Goal: Task Accomplishment & Management: Use online tool/utility

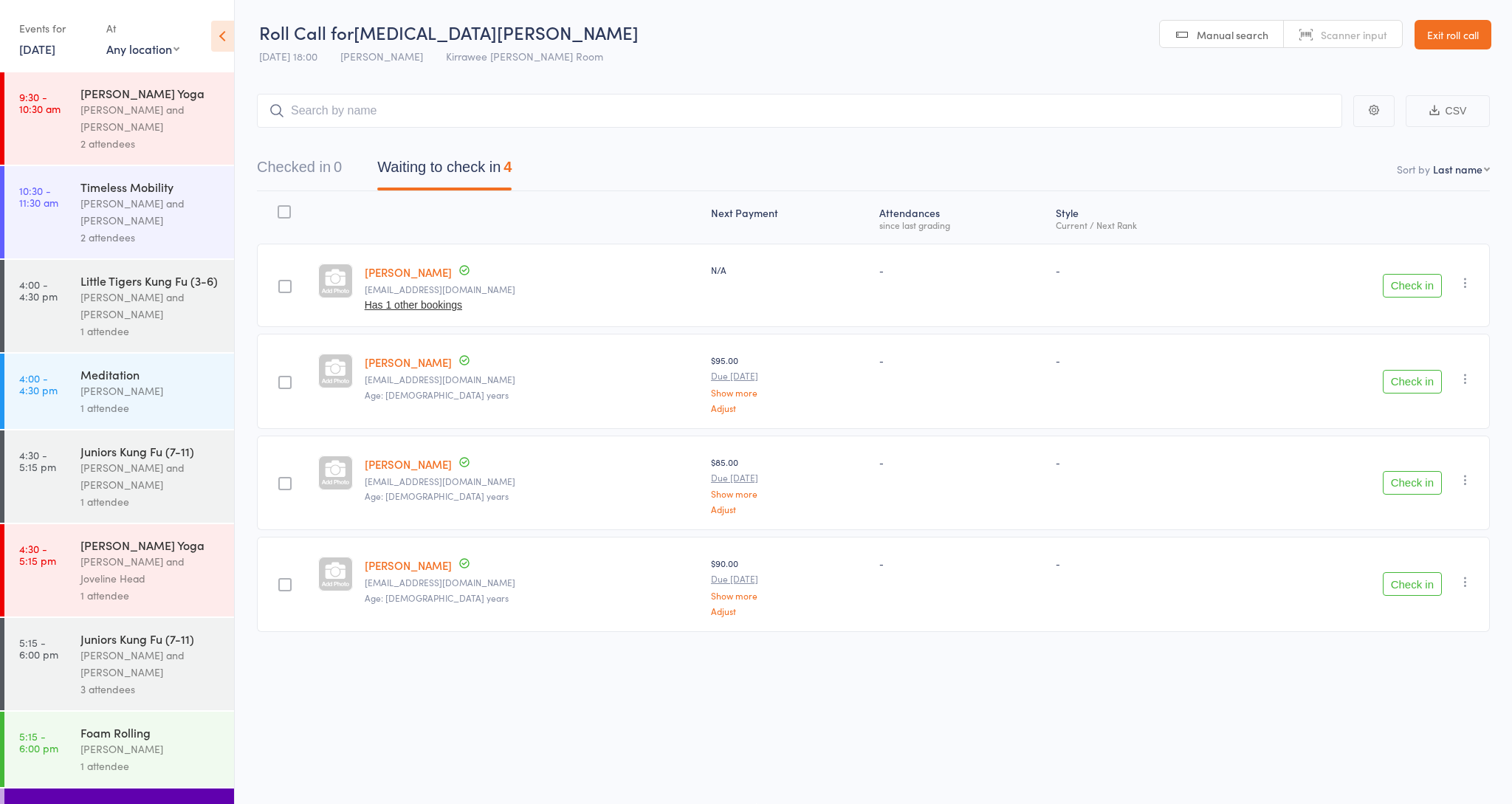
click at [48, 306] on link "4:00 - 4:30 pm Little Tigers Kung Fu (3-6) Nathan Head and Nathan Donnellan 1 a…" at bounding box center [119, 305] width 229 height 92
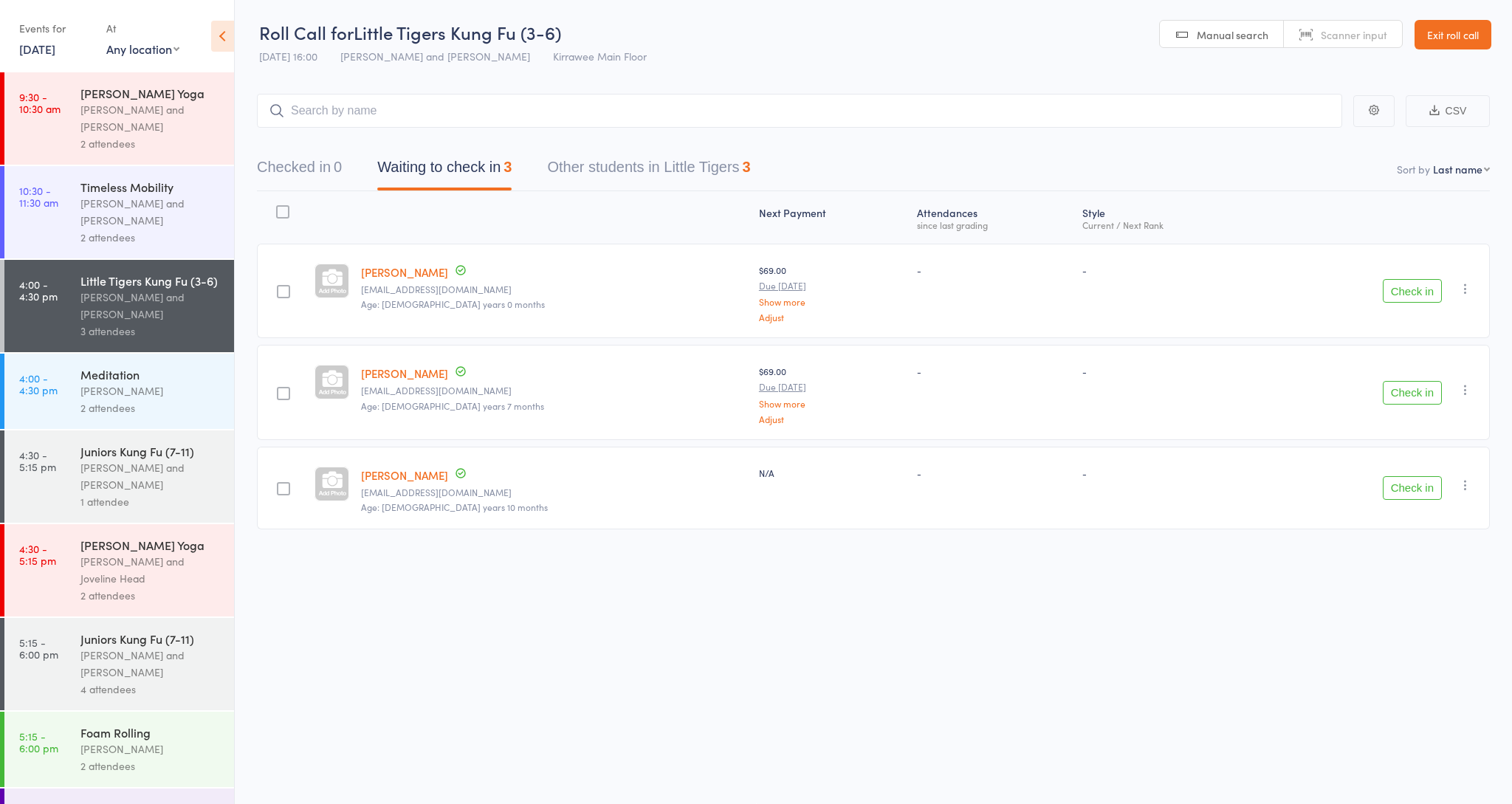
click at [1406, 477] on button "Check in" at bounding box center [1412, 488] width 59 height 24
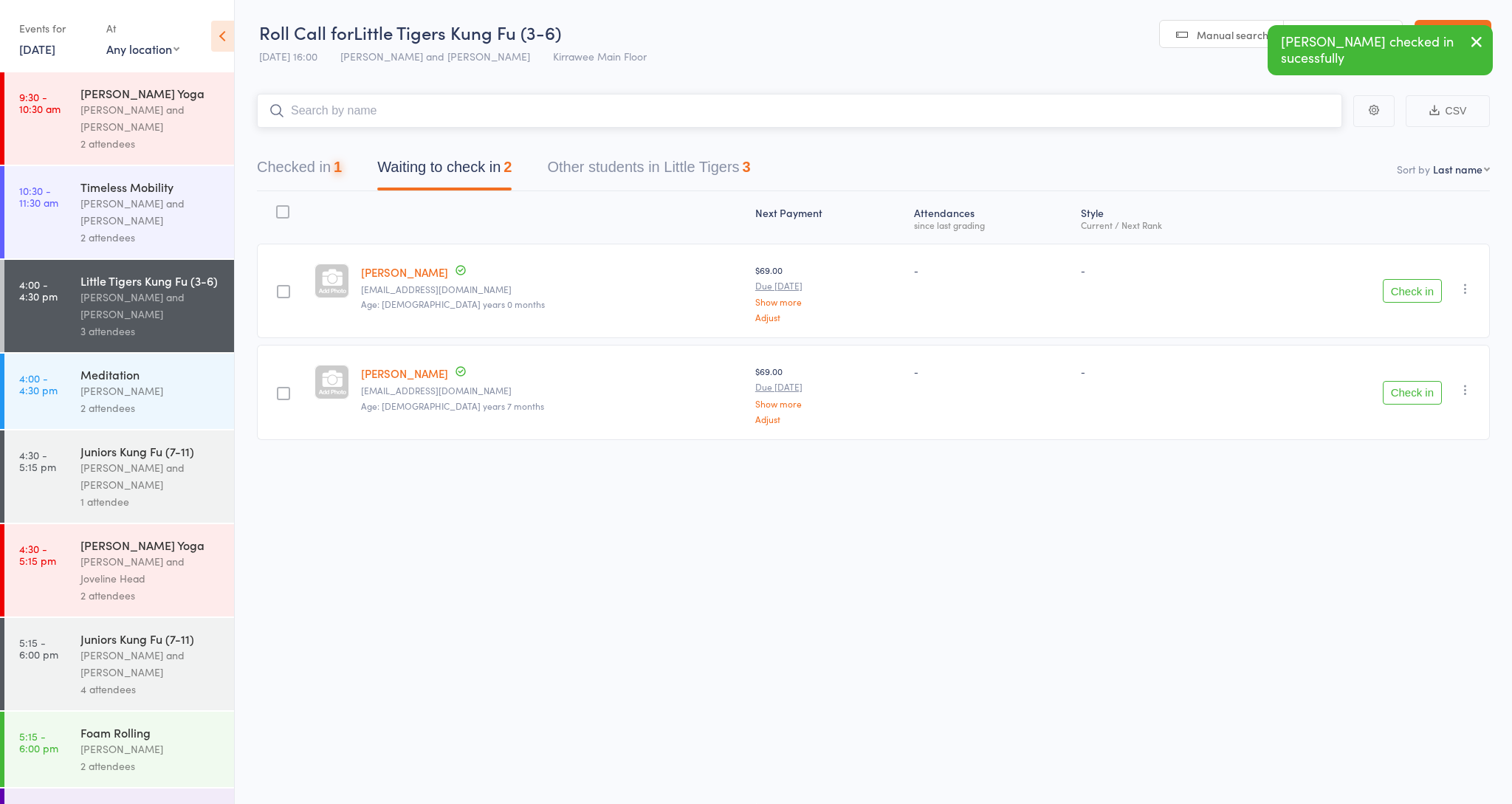
click at [764, 104] on input "search" at bounding box center [799, 111] width 1085 height 34
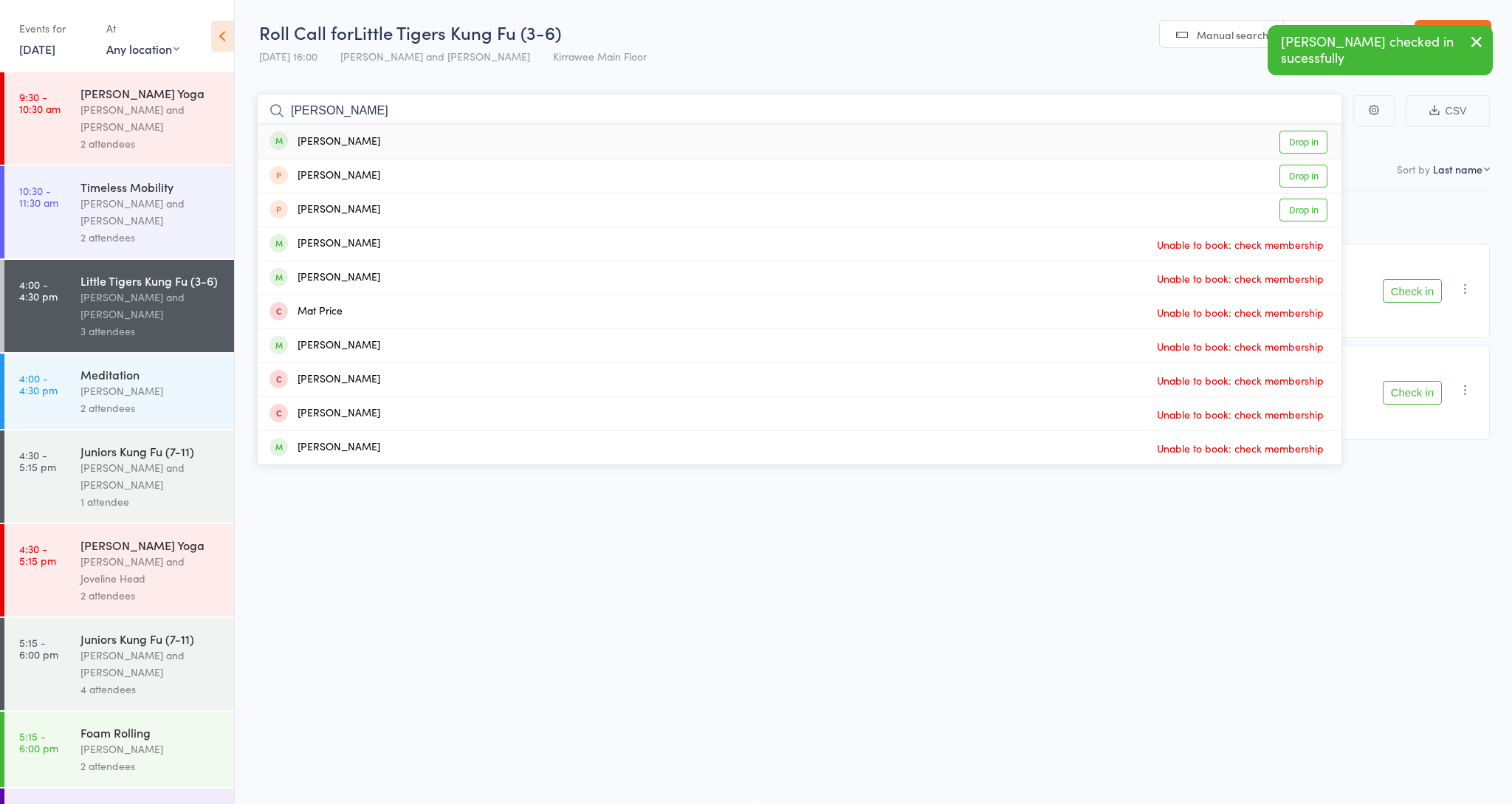
type input "Matteo"
drag, startPoint x: 764, startPoint y: 104, endPoint x: 431, endPoint y: 147, distance: 335.8
click at [431, 147] on div "Matteo Lucifero Drop in" at bounding box center [800, 142] width 1084 height 34
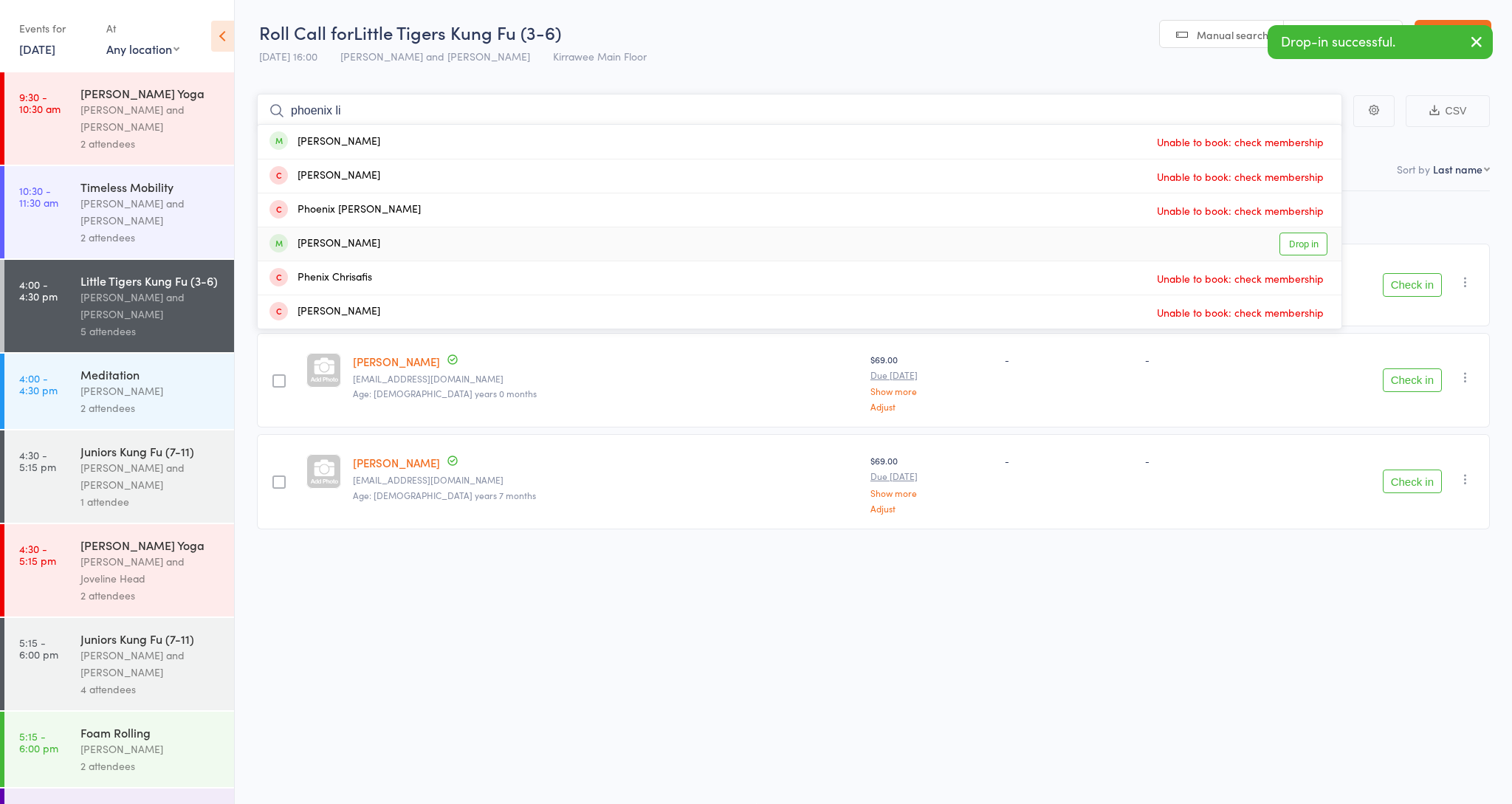
type input "phoenix li"
click at [304, 230] on div "Phoenix Lim-mcdonald Drop in" at bounding box center [800, 244] width 1084 height 33
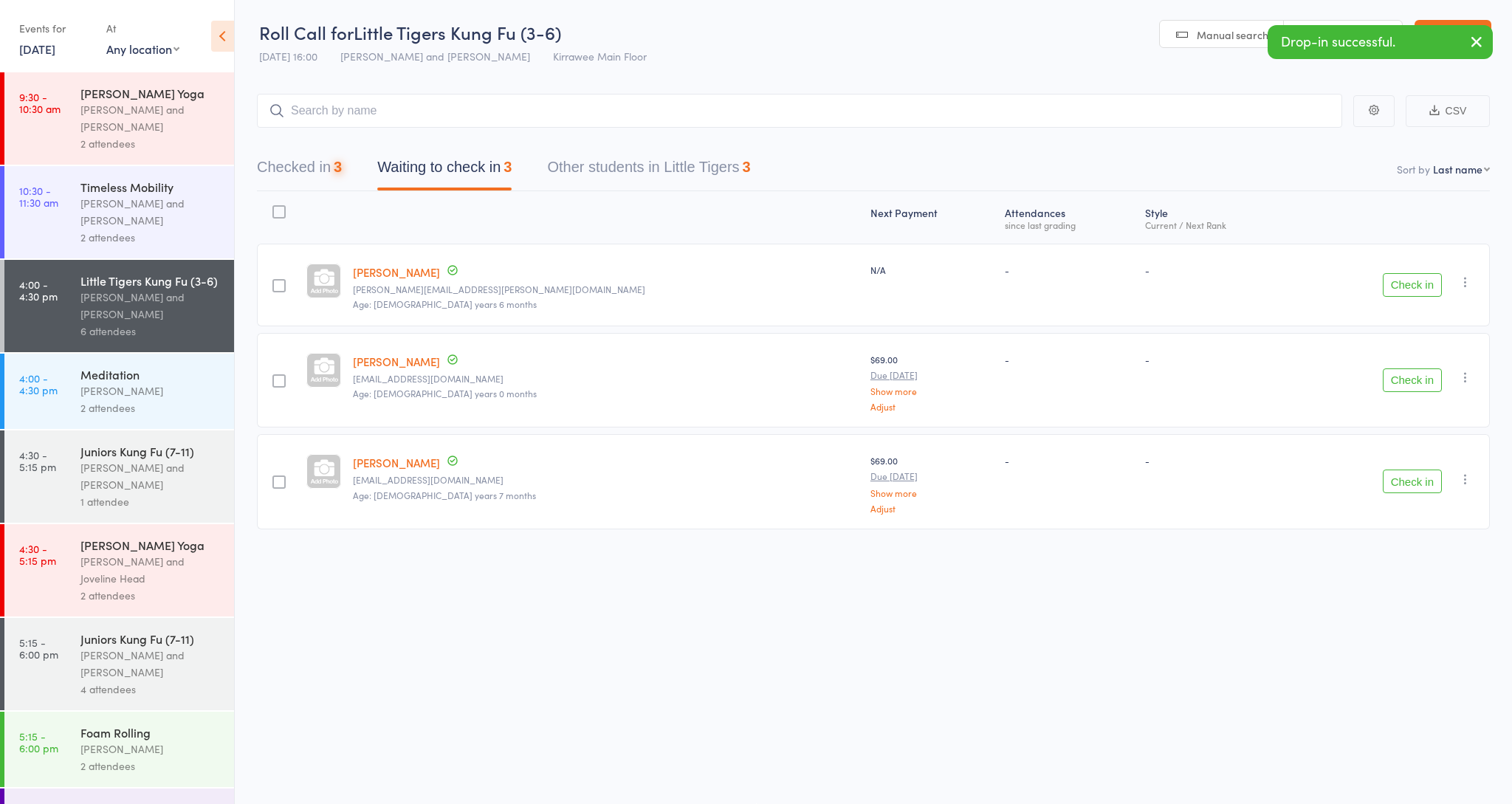
click at [1480, 44] on icon "button" at bounding box center [1476, 41] width 18 height 18
click at [1421, 288] on button "Check in" at bounding box center [1412, 284] width 59 height 24
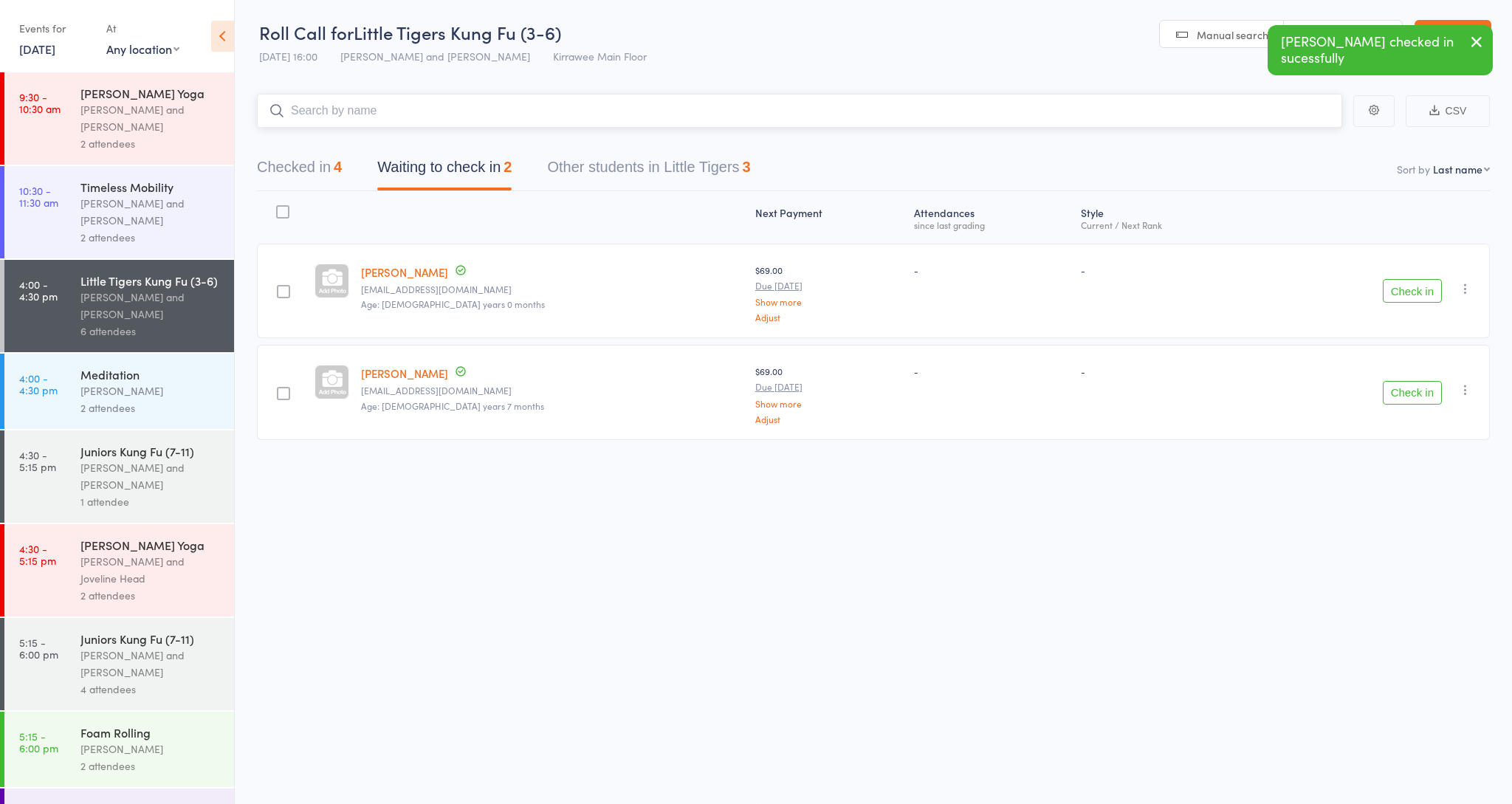
click at [357, 121] on input "search" at bounding box center [799, 111] width 1085 height 34
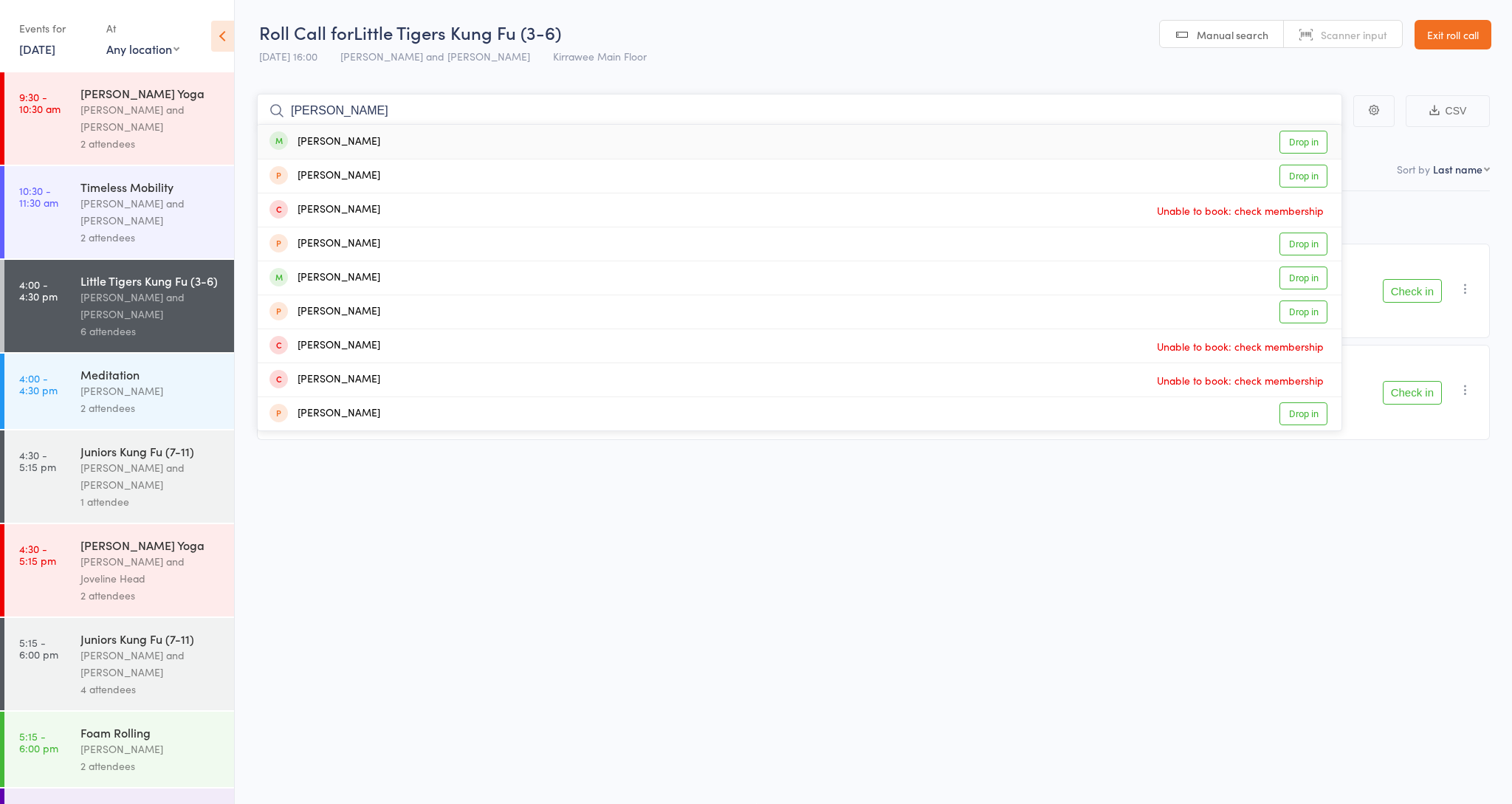
type input "Leroy"
drag, startPoint x: 357, startPoint y: 121, endPoint x: 1304, endPoint y: 144, distance: 947.3
click at [1304, 144] on link "Drop in" at bounding box center [1303, 142] width 48 height 23
type input "Leroy"
click at [820, 35] on header "Roll Call for Little Tigers Kung Fu (3-6) 11 Aug 16:00 Nathan Head and Nathan D…" at bounding box center [873, 36] width 1277 height 72
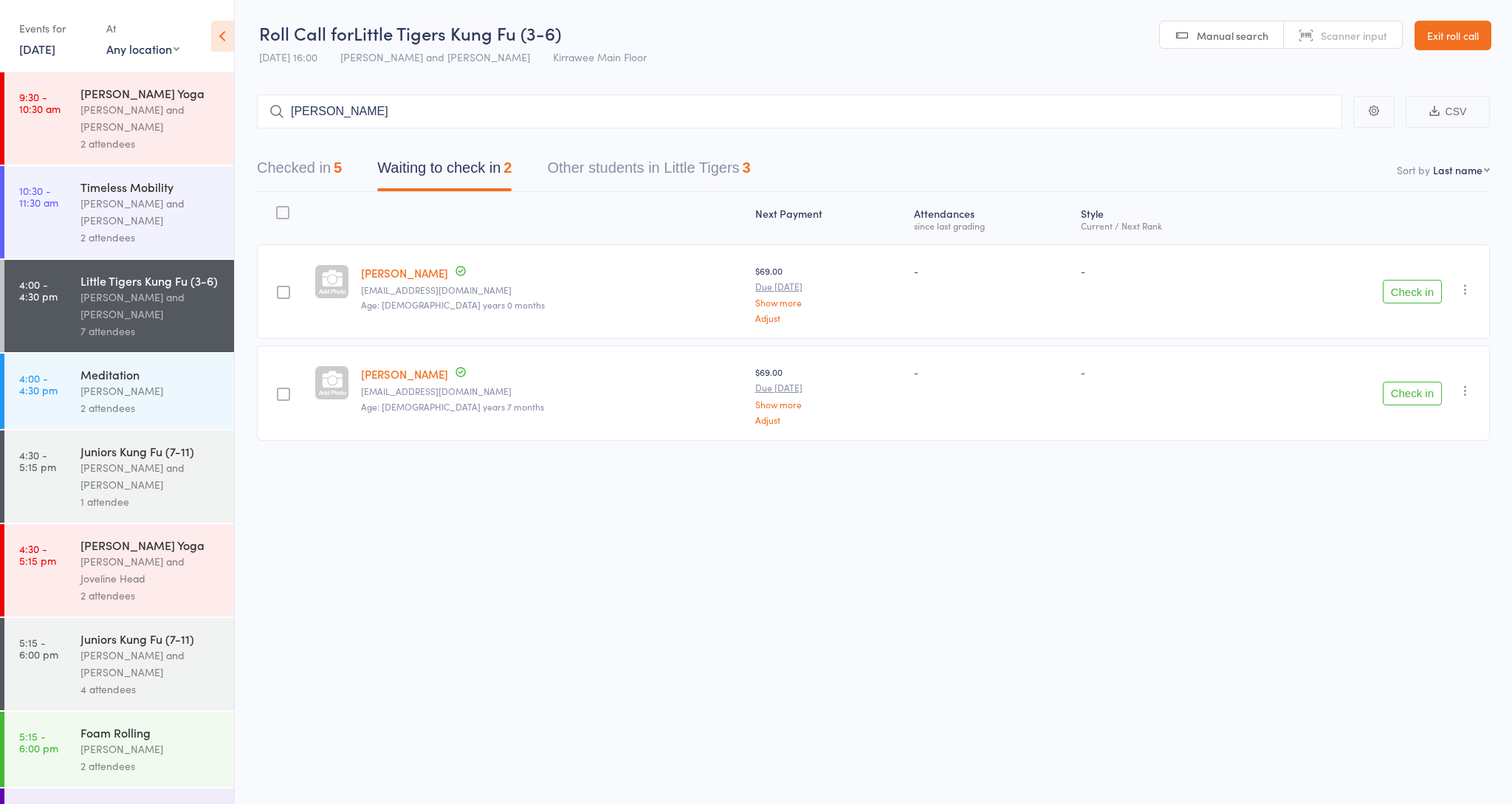
click at [1445, 31] on link "Exit roll call" at bounding box center [1452, 35] width 77 height 29
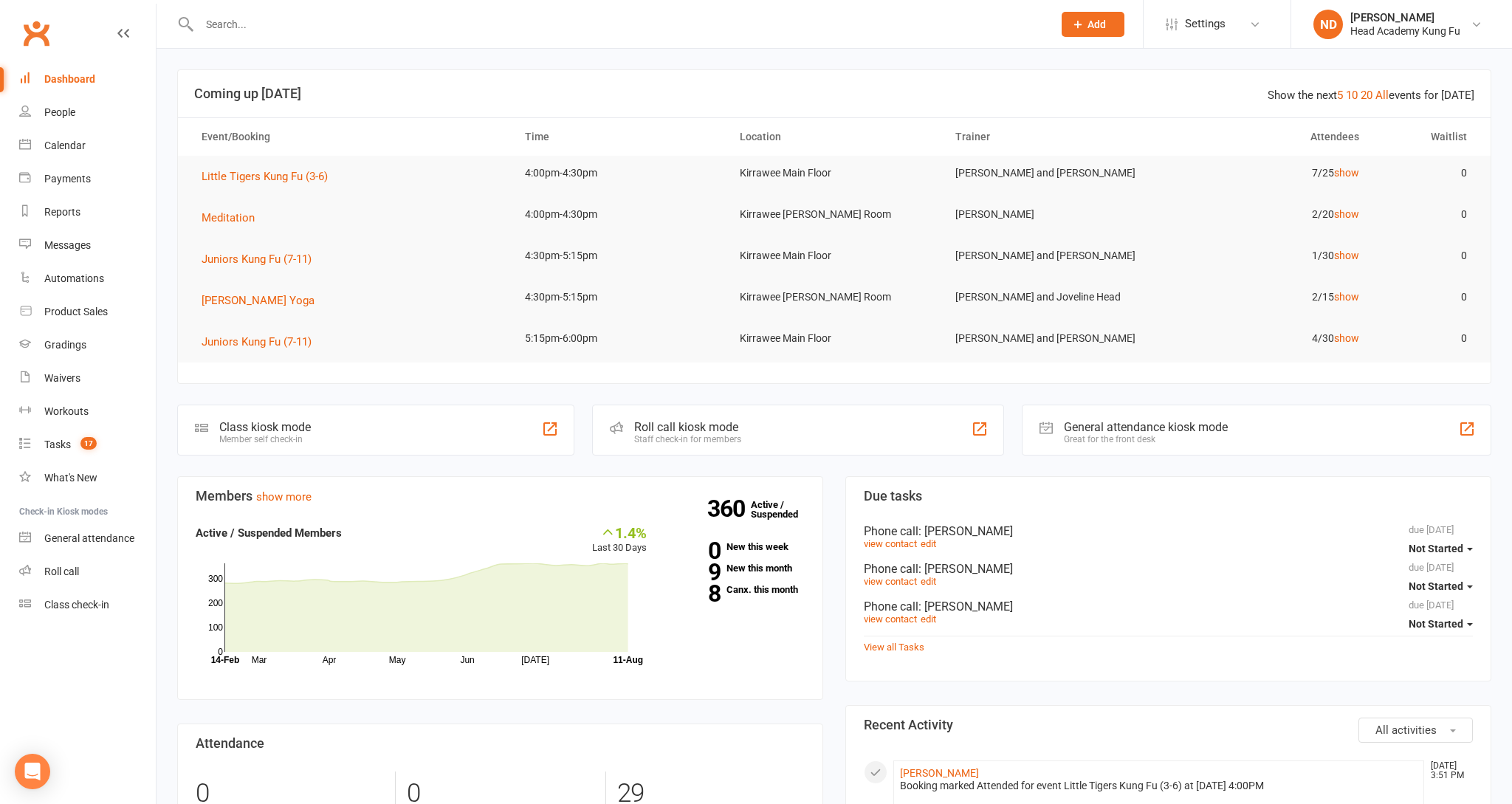
click at [72, 115] on link "People" at bounding box center [87, 112] width 137 height 33
select select "100"
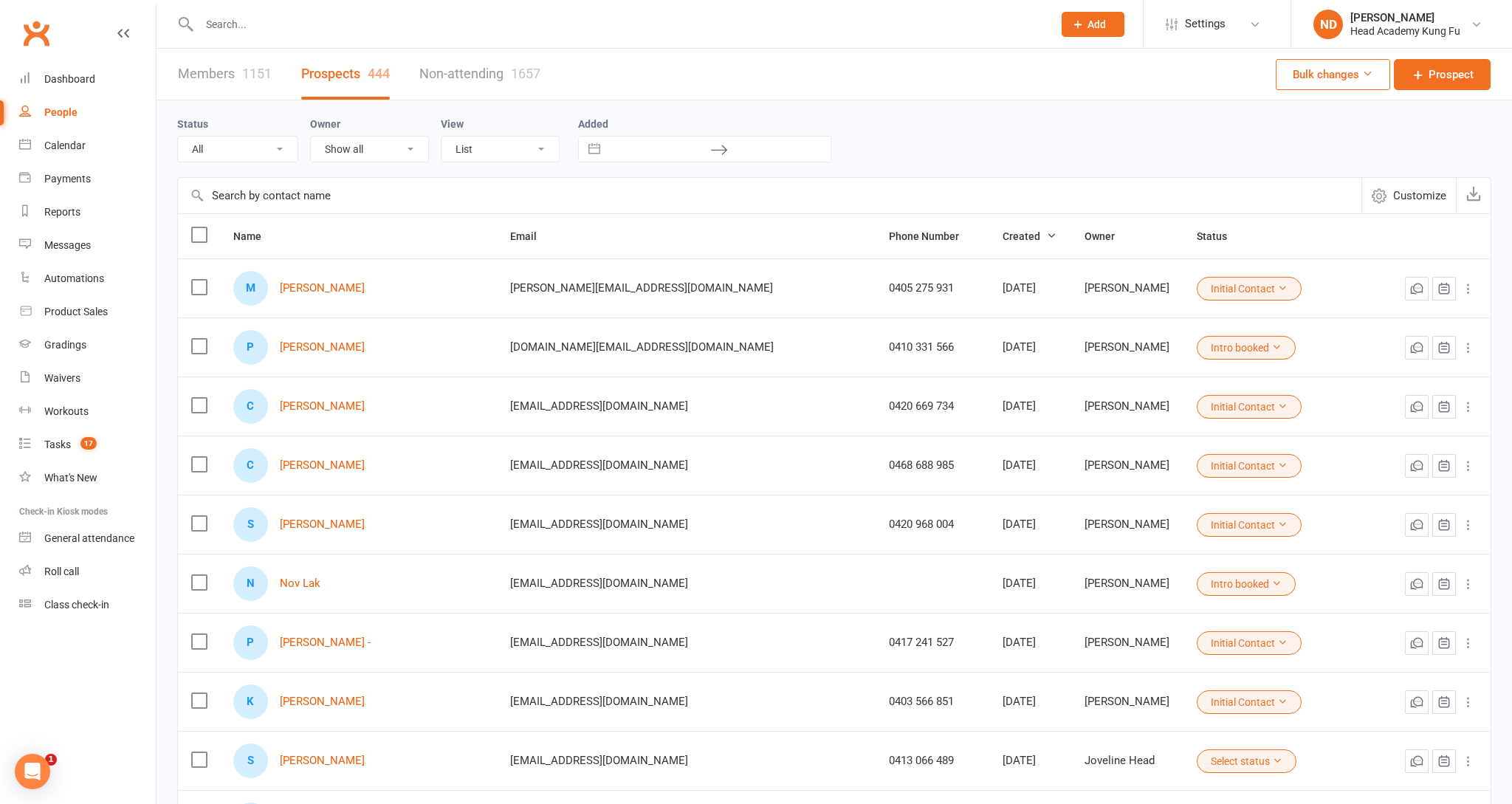
click at [298, 32] on input "text" at bounding box center [619, 25] width 848 height 21
click at [308, 28] on input "text" at bounding box center [619, 25] width 848 height 21
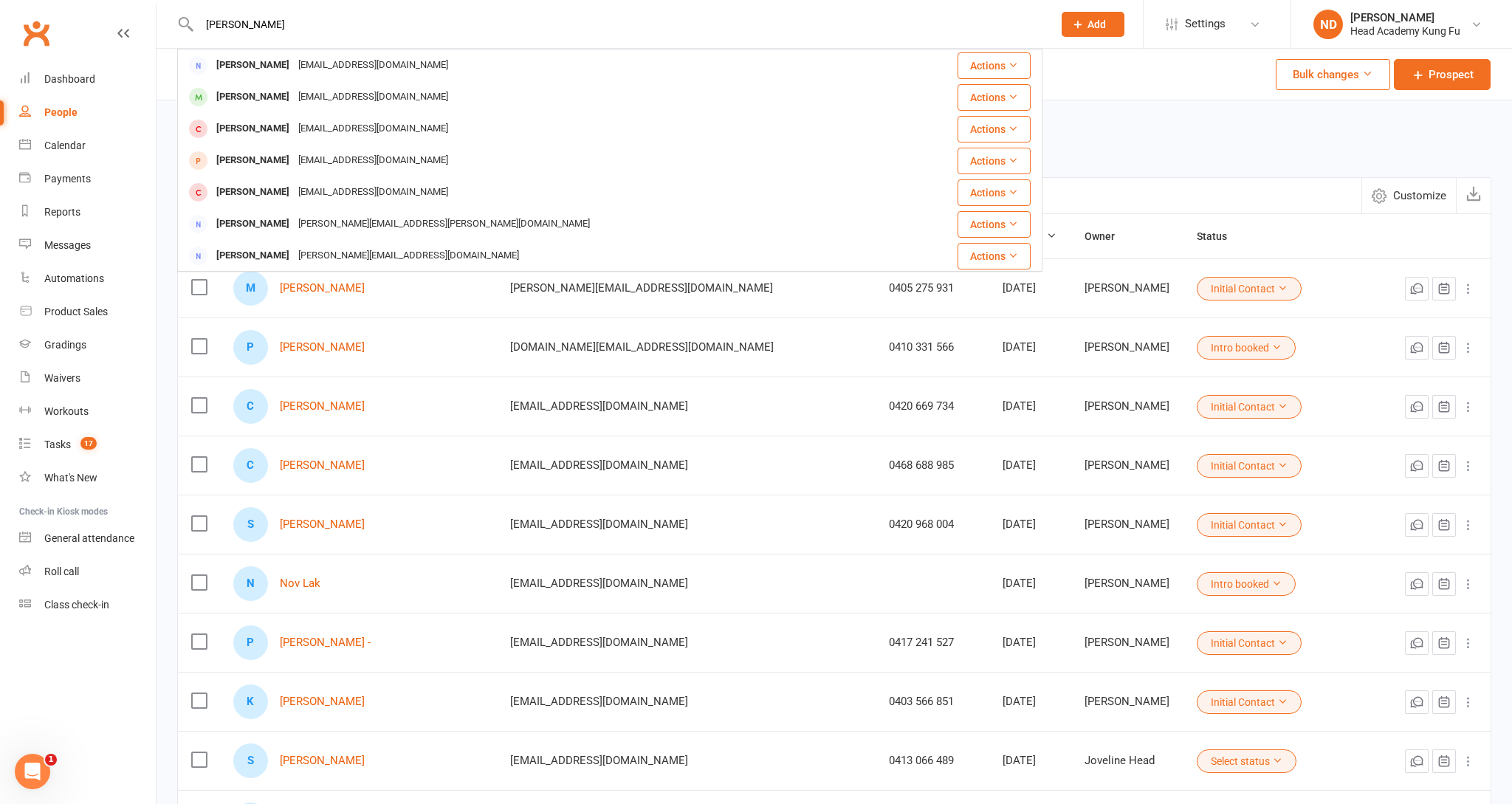
type input "Leroy"
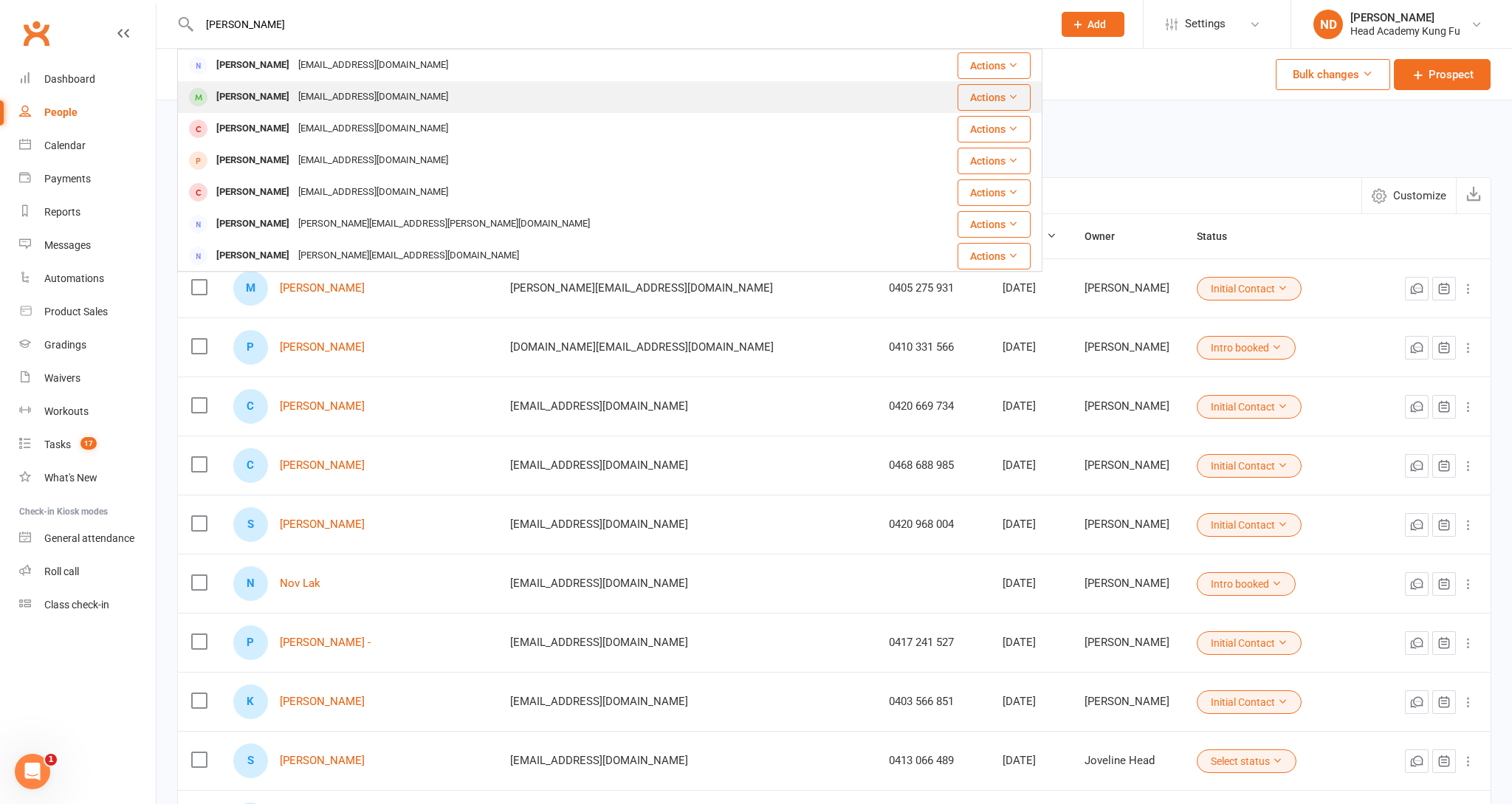
drag, startPoint x: 308, startPoint y: 28, endPoint x: 249, endPoint y: 97, distance: 90.8
click at [249, 97] on div "Leroy Whitley" at bounding box center [253, 97] width 82 height 22
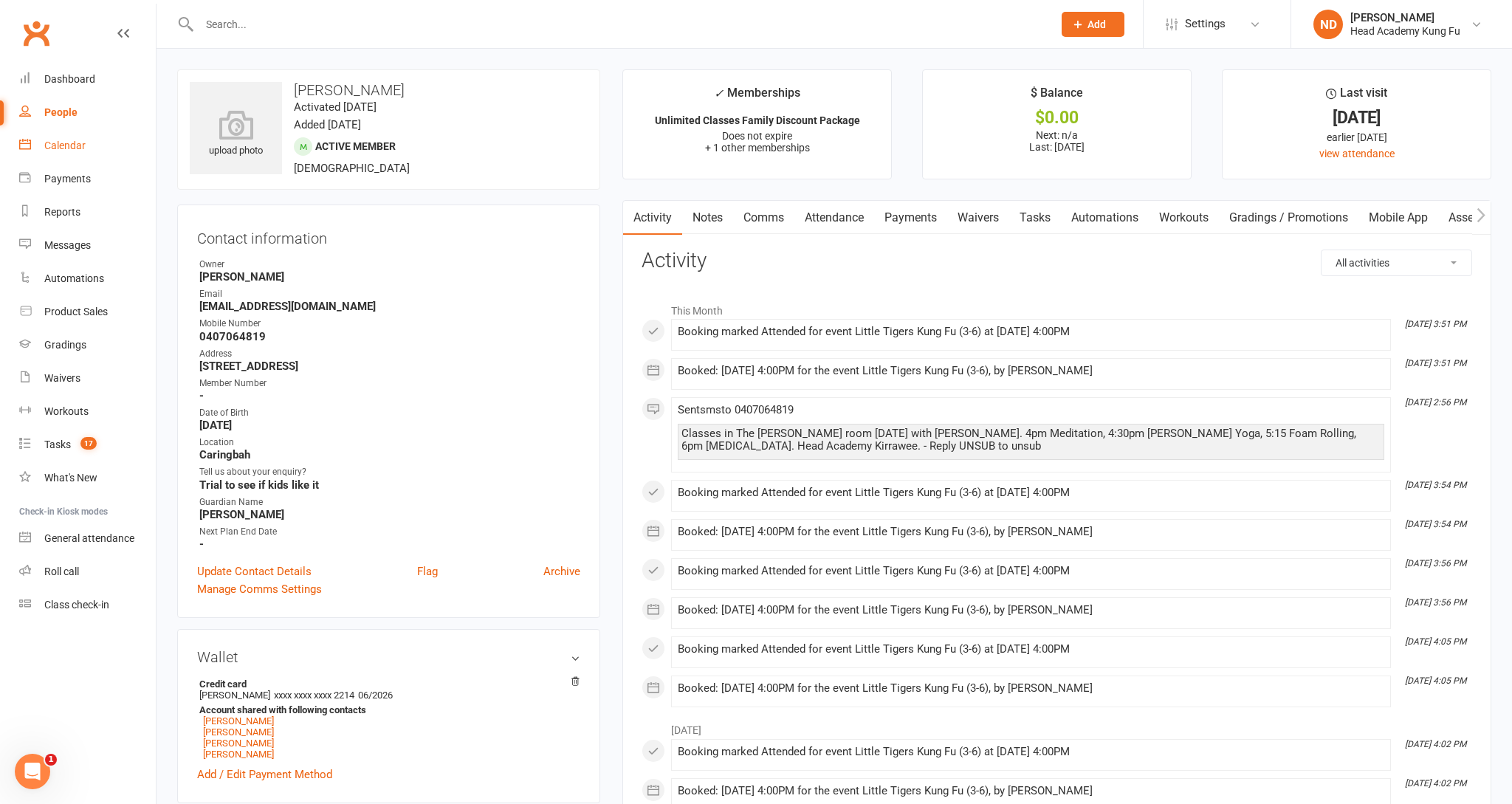
click at [74, 143] on div "Calendar" at bounding box center [65, 146] width 41 height 11
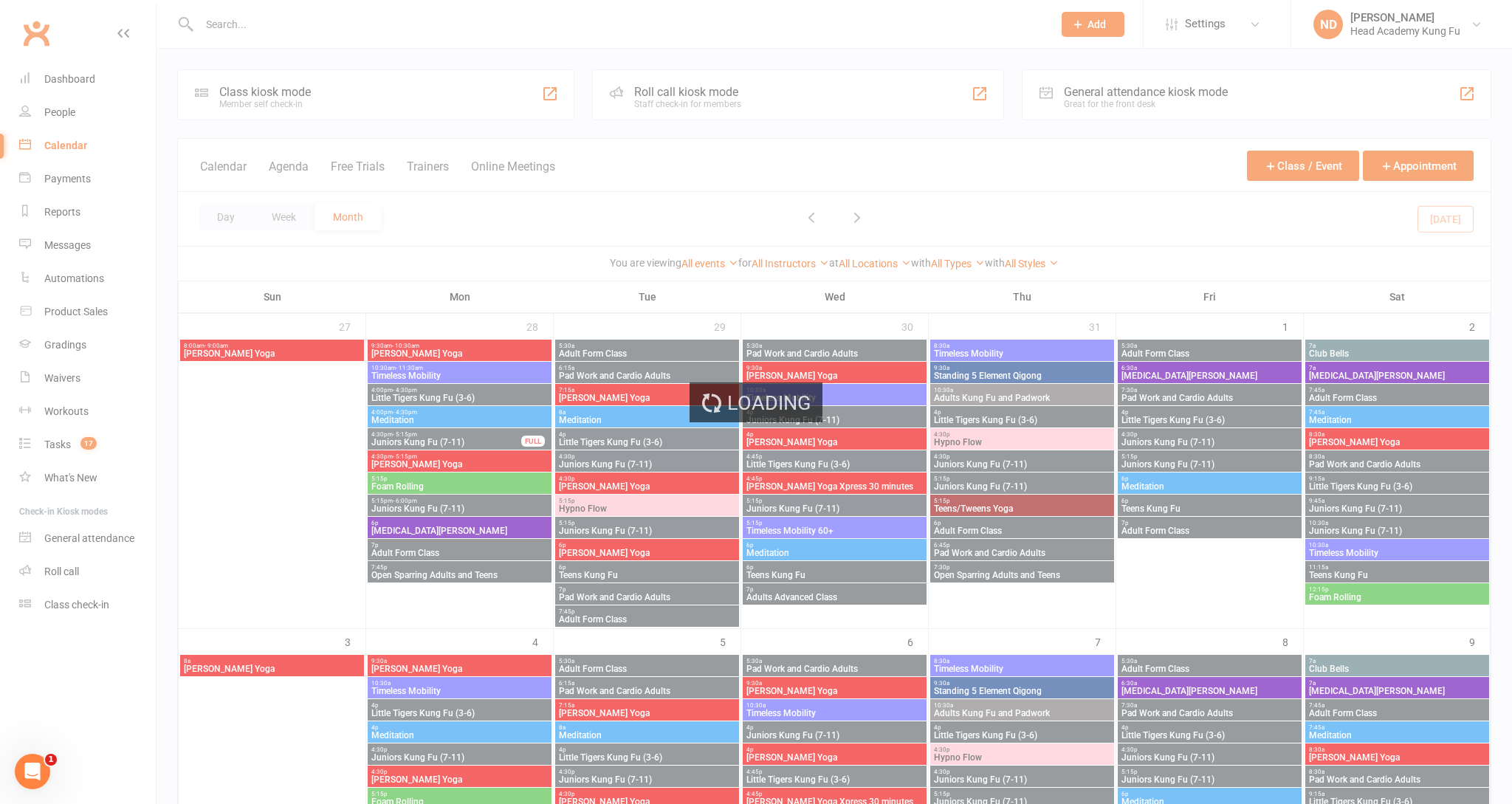
click at [285, 23] on div "Loading" at bounding box center [756, 402] width 1512 height 804
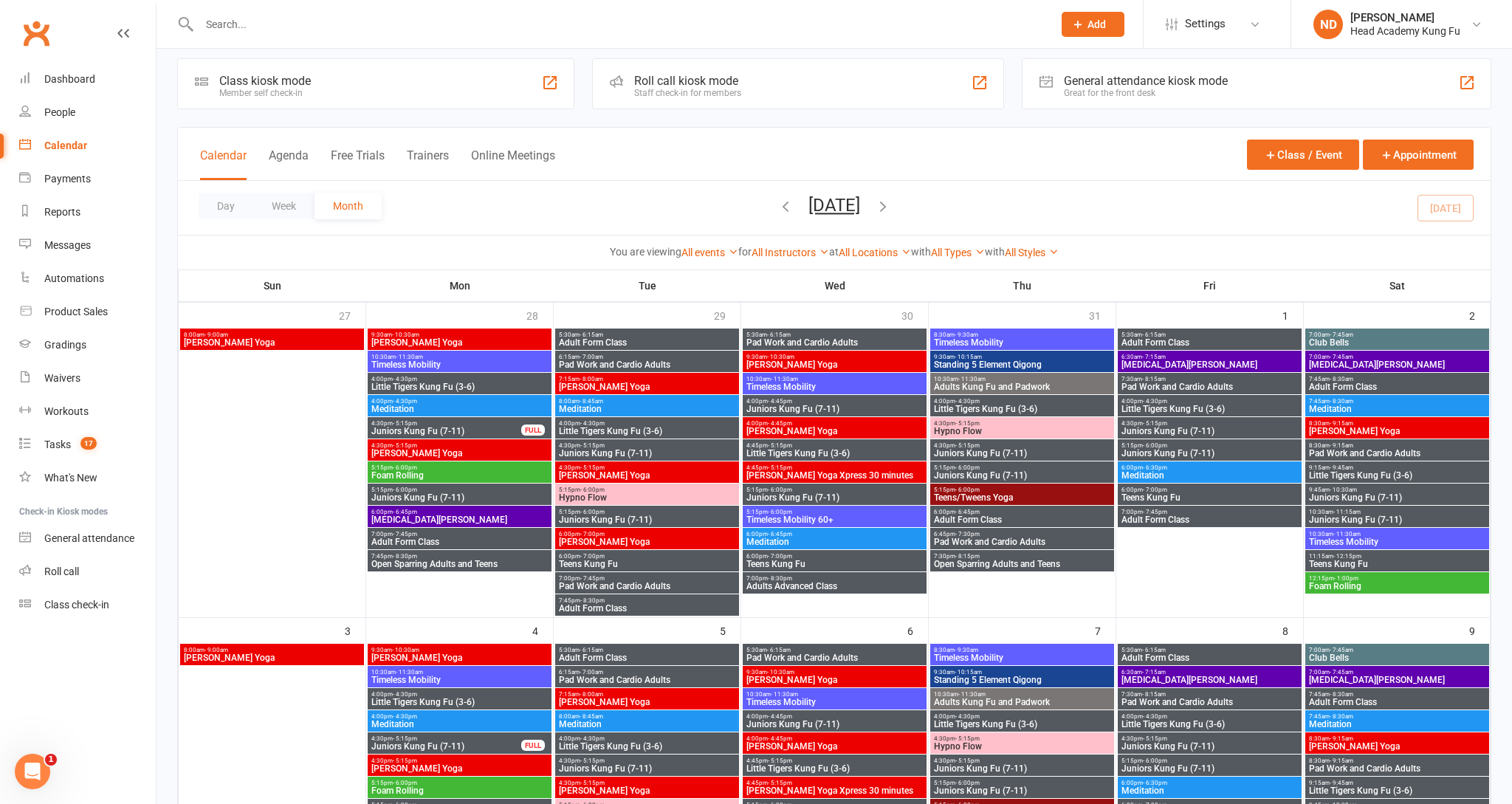
scroll to position [11, 0]
click at [292, 21] on input "text" at bounding box center [619, 25] width 848 height 21
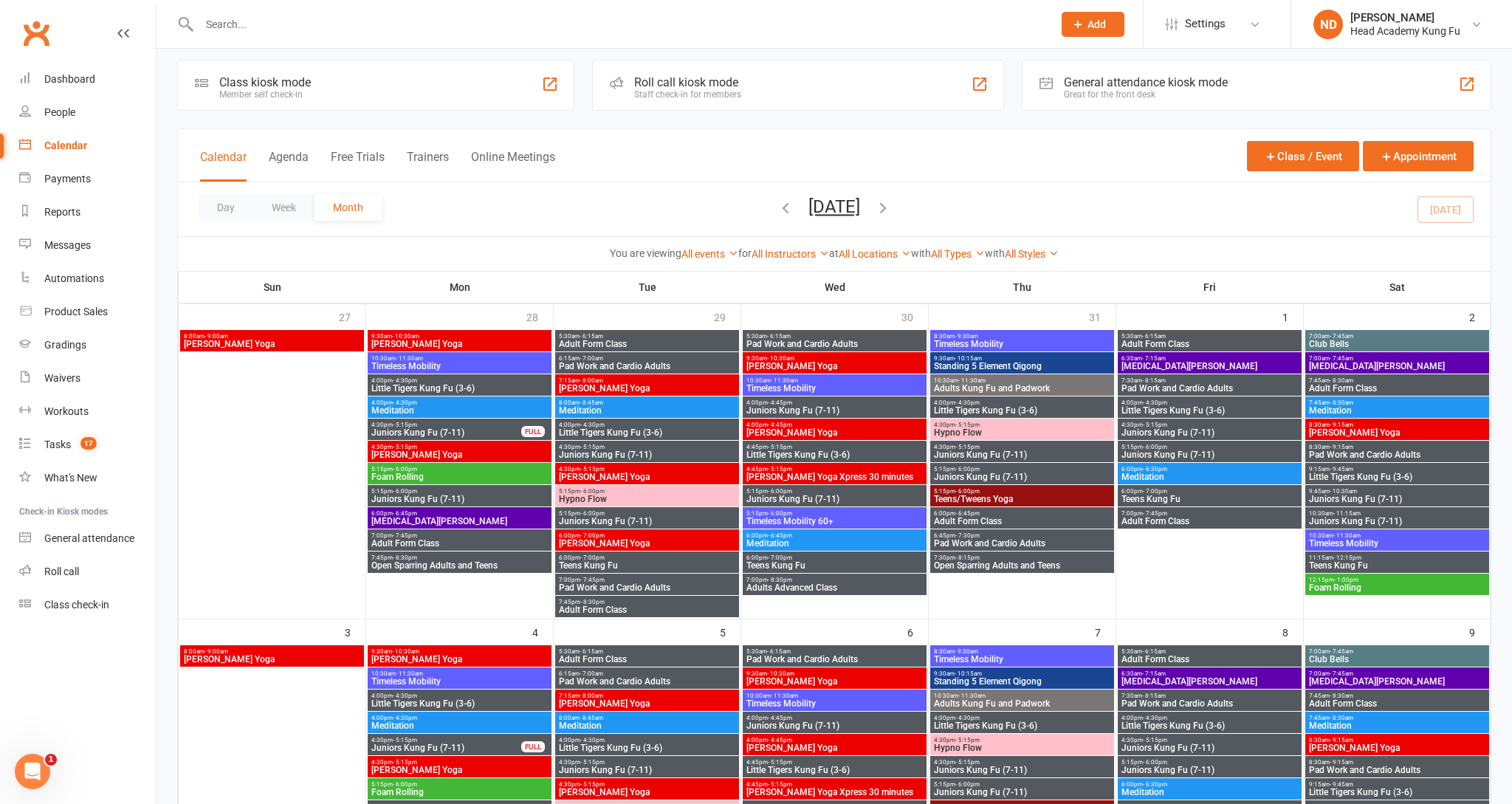
scroll to position [10, 0]
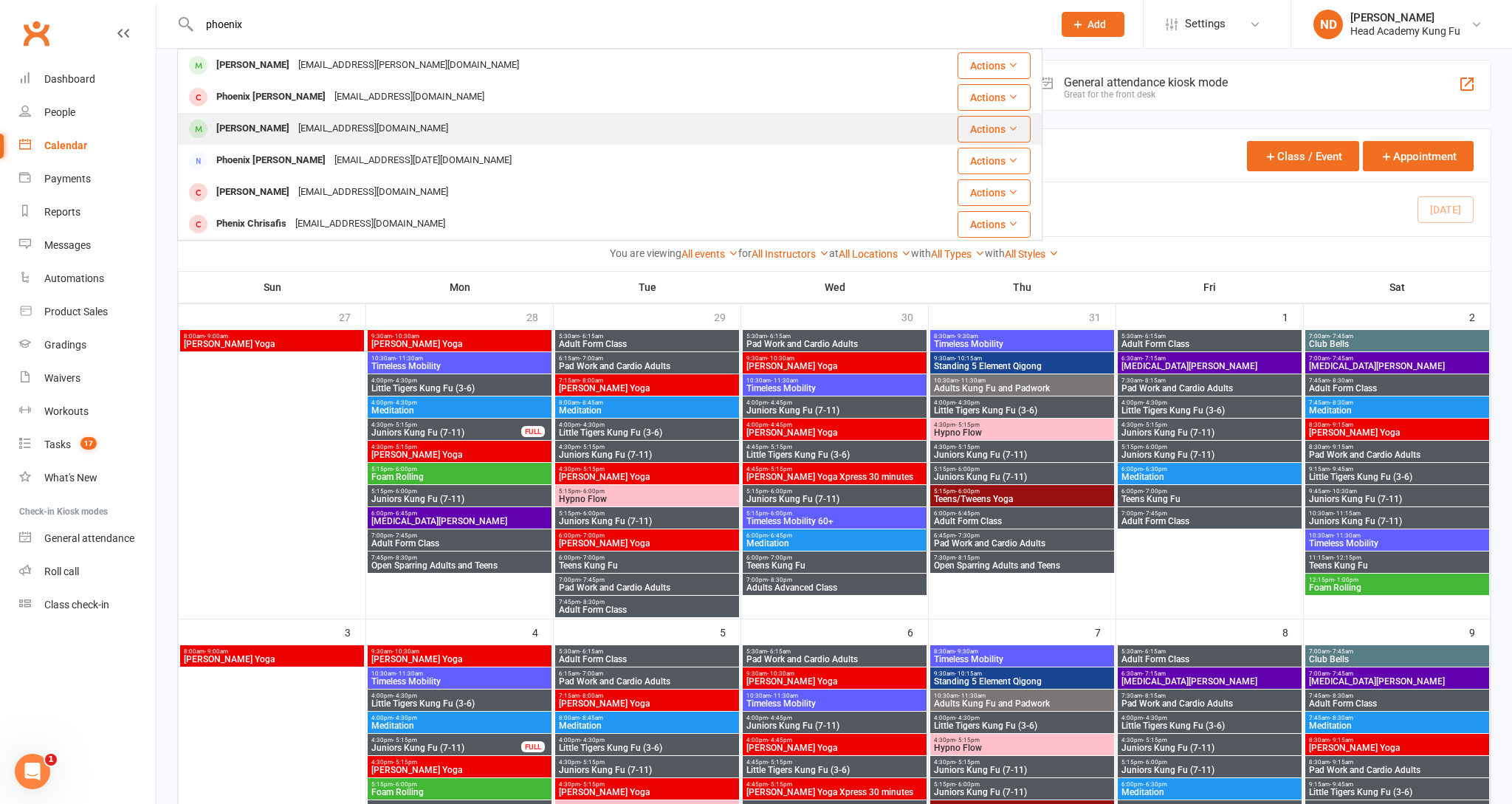
type input "phoenix"
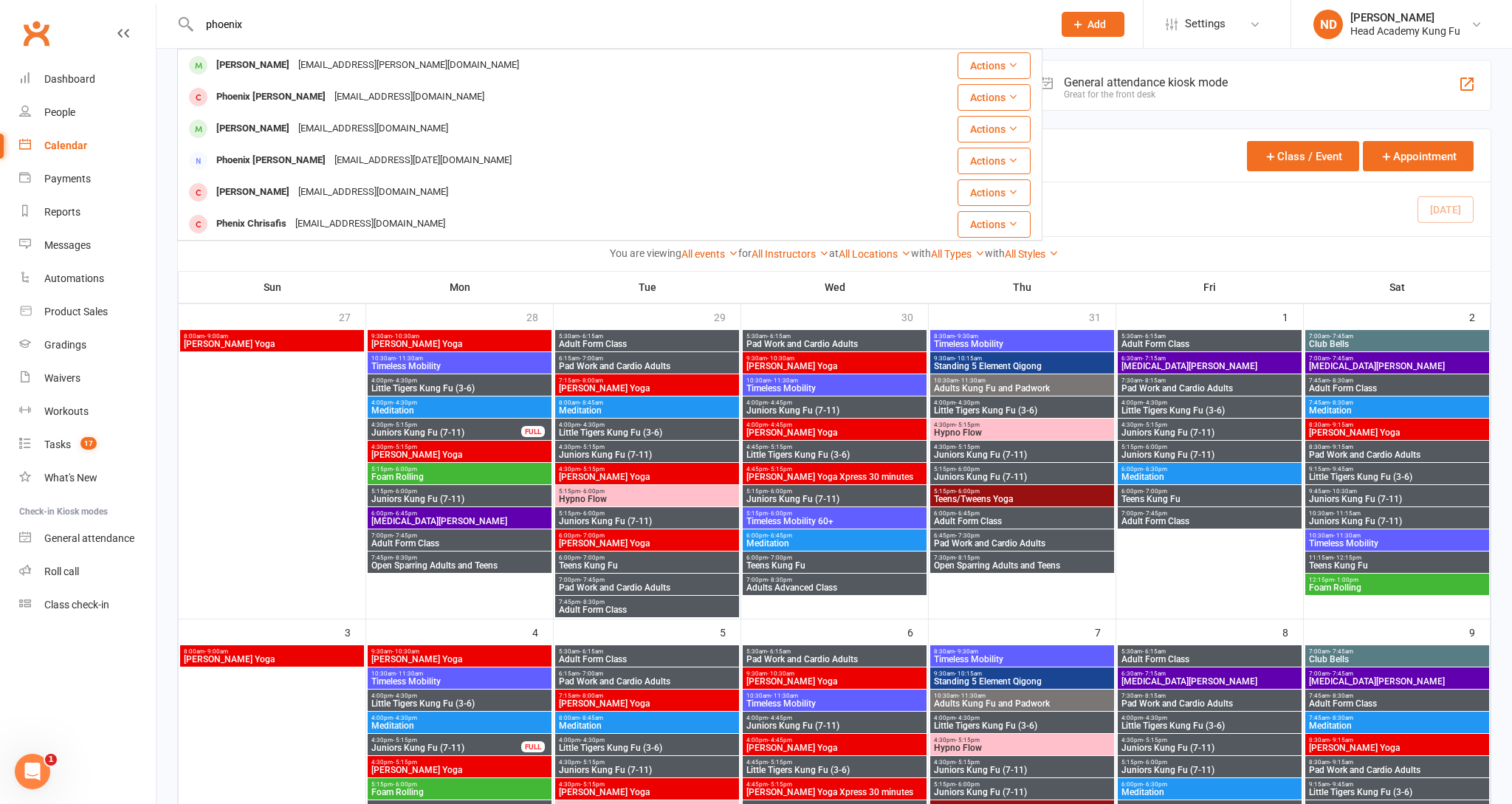
click at [325, 125] on div "yen_c_lim@hotmail.com" at bounding box center [373, 128] width 159 height 22
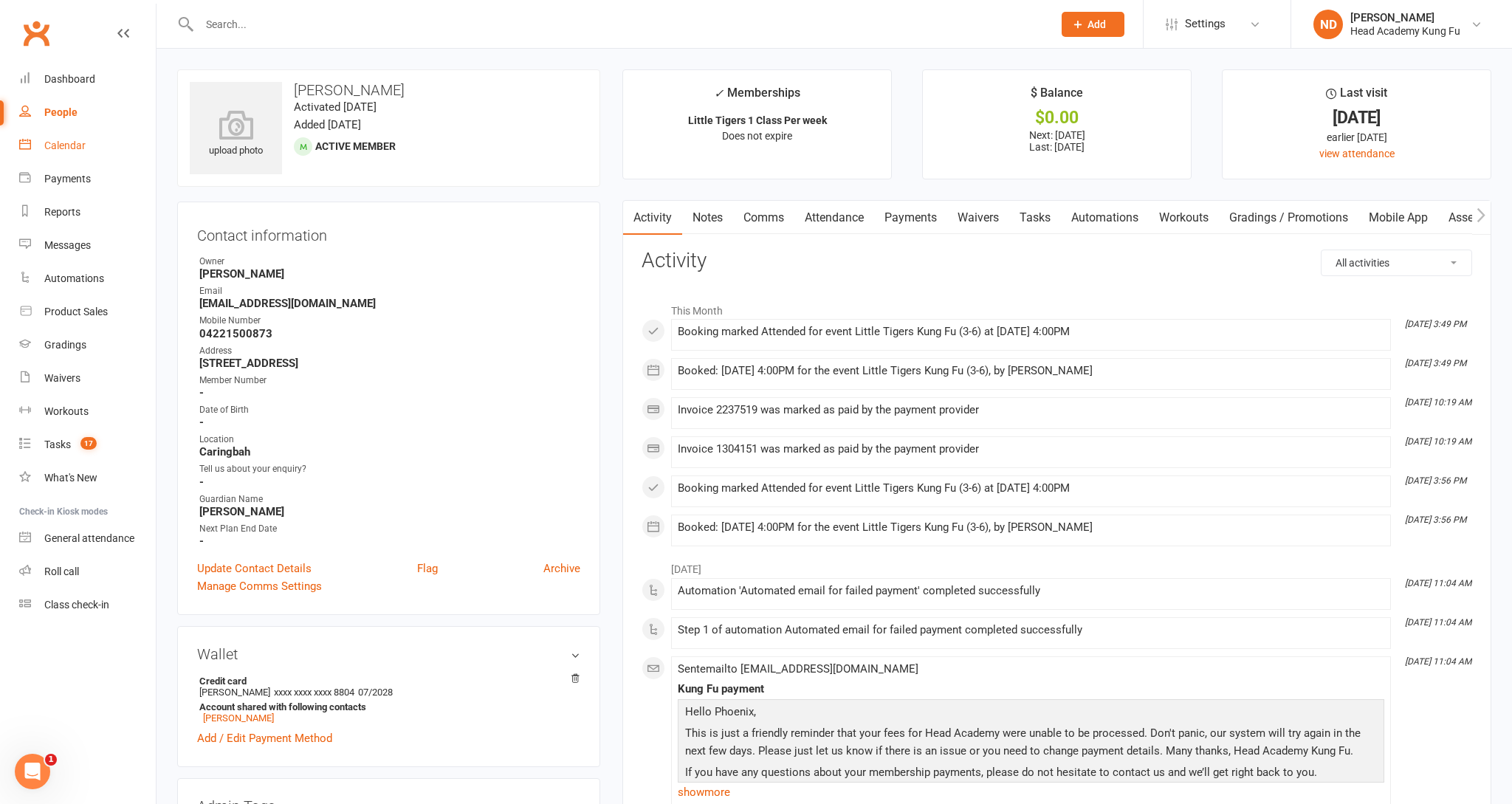
click at [61, 140] on div "Calendar" at bounding box center [65, 146] width 41 height 11
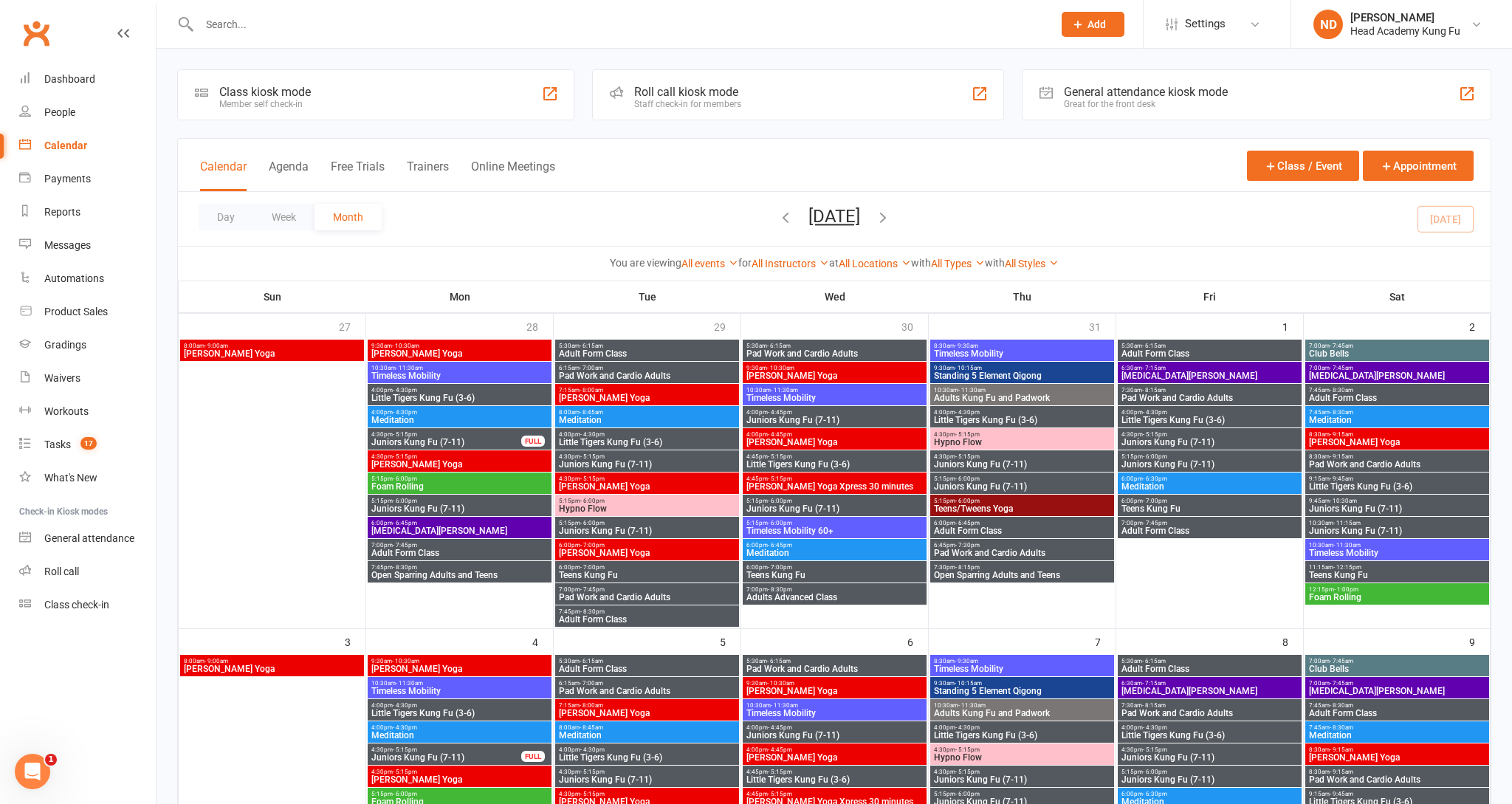
click at [299, 29] on input "text" at bounding box center [619, 25] width 848 height 21
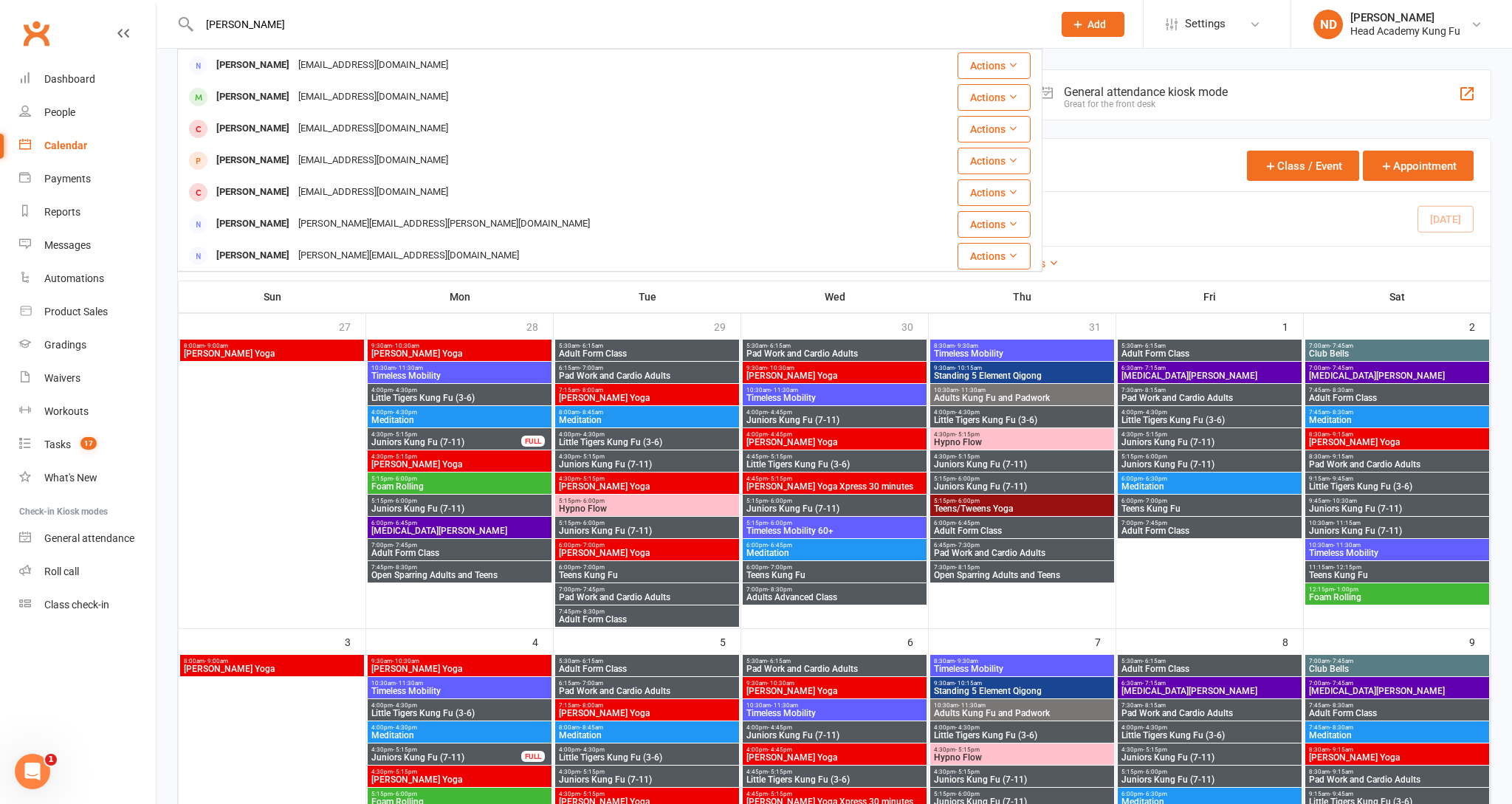
type input "Leroy"
drag, startPoint x: 299, startPoint y: 29, endPoint x: 303, endPoint y: 97, distance: 68.1
click at [304, 97] on div "[EMAIL_ADDRESS][DOMAIN_NAME]" at bounding box center [373, 97] width 159 height 22
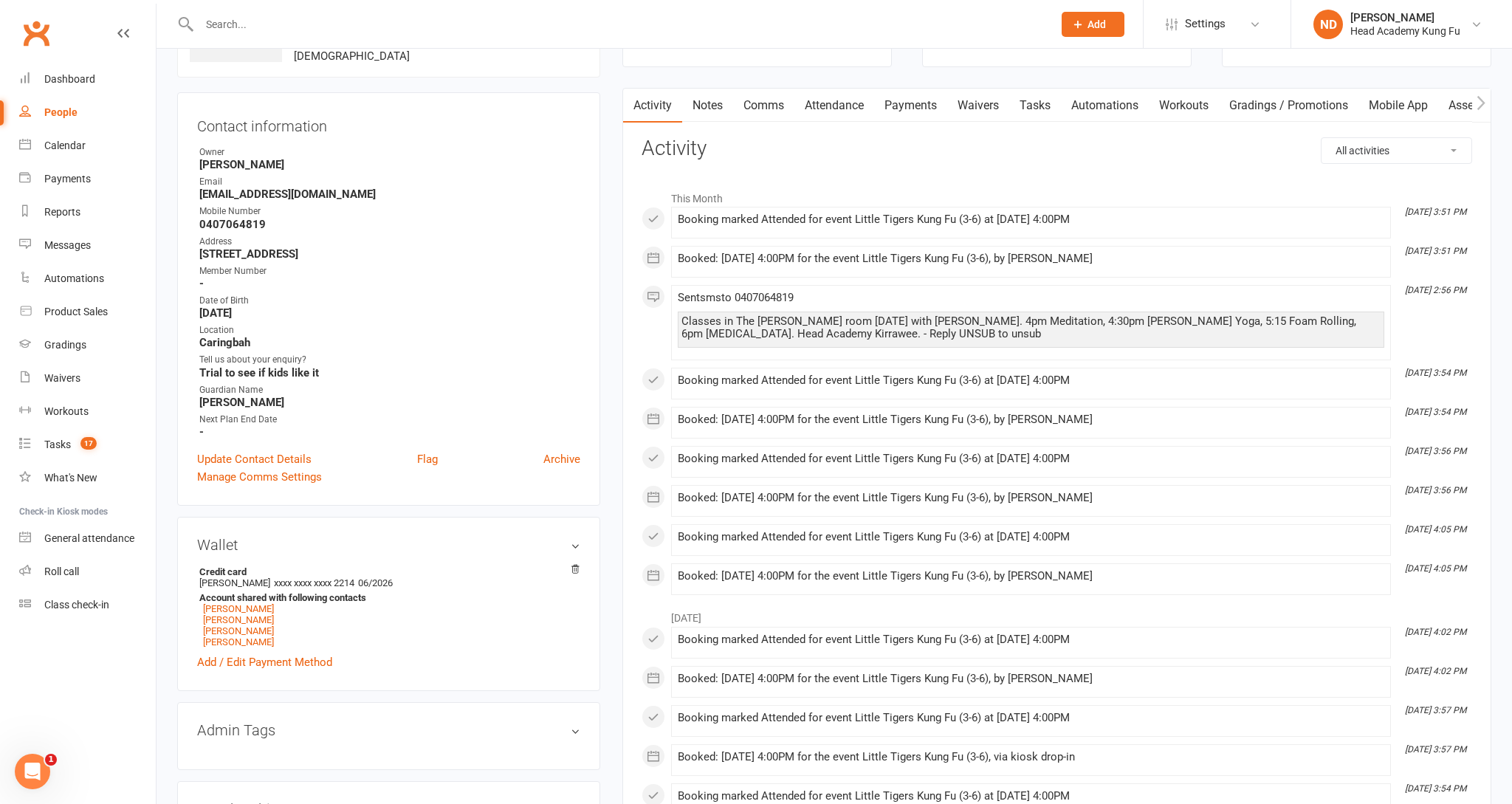
scroll to position [112, 0]
click at [919, 108] on link "Payments" at bounding box center [910, 106] width 73 height 34
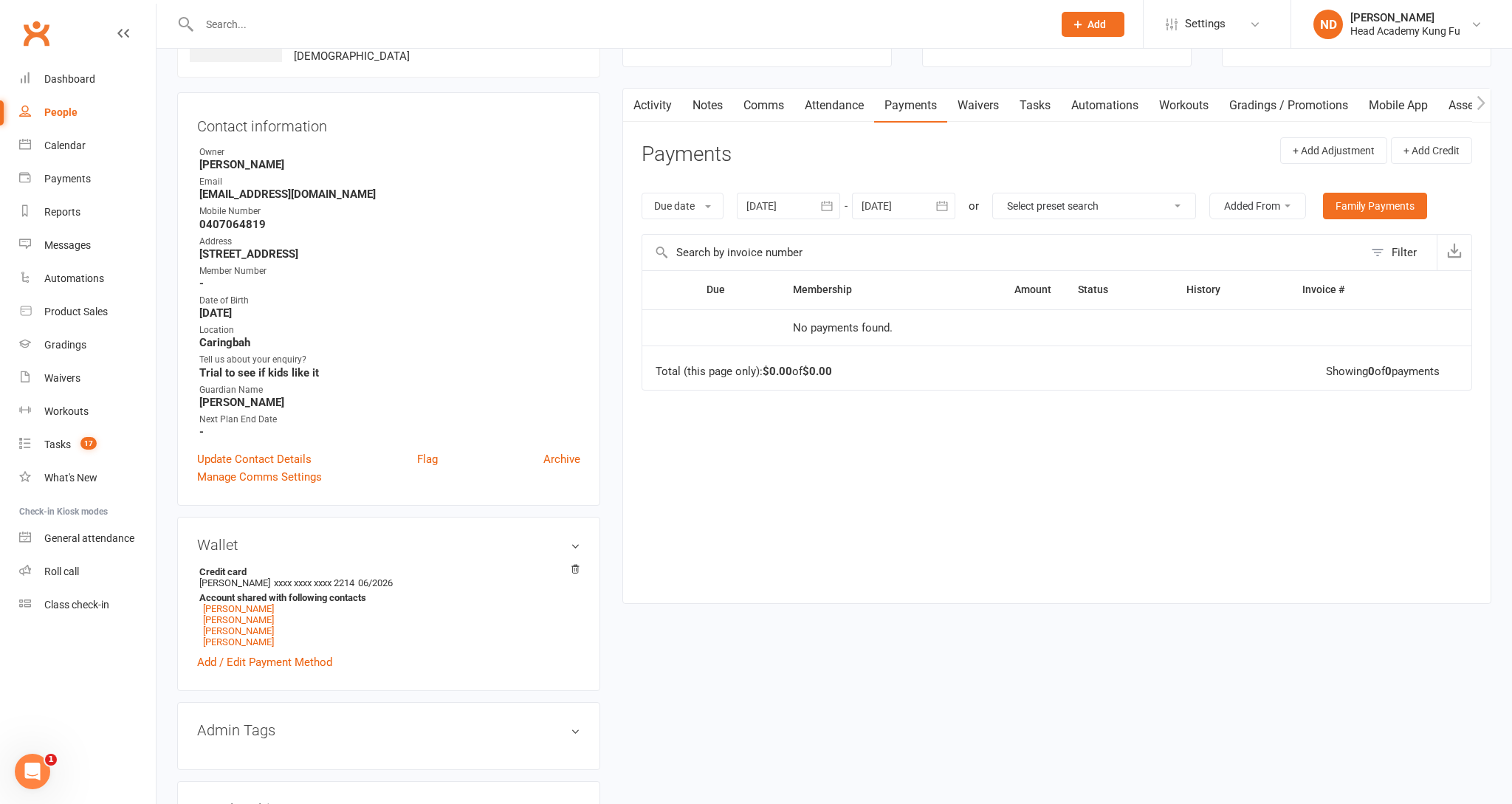
click at [757, 196] on div at bounding box center [788, 206] width 104 height 27
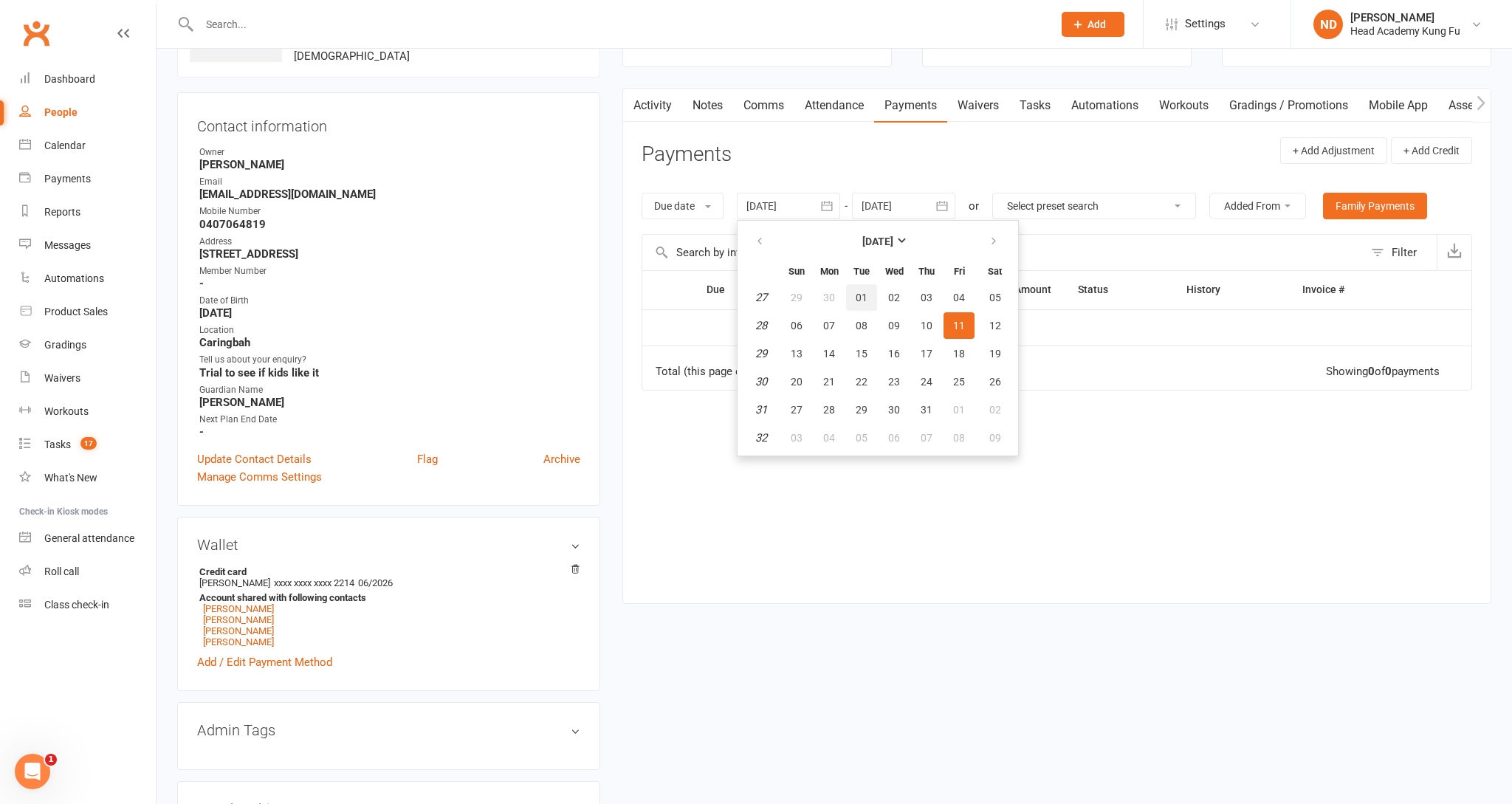
click at [866, 292] on span "01" at bounding box center [862, 298] width 11 height 11
type input "01 Jul 2025"
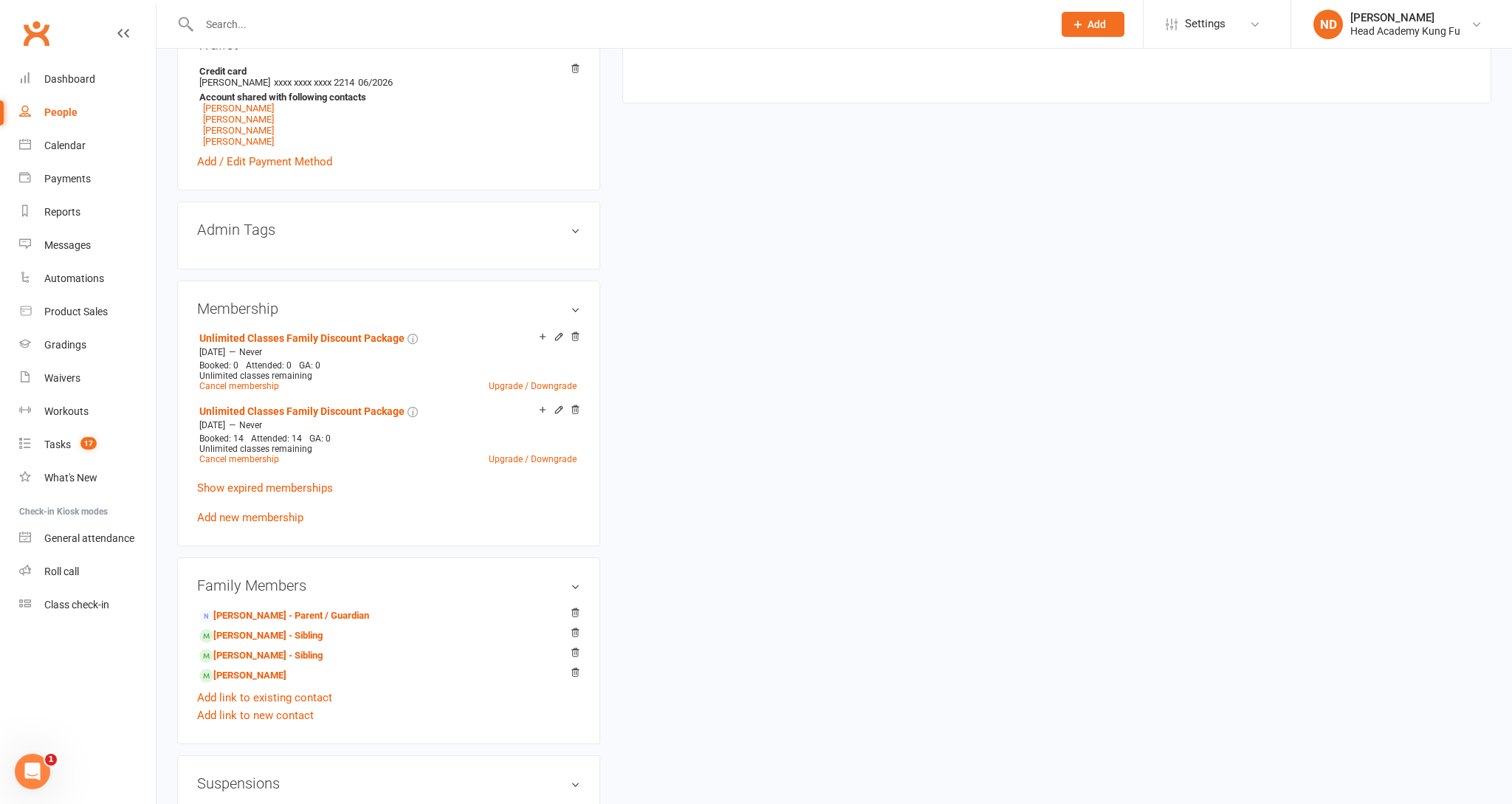
scroll to position [613, 0]
click at [262, 651] on link "Jim Whitley - Sibling" at bounding box center [262, 657] width 124 height 15
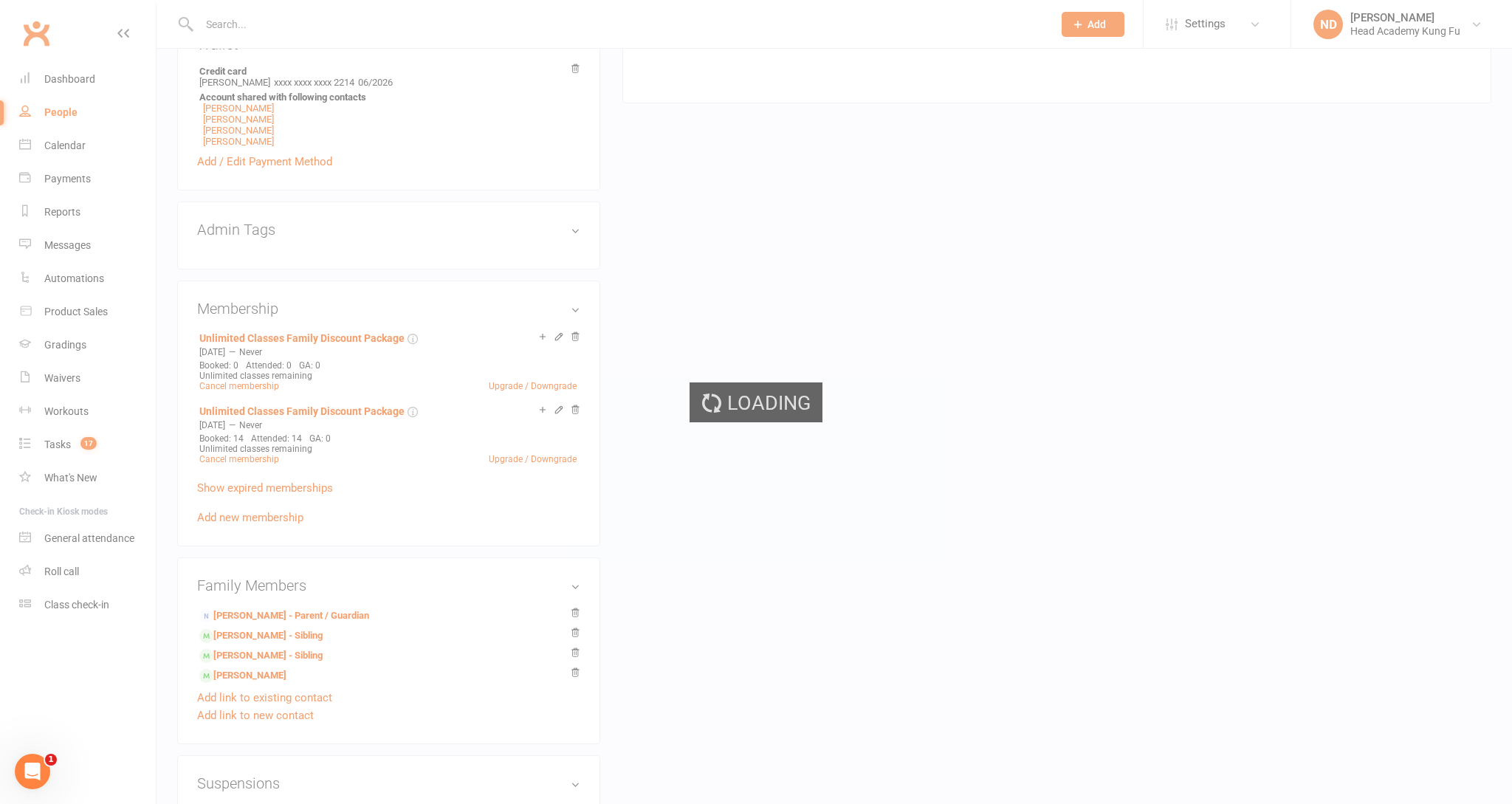
scroll to position [613, 0]
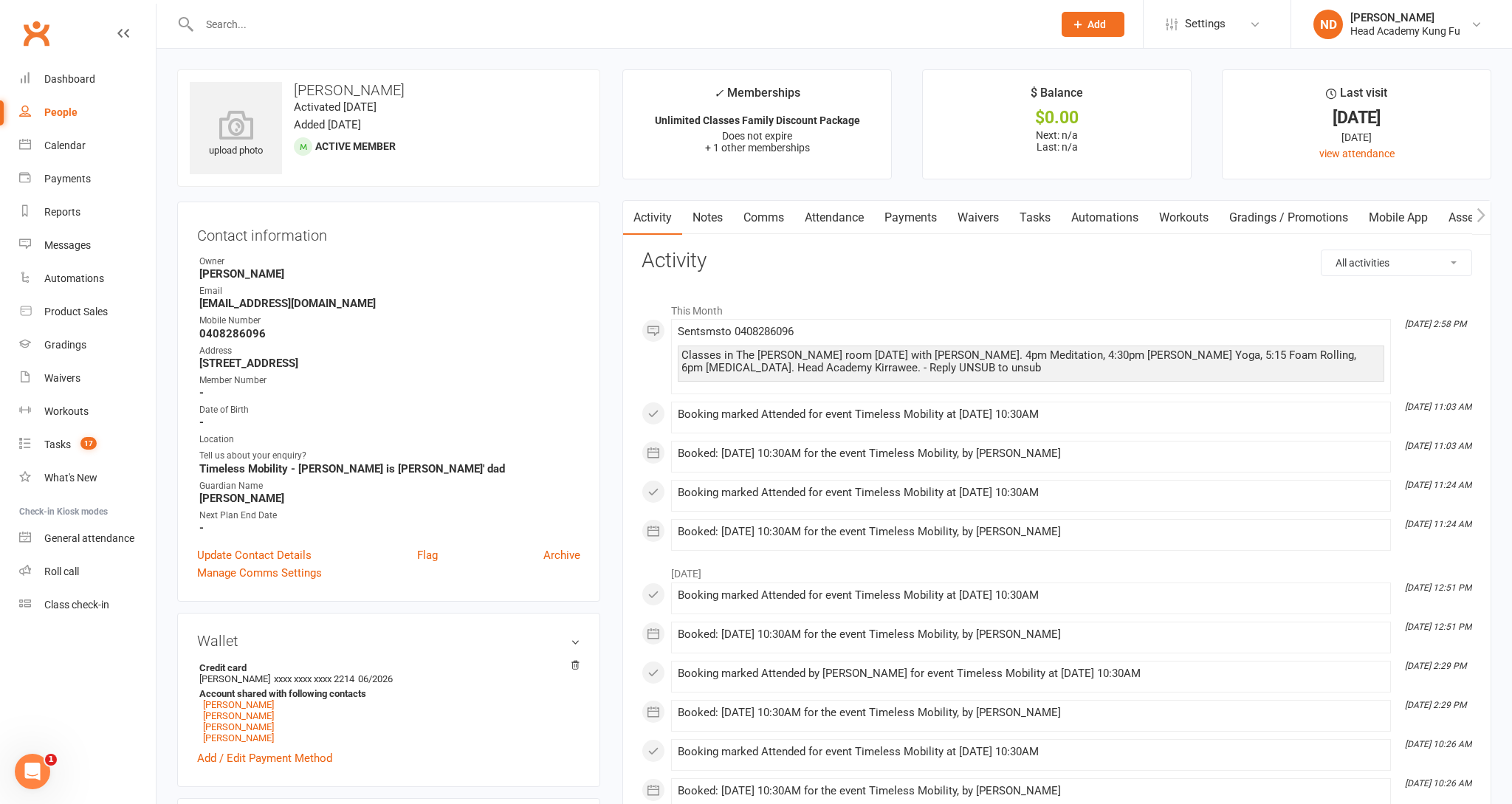
click at [903, 220] on link "Payments" at bounding box center [910, 218] width 73 height 34
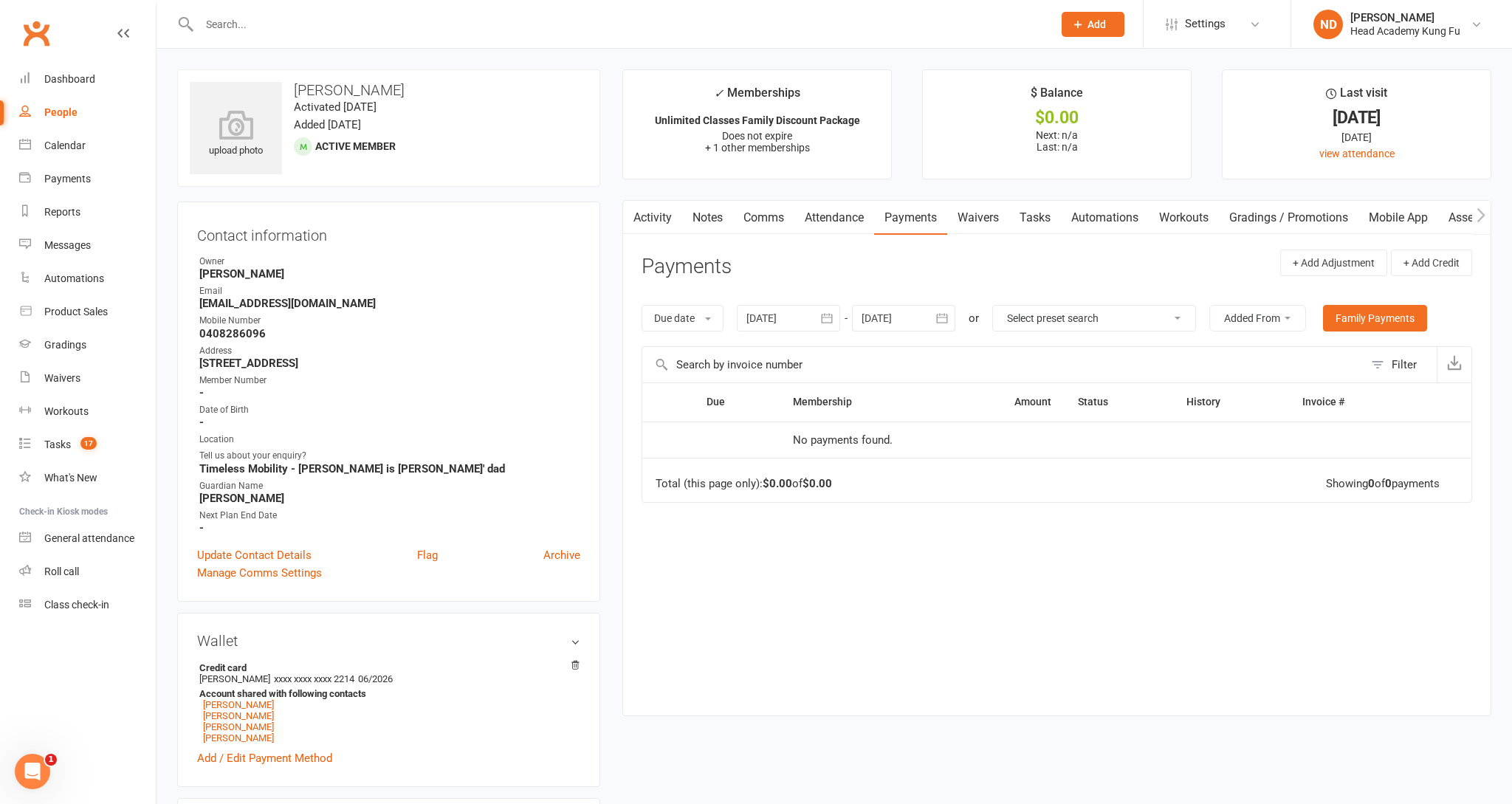
click at [761, 315] on div at bounding box center [788, 319] width 104 height 27
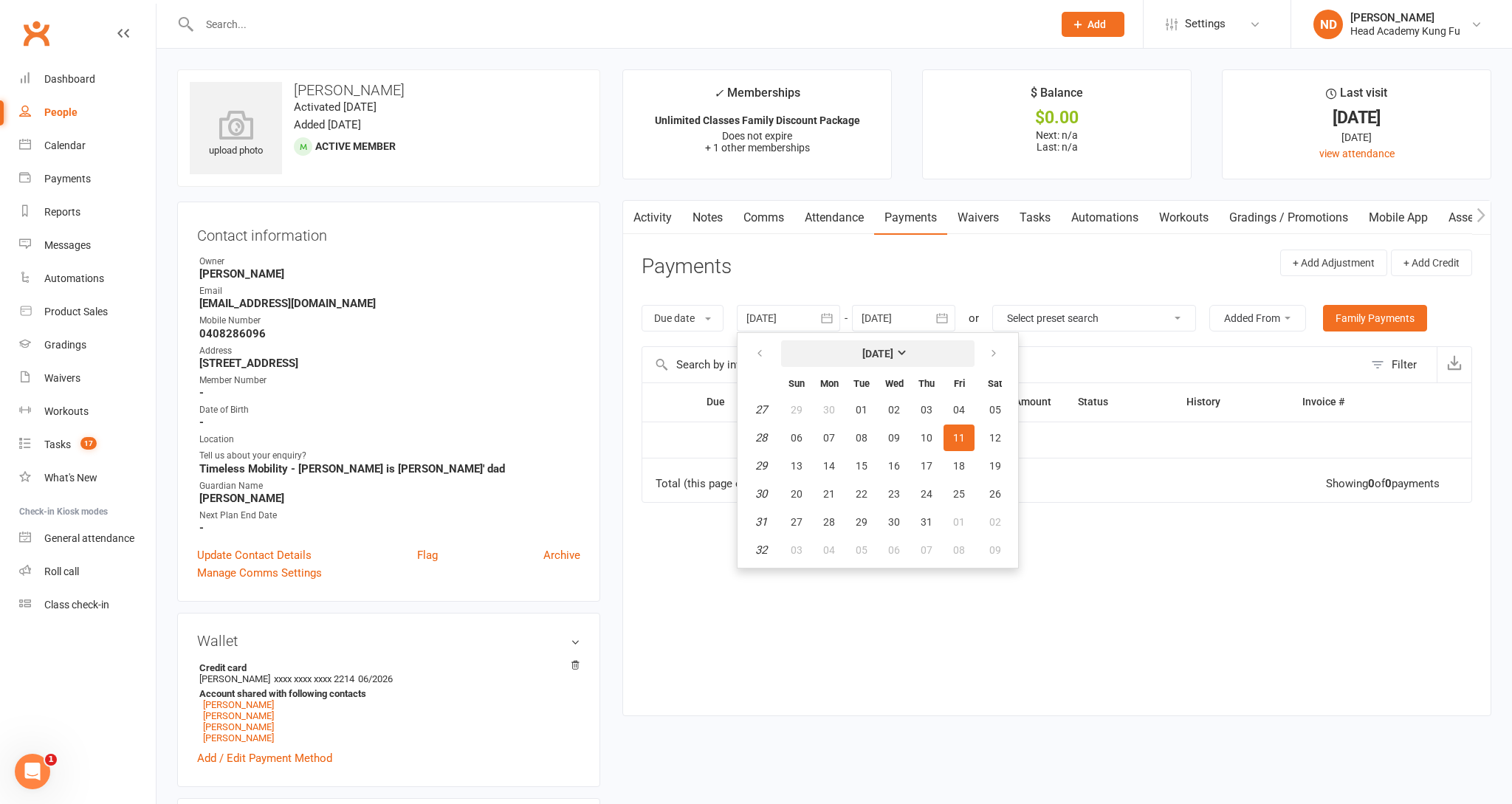
click at [893, 353] on strong "[DATE]" at bounding box center [878, 354] width 31 height 11
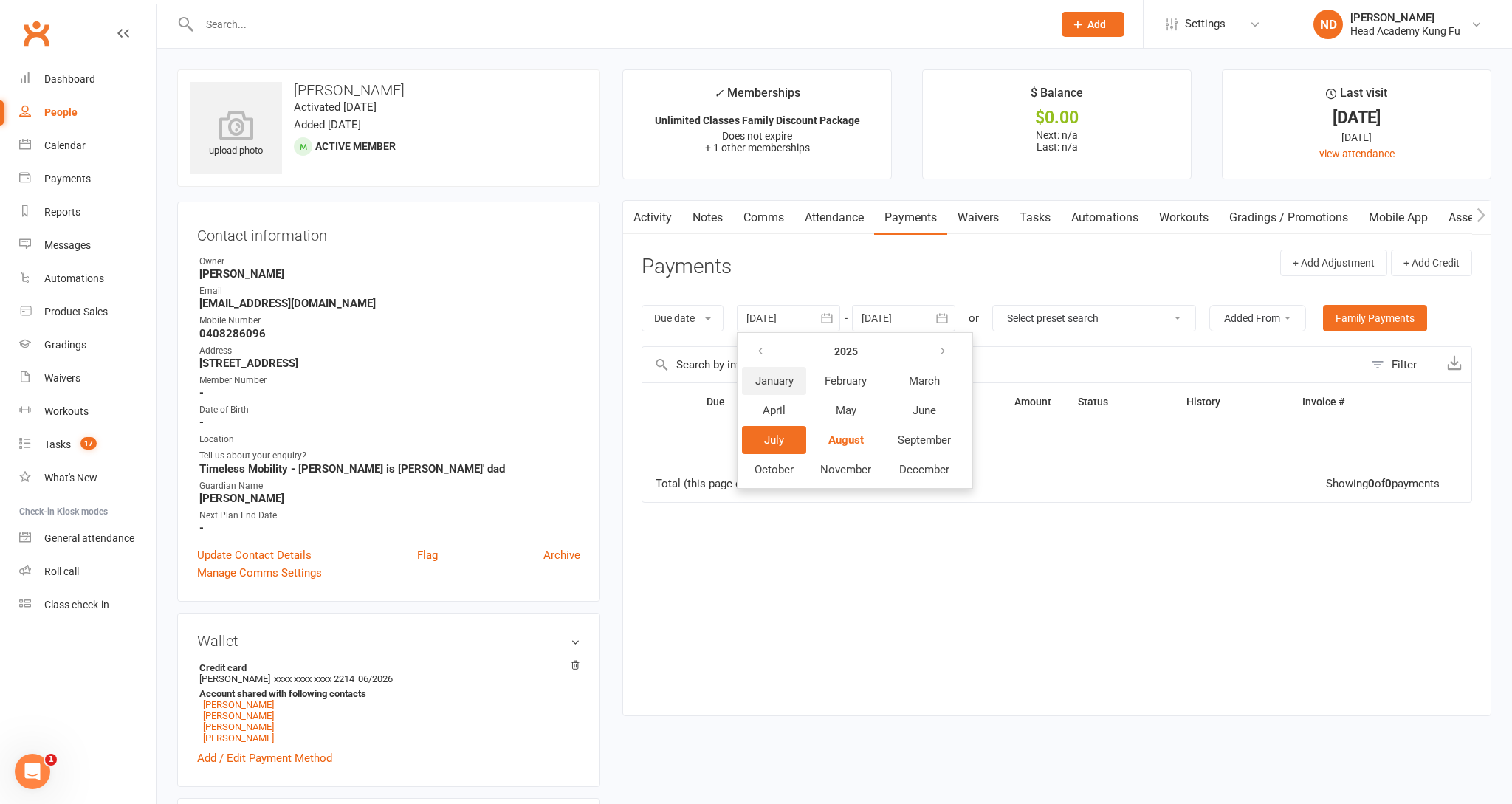
click at [767, 375] on span "January" at bounding box center [774, 382] width 38 height 13
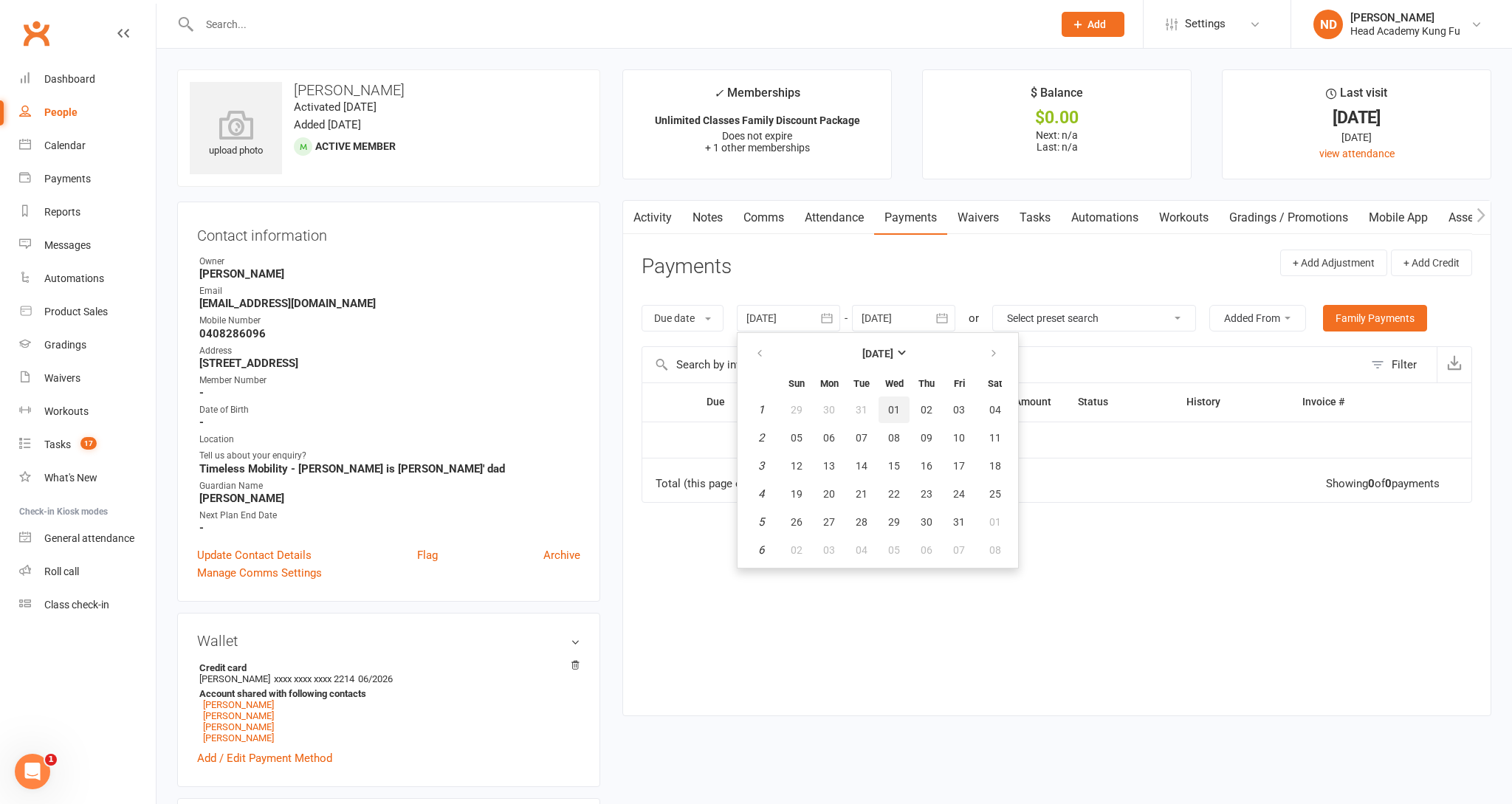
click at [900, 407] on span "01" at bounding box center [894, 410] width 11 height 11
type input "01 Jan 2025"
click at [226, 714] on link "[PERSON_NAME]" at bounding box center [238, 716] width 71 height 11
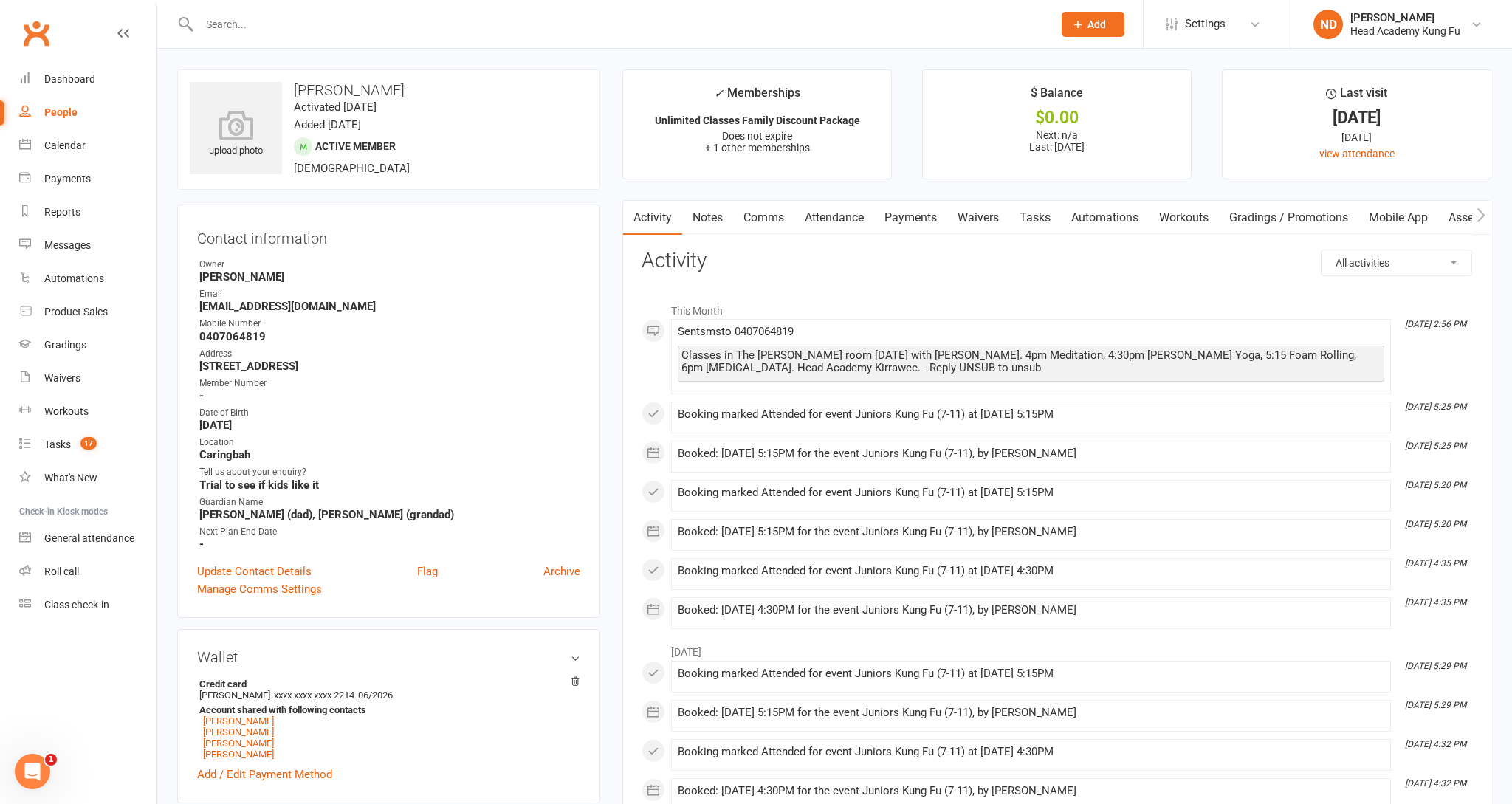
click at [917, 216] on link "Payments" at bounding box center [910, 218] width 73 height 34
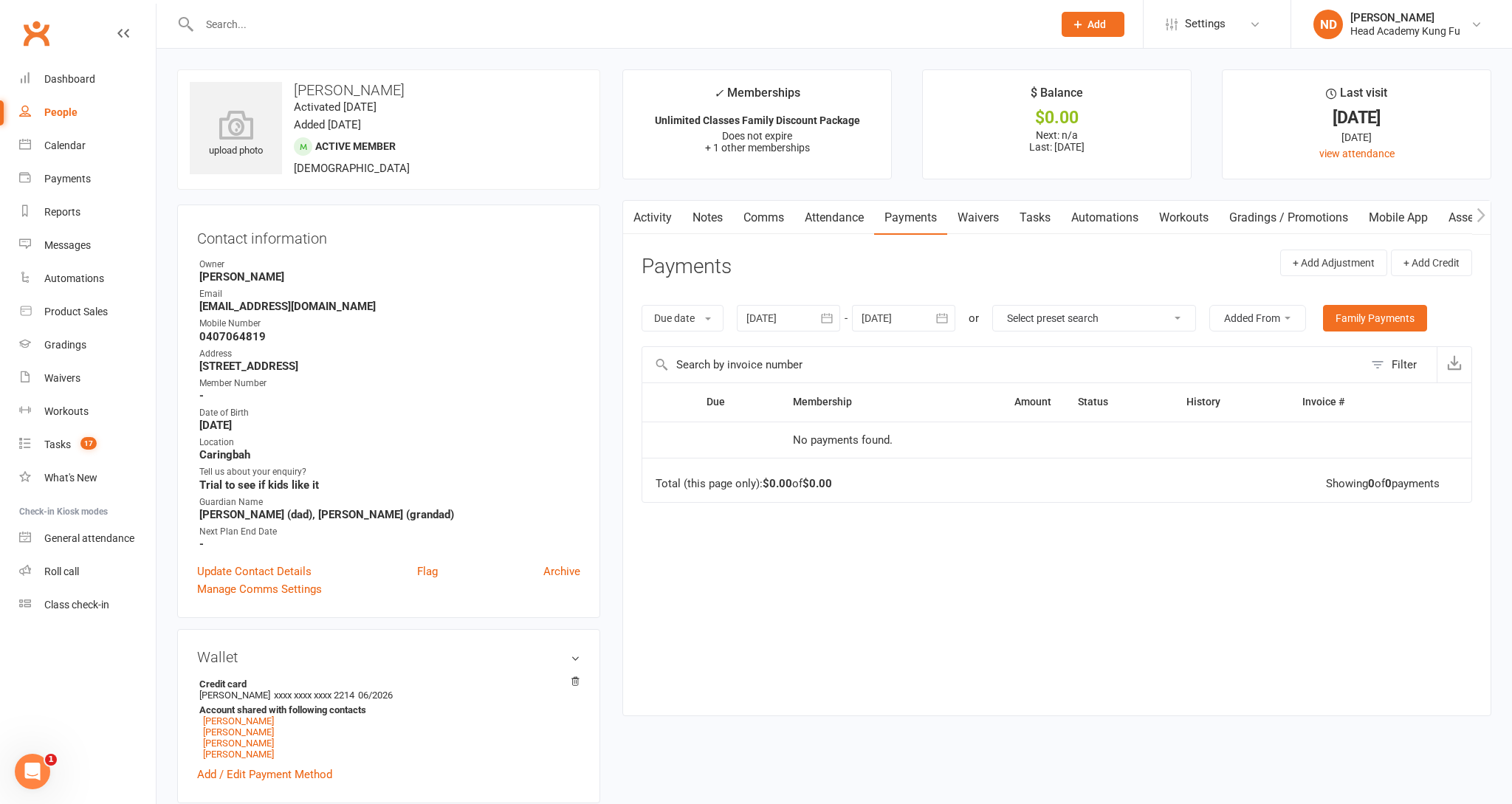
click at [768, 316] on div at bounding box center [788, 319] width 104 height 27
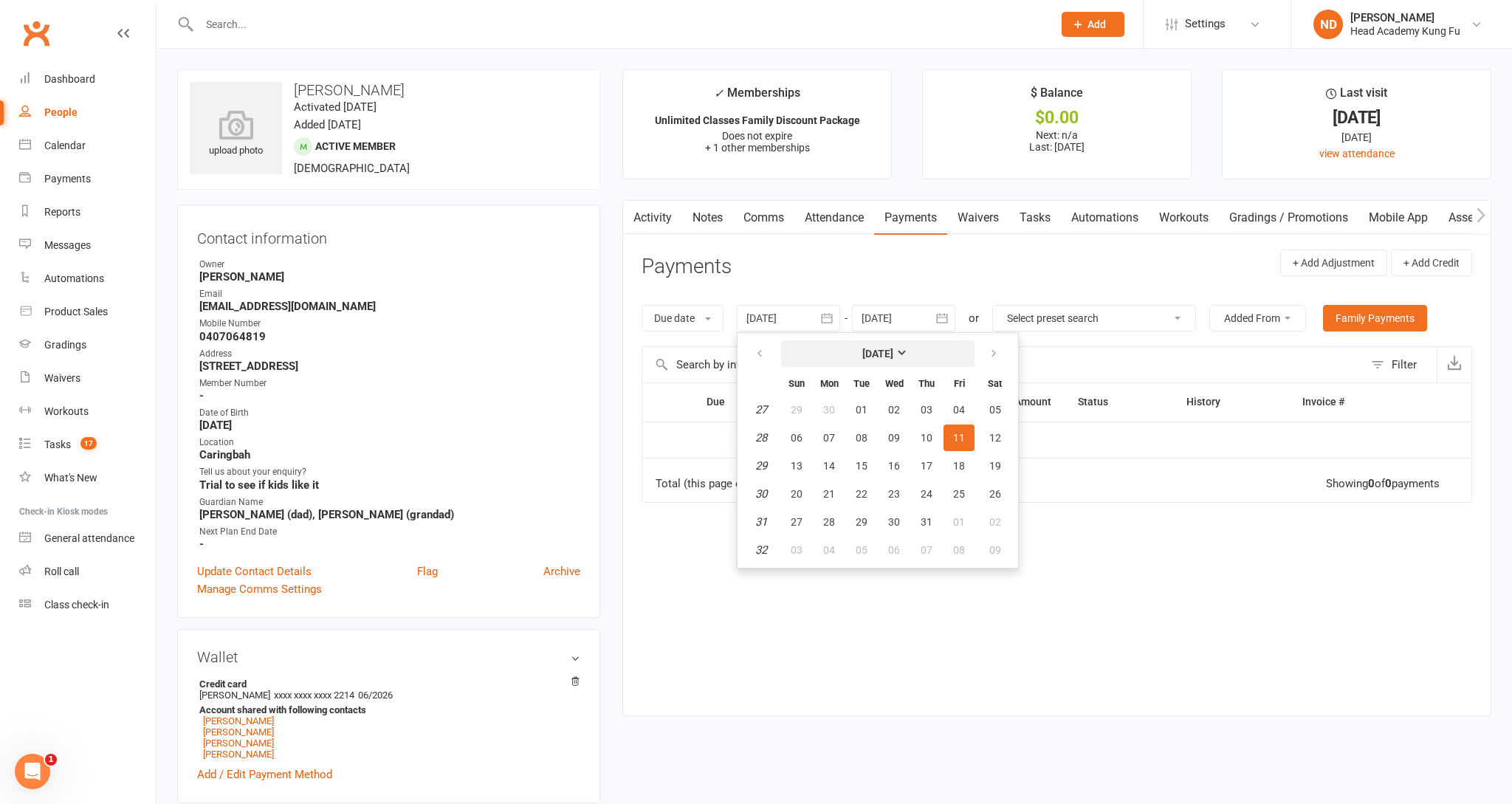
click at [893, 352] on strong "[DATE]" at bounding box center [878, 354] width 31 height 11
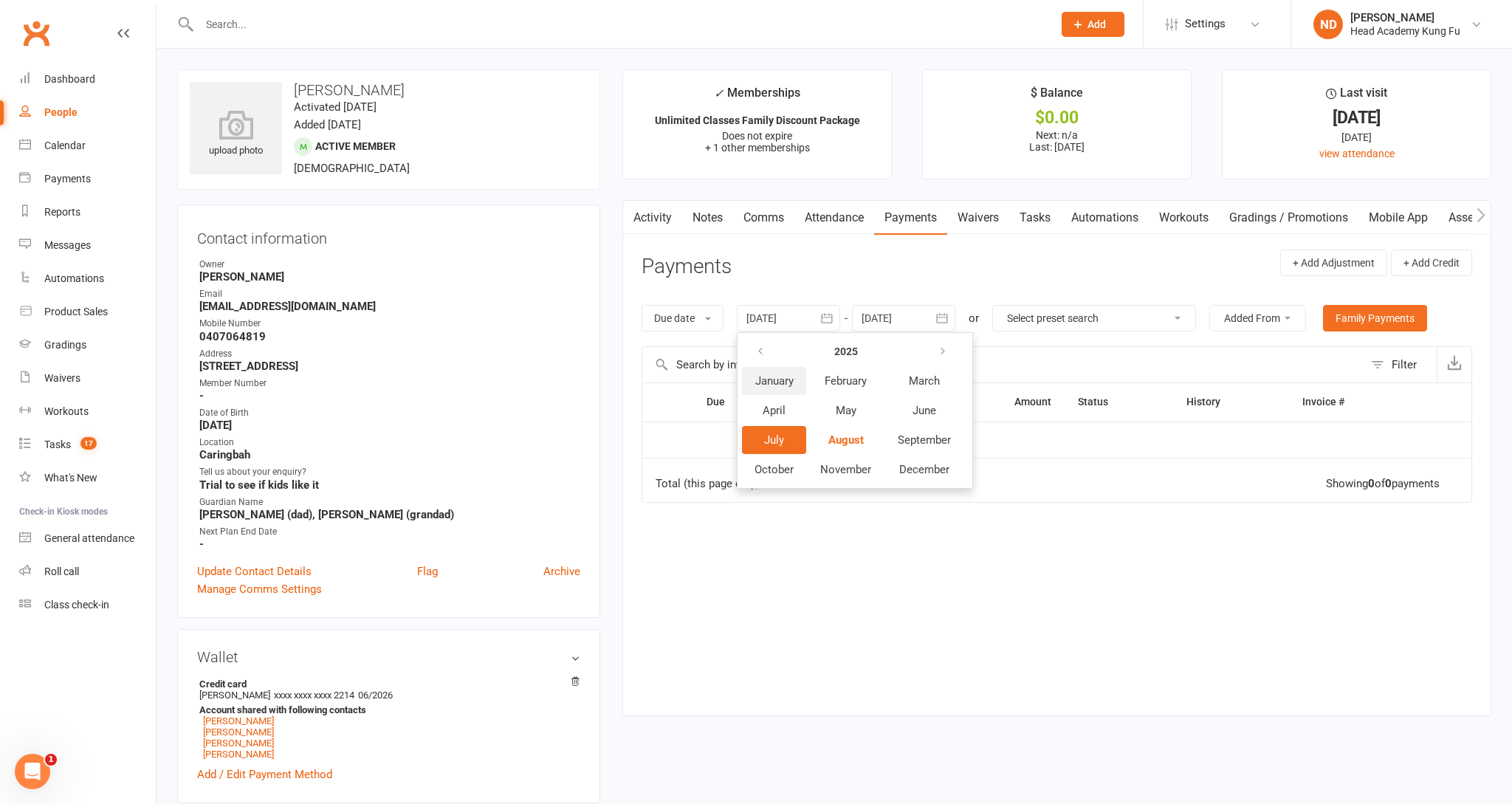
click at [770, 379] on span "January" at bounding box center [774, 382] width 38 height 13
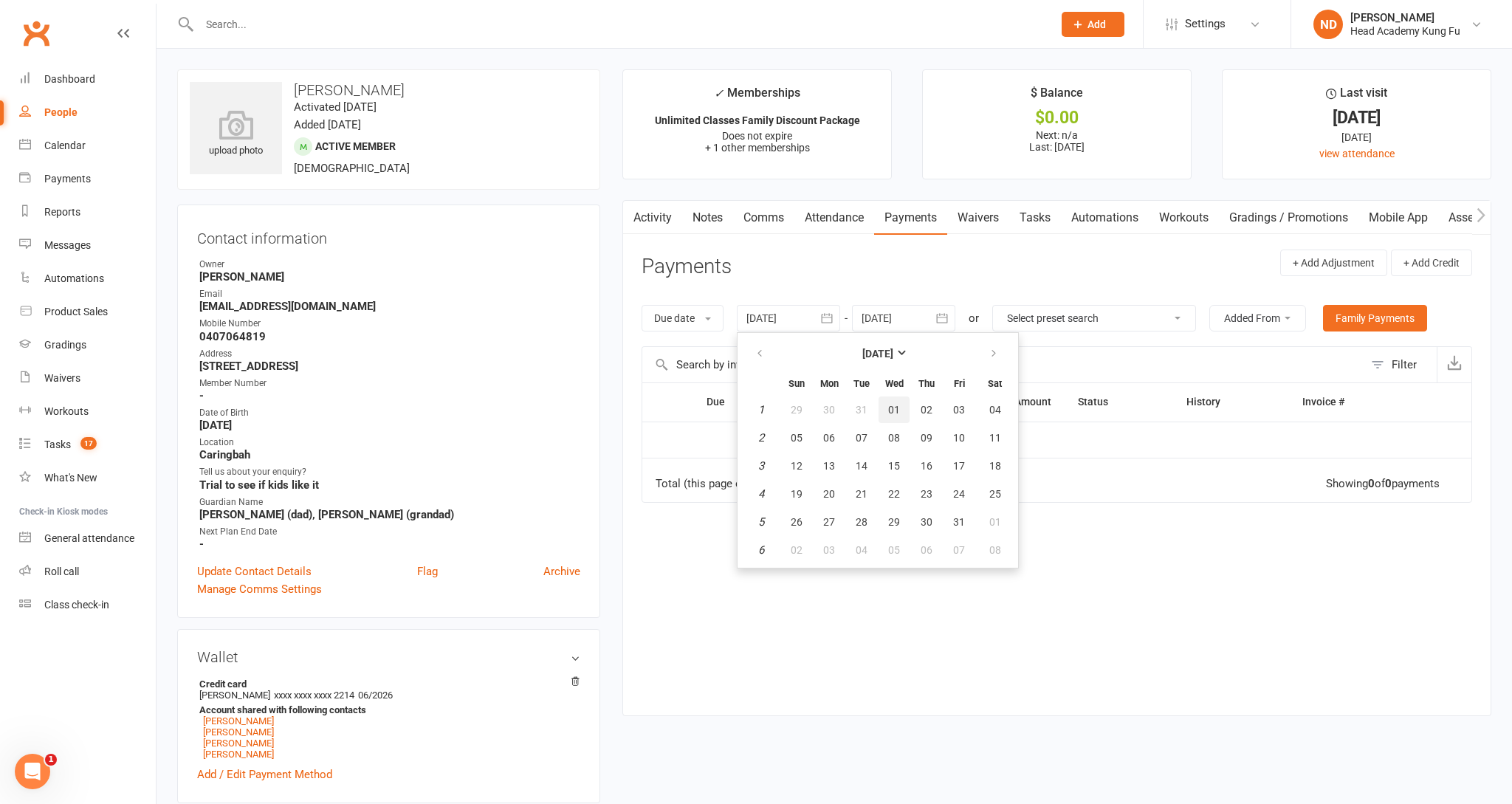
click at [896, 404] on span "01" at bounding box center [894, 410] width 11 height 11
type input "01 Jan 2025"
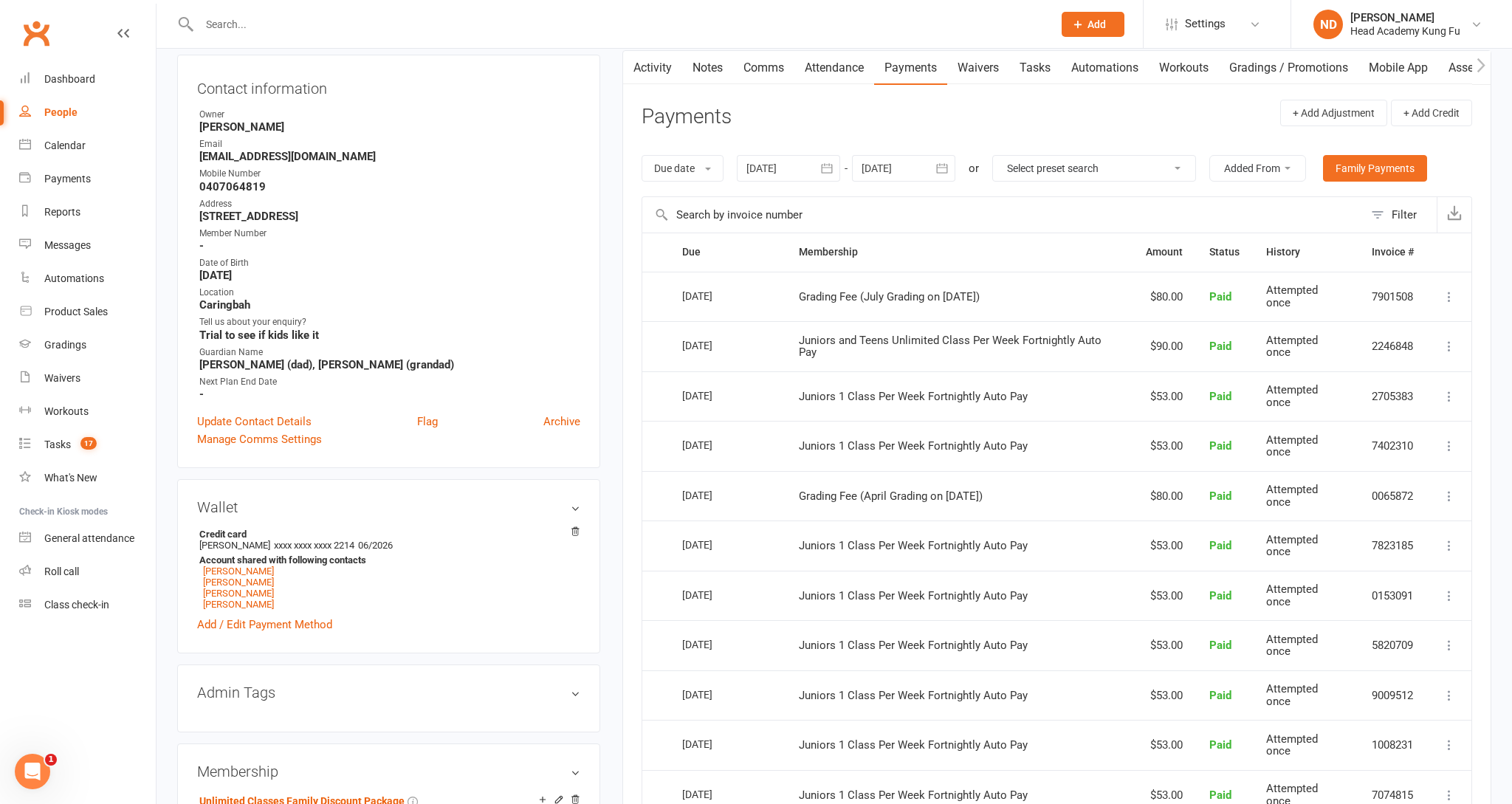
scroll to position [193, 0]
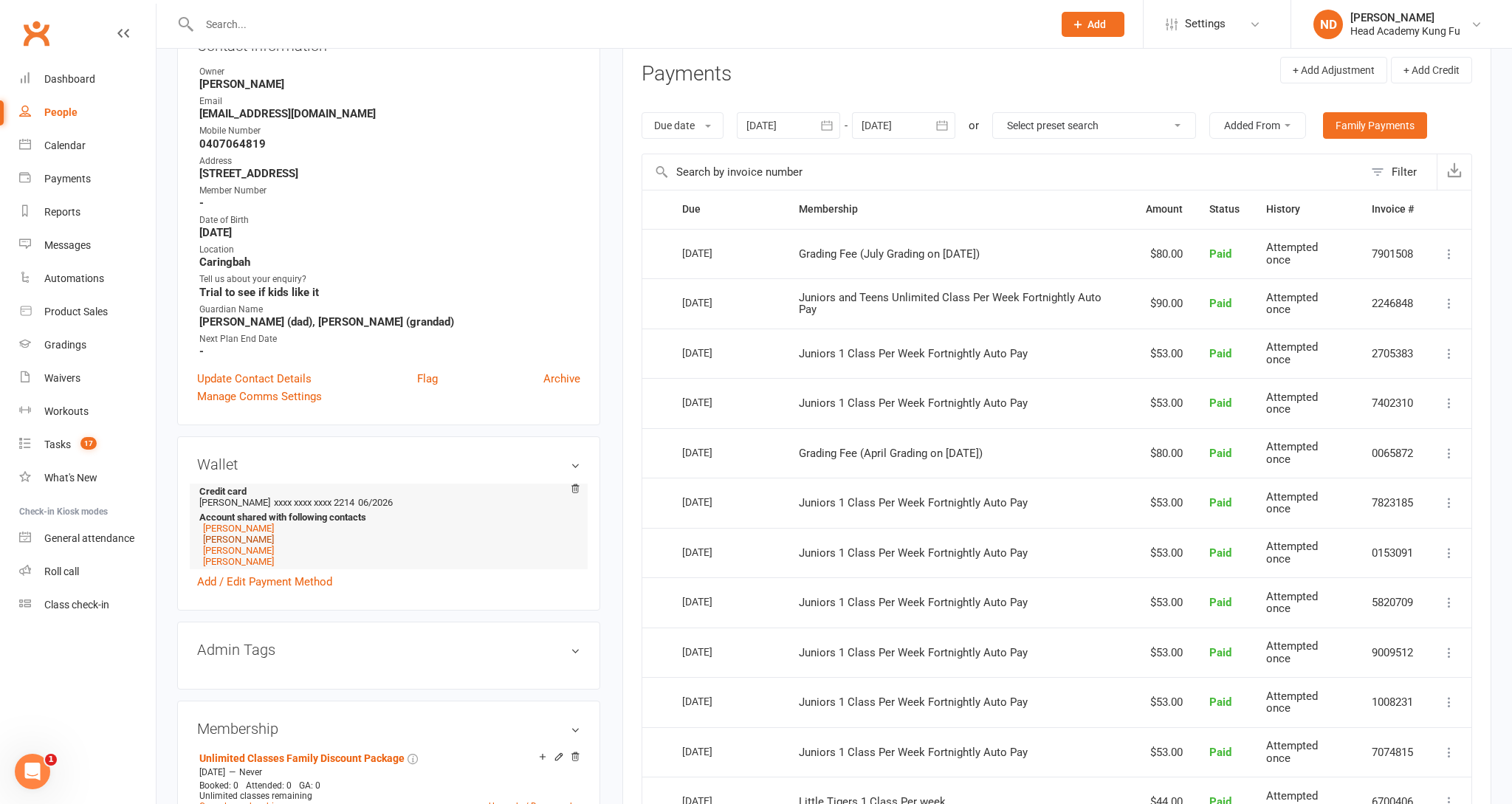
click at [227, 538] on link "Leroy Whitley" at bounding box center [238, 539] width 71 height 11
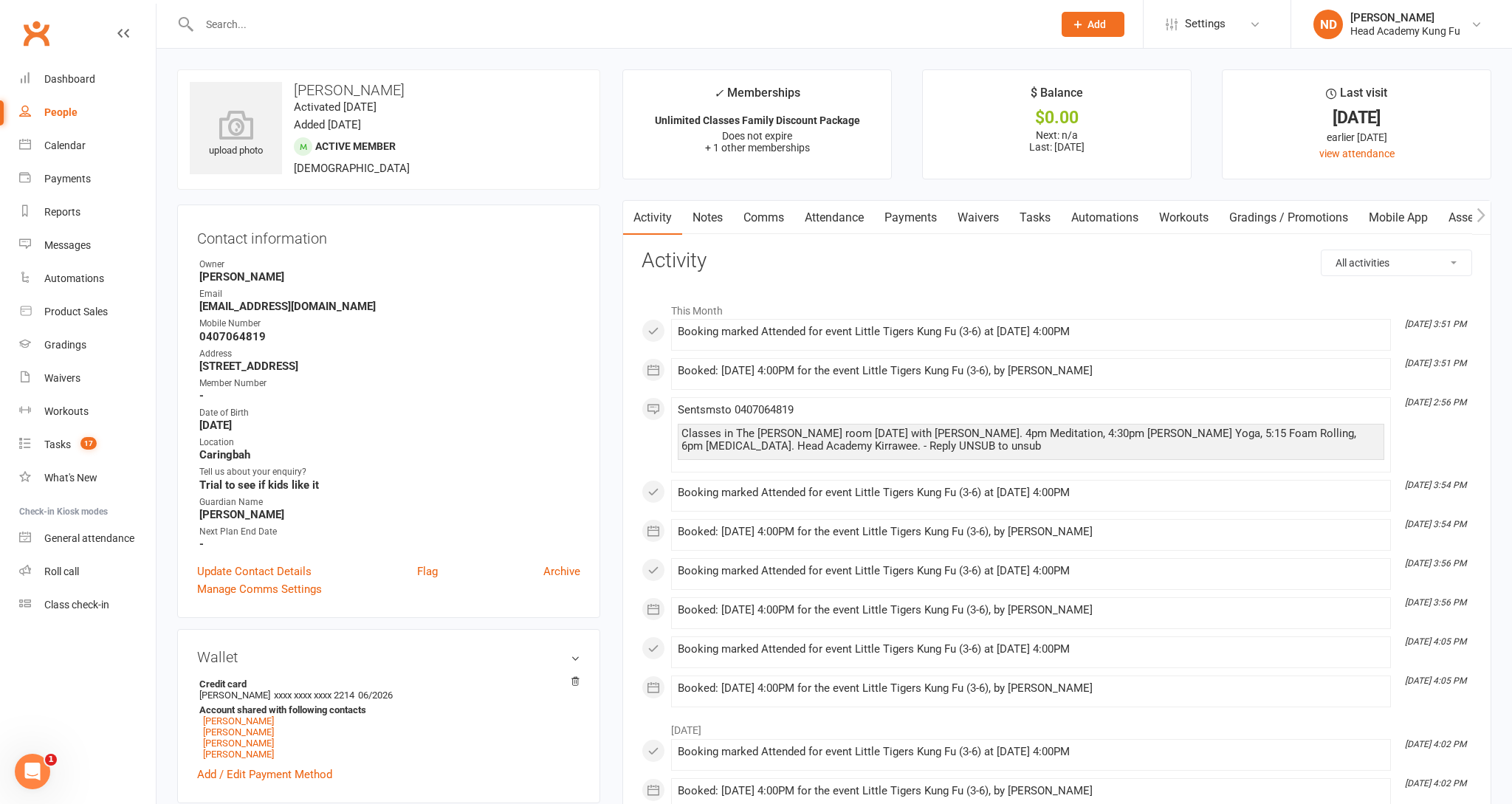
click at [914, 222] on link "Payments" at bounding box center [910, 218] width 73 height 34
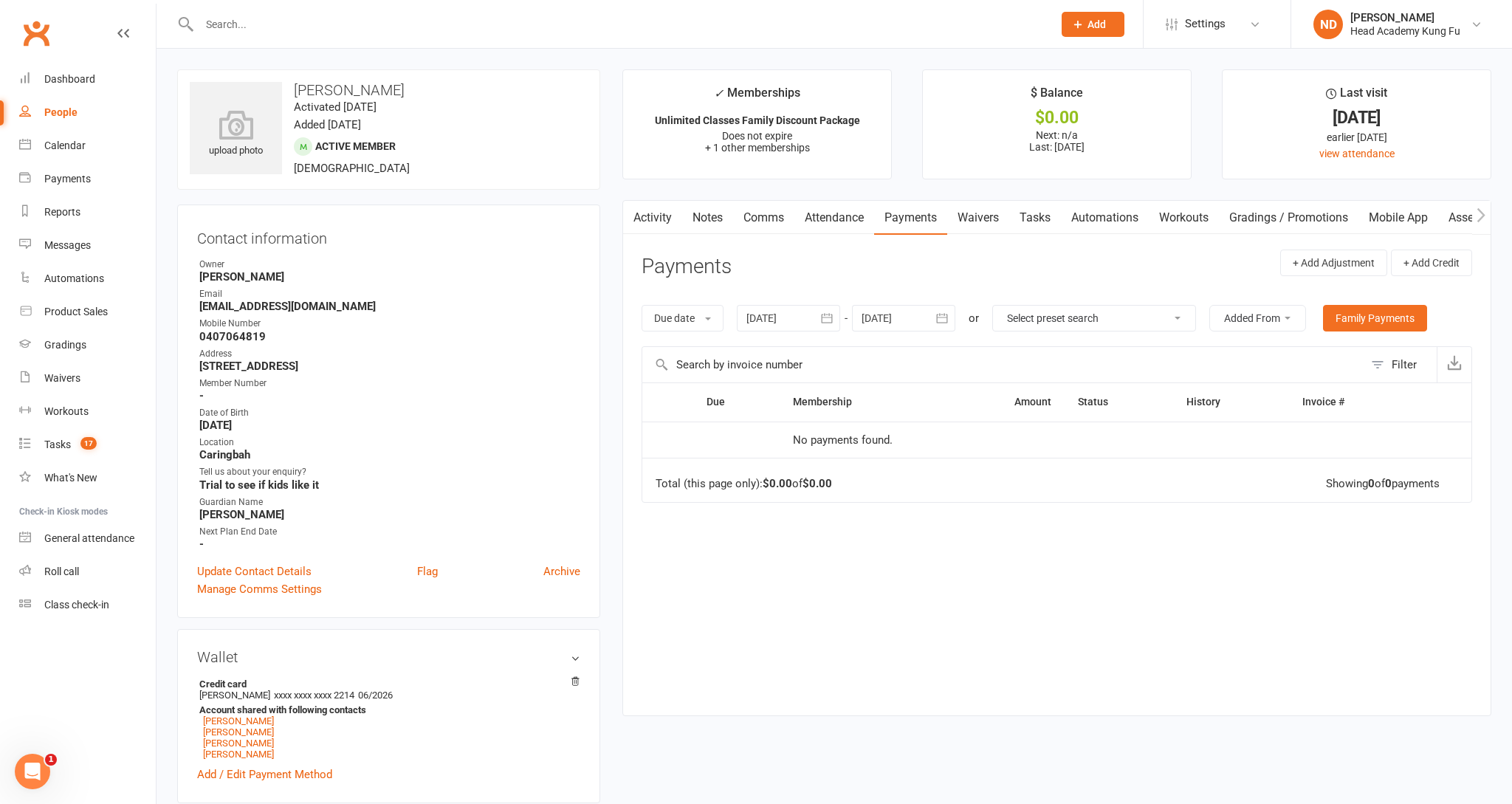
click at [794, 315] on div at bounding box center [788, 319] width 104 height 27
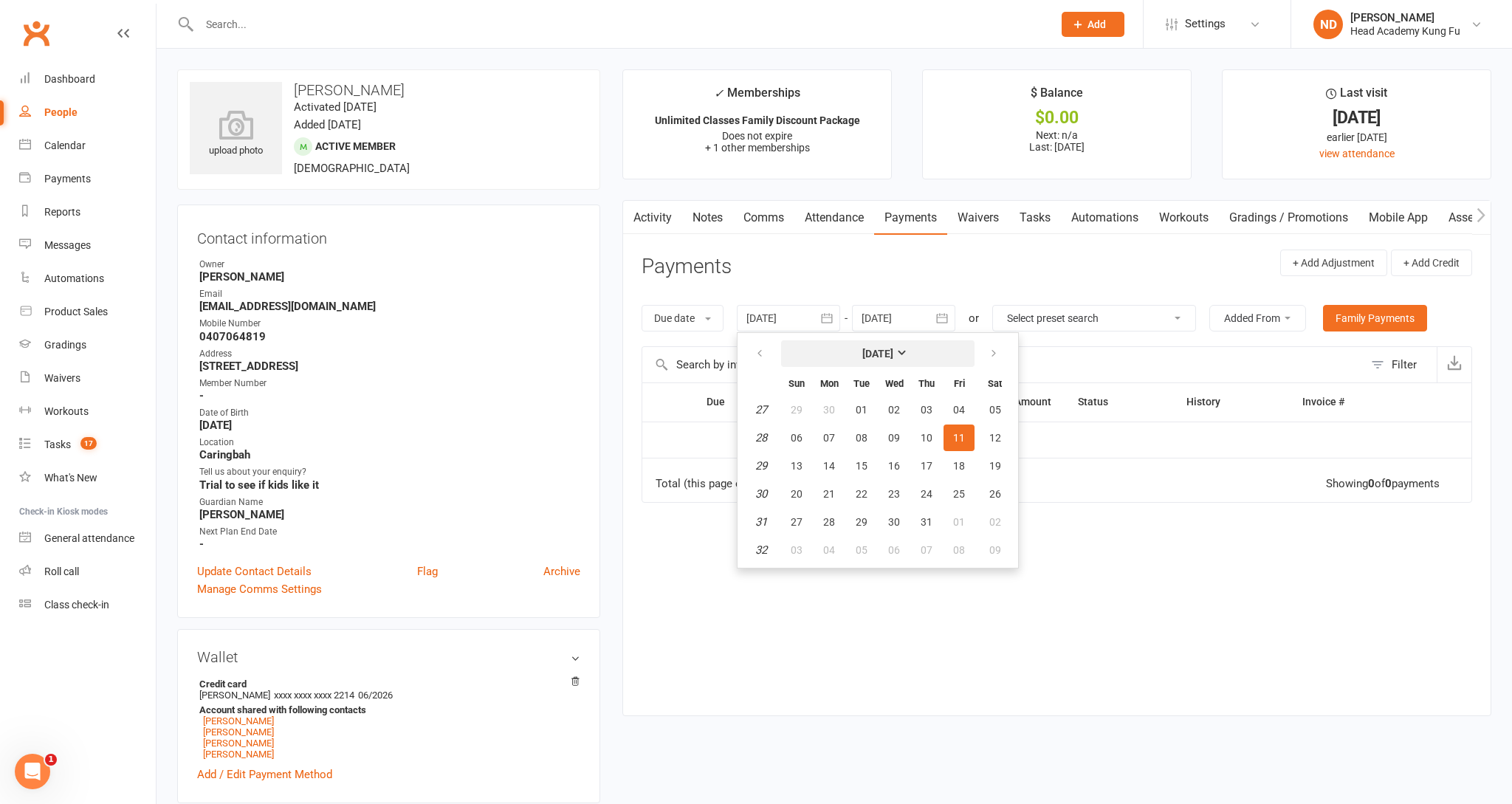
click at [893, 351] on strong "[DATE]" at bounding box center [878, 354] width 31 height 11
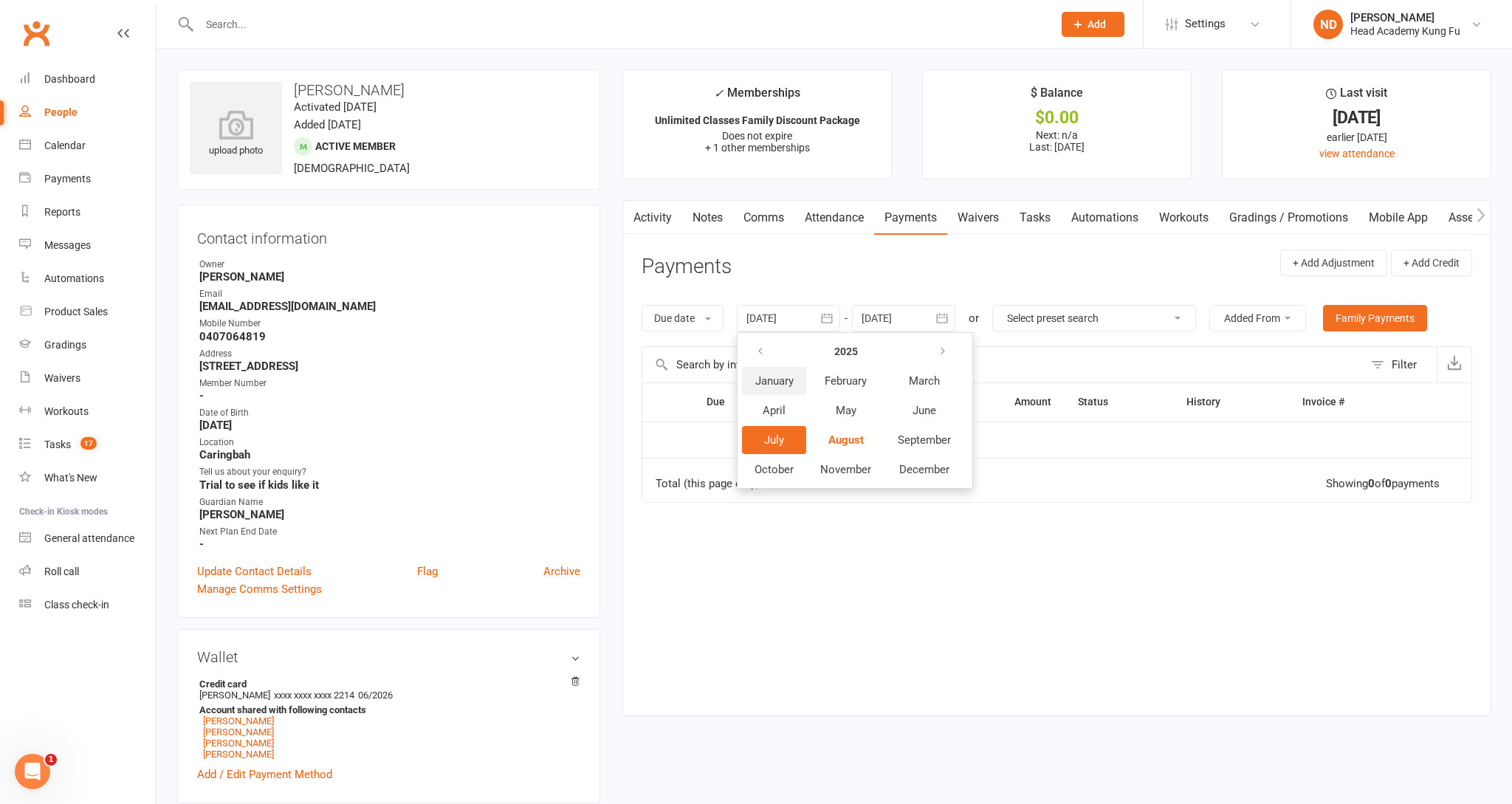
click at [774, 378] on span "January" at bounding box center [774, 382] width 38 height 13
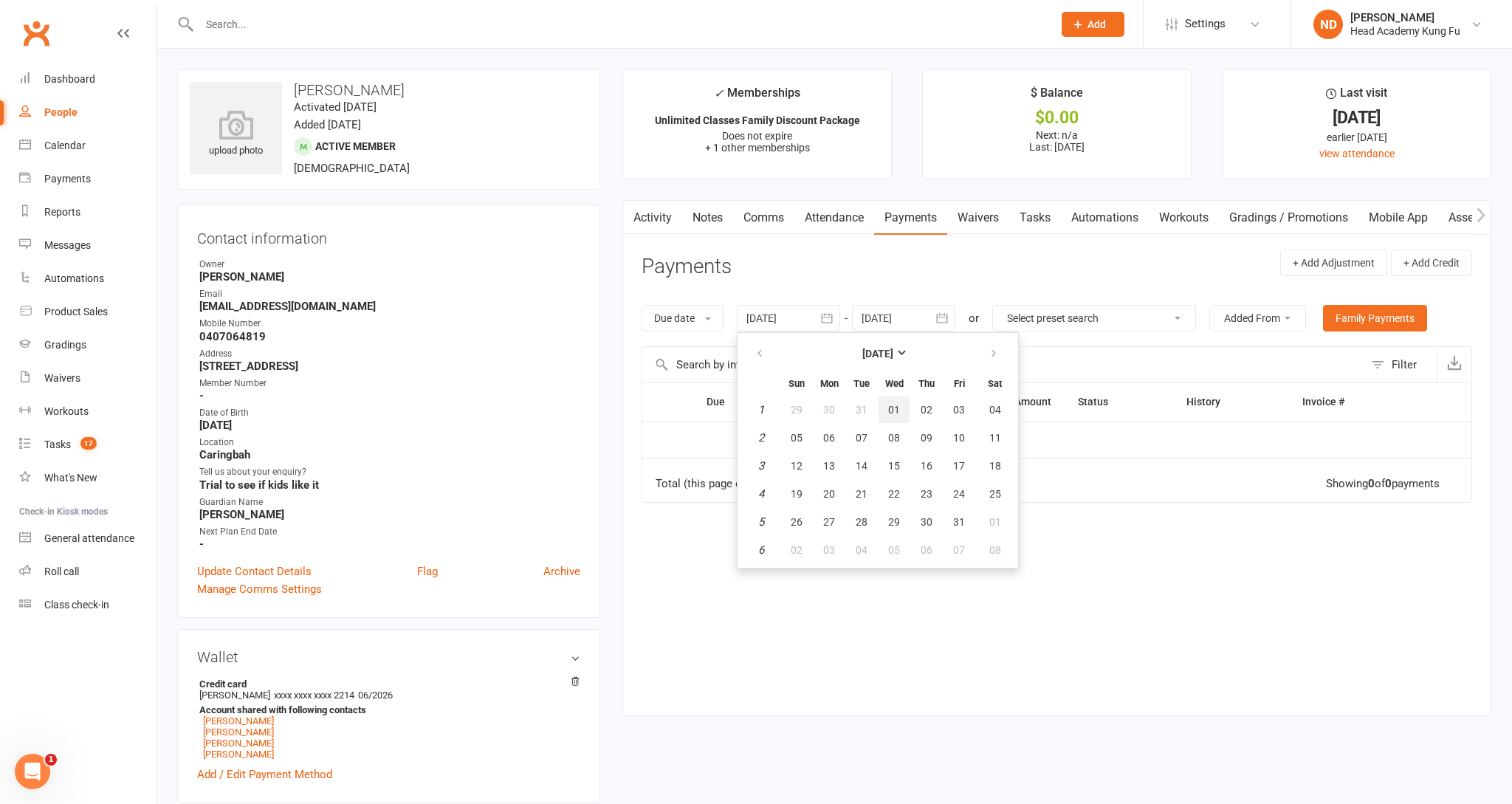
click at [889, 408] on button "01" at bounding box center [894, 410] width 31 height 27
type input "01 Jan 2025"
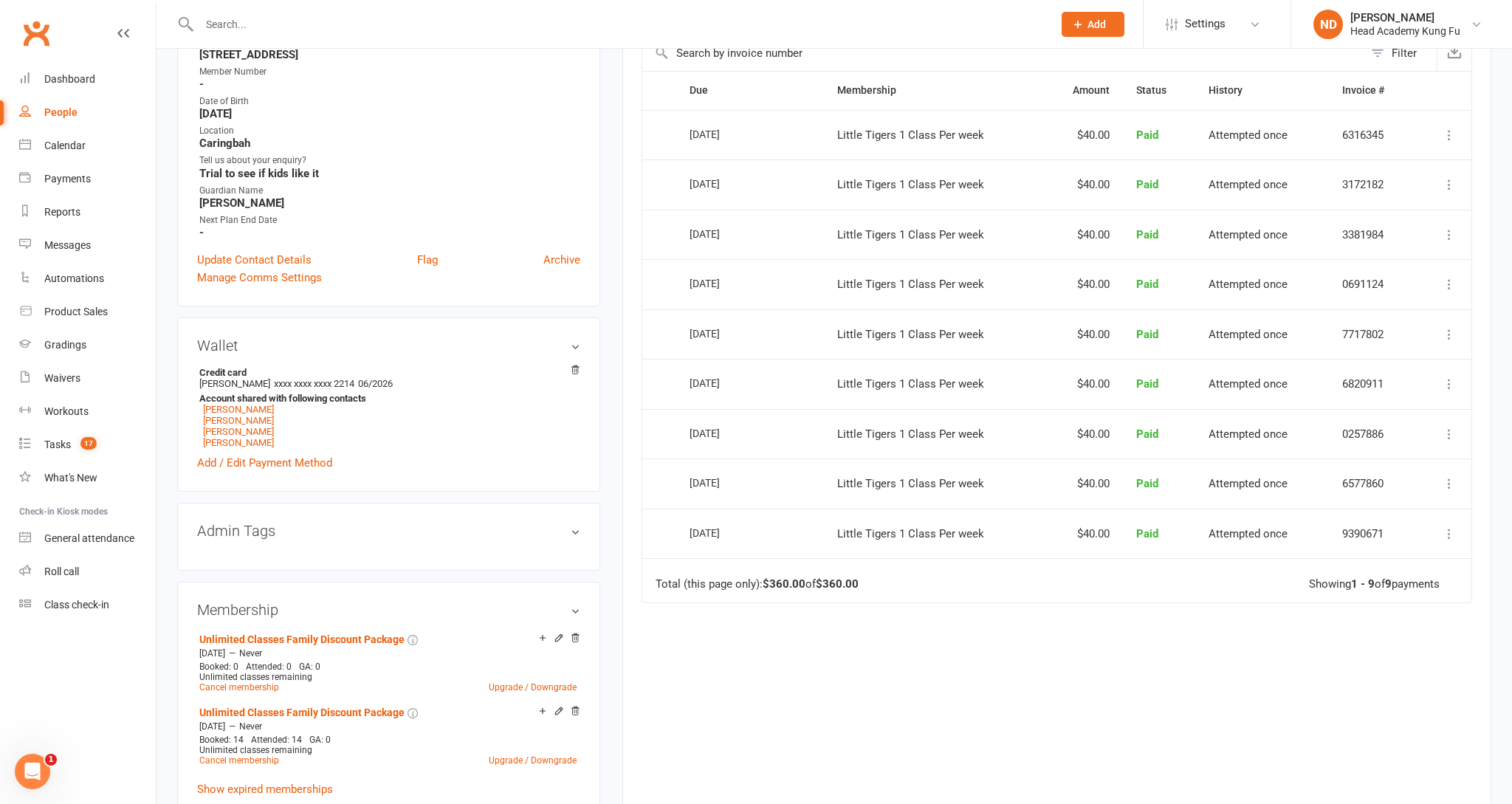
scroll to position [315, 0]
click at [235, 425] on link "Jim Whitley" at bounding box center [238, 429] width 71 height 11
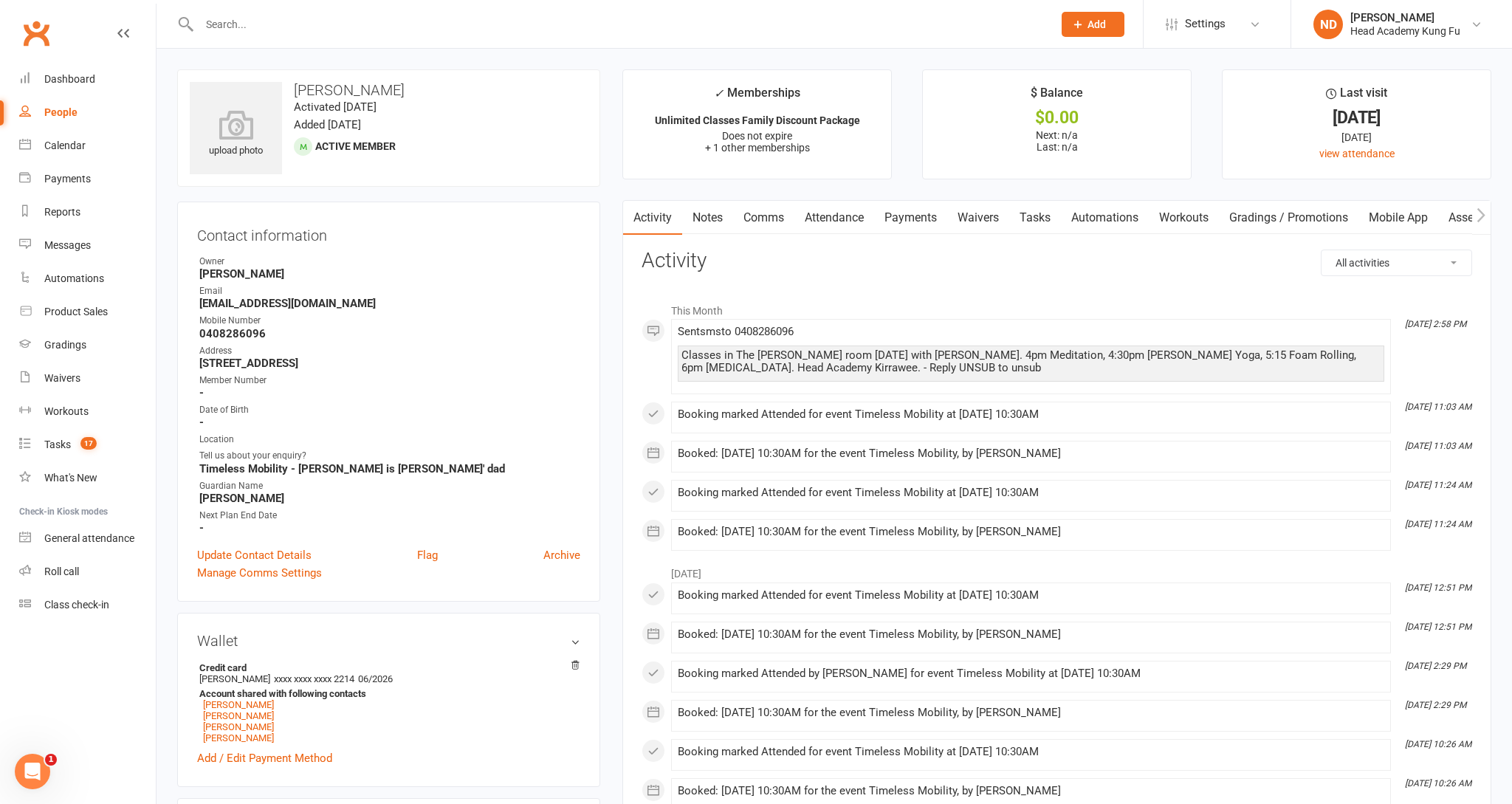
click at [906, 215] on link "Payments" at bounding box center [910, 218] width 73 height 34
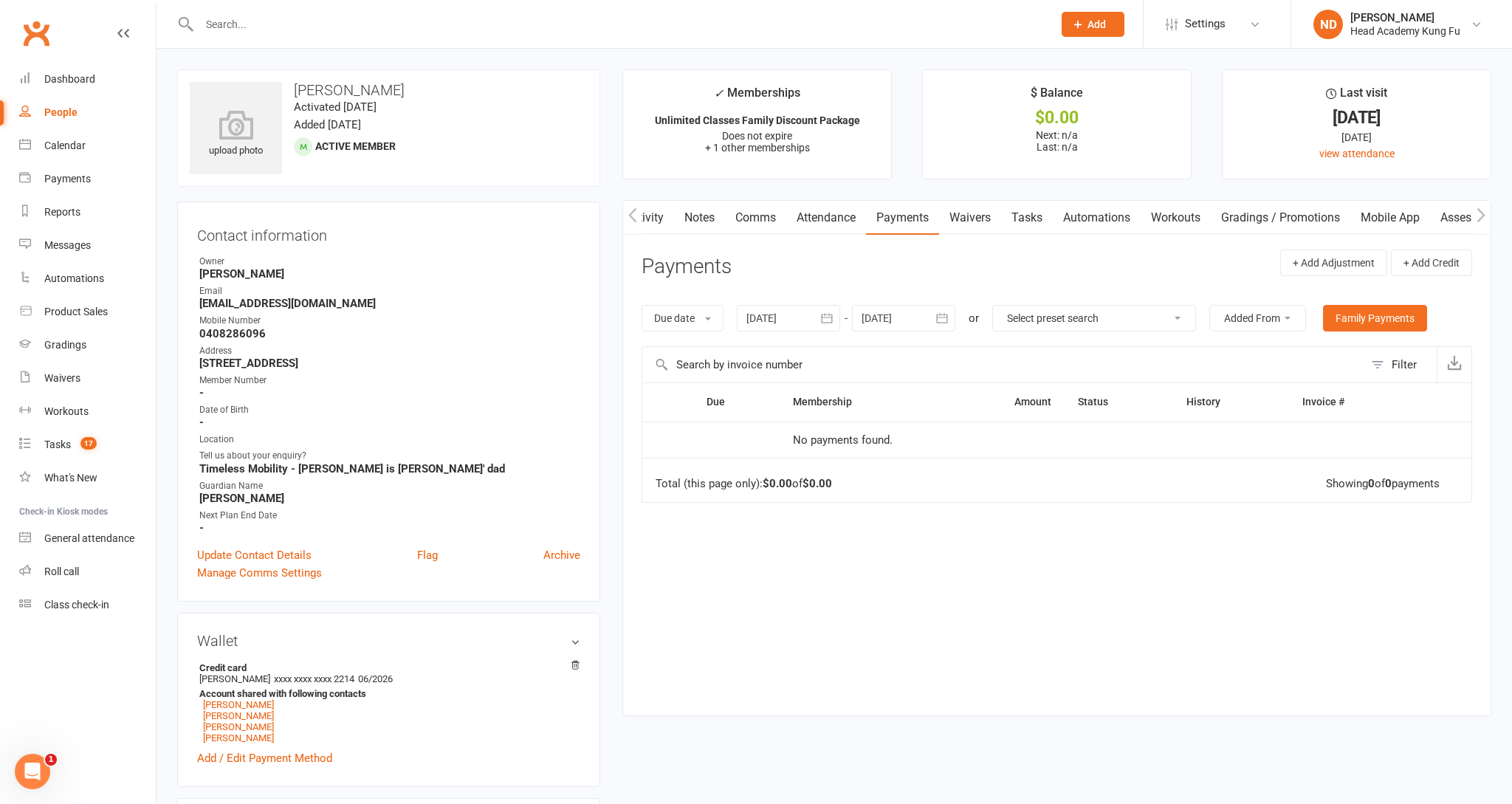
scroll to position [0, 5]
click at [1376, 315] on link "Family Payments" at bounding box center [1374, 319] width 104 height 27
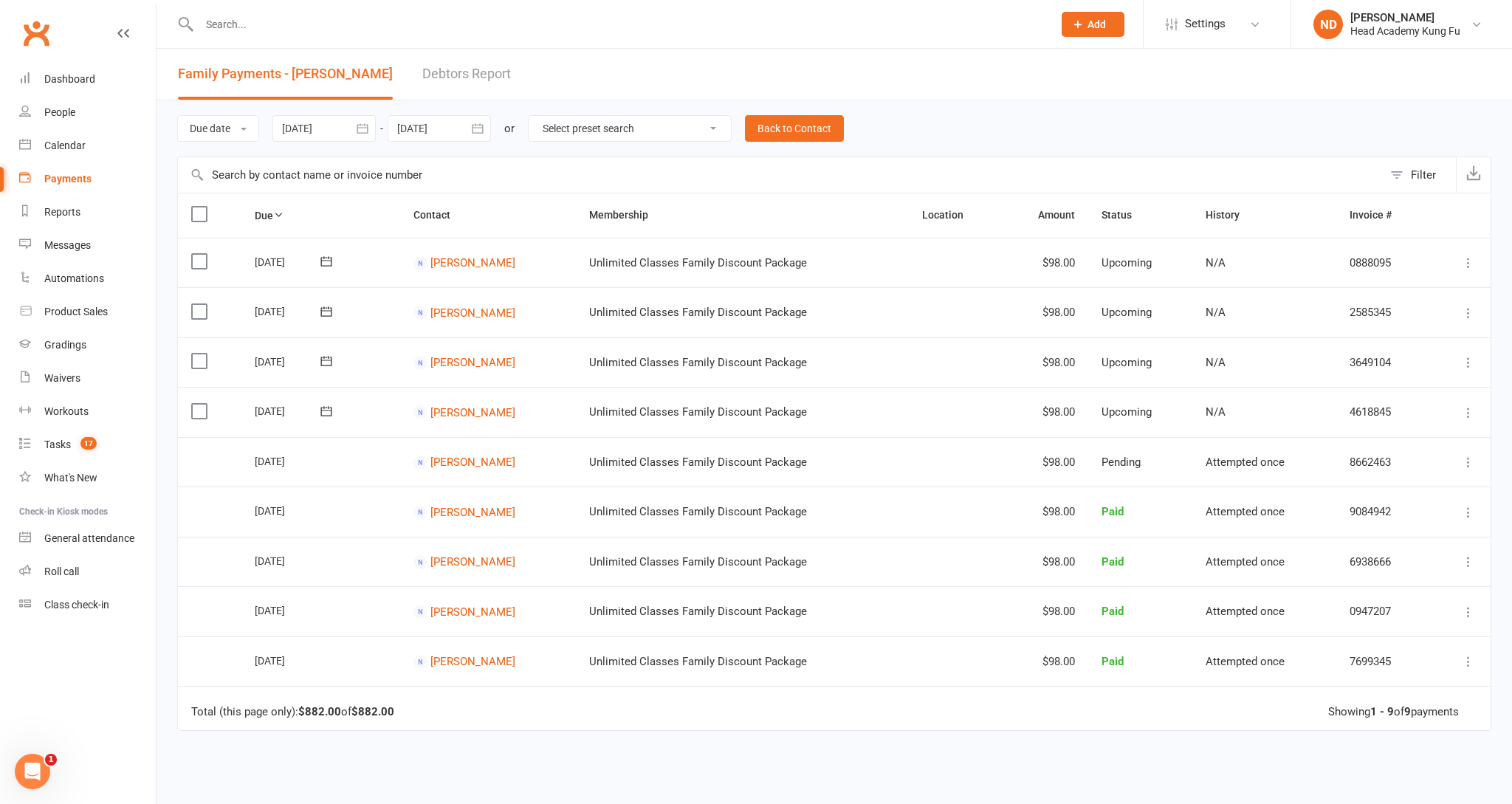
click at [280, 19] on input "text" at bounding box center [619, 25] width 848 height 21
type input "why"
click at [65, 109] on div "People" at bounding box center [60, 112] width 31 height 11
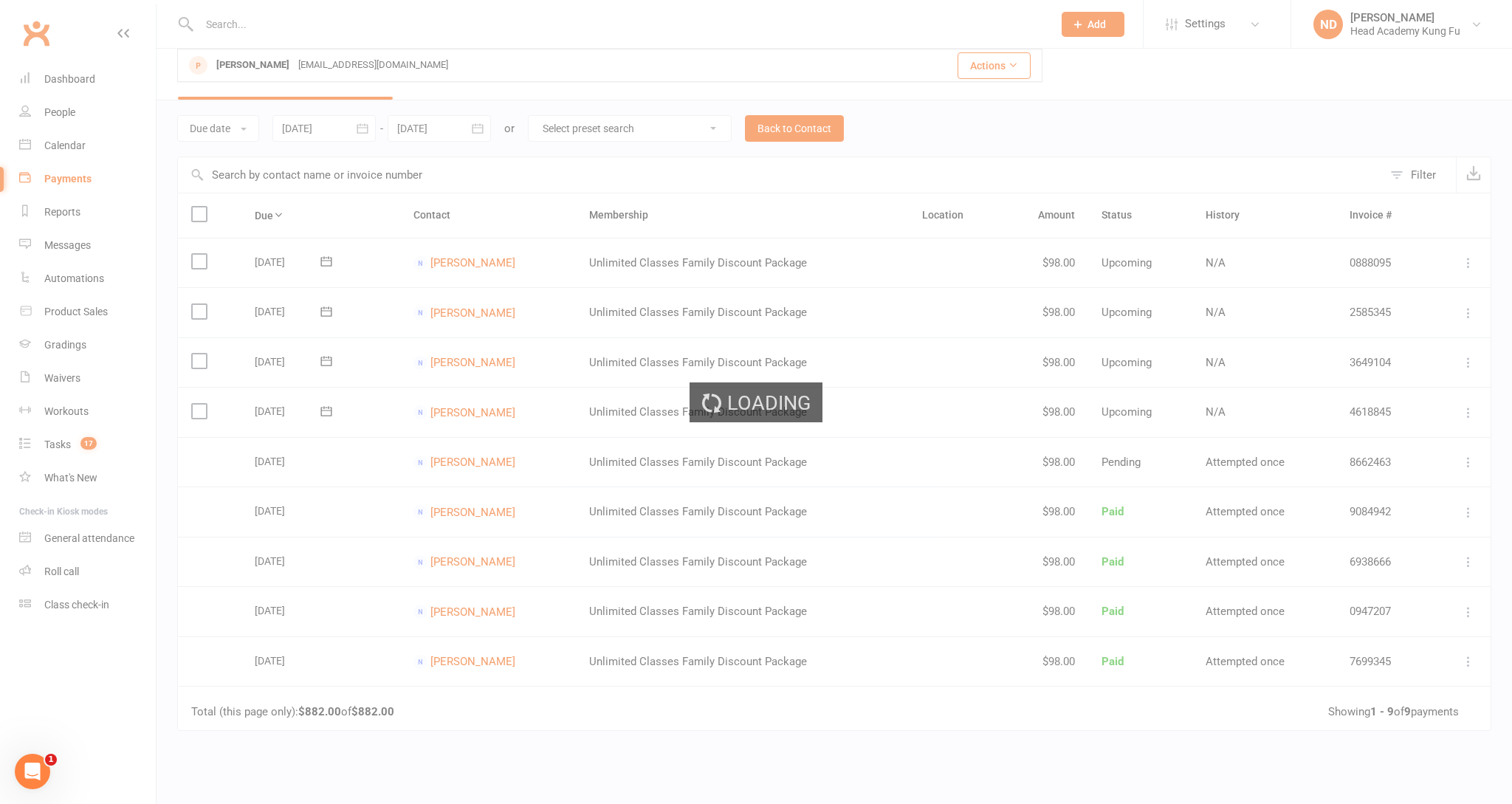
select select "100"
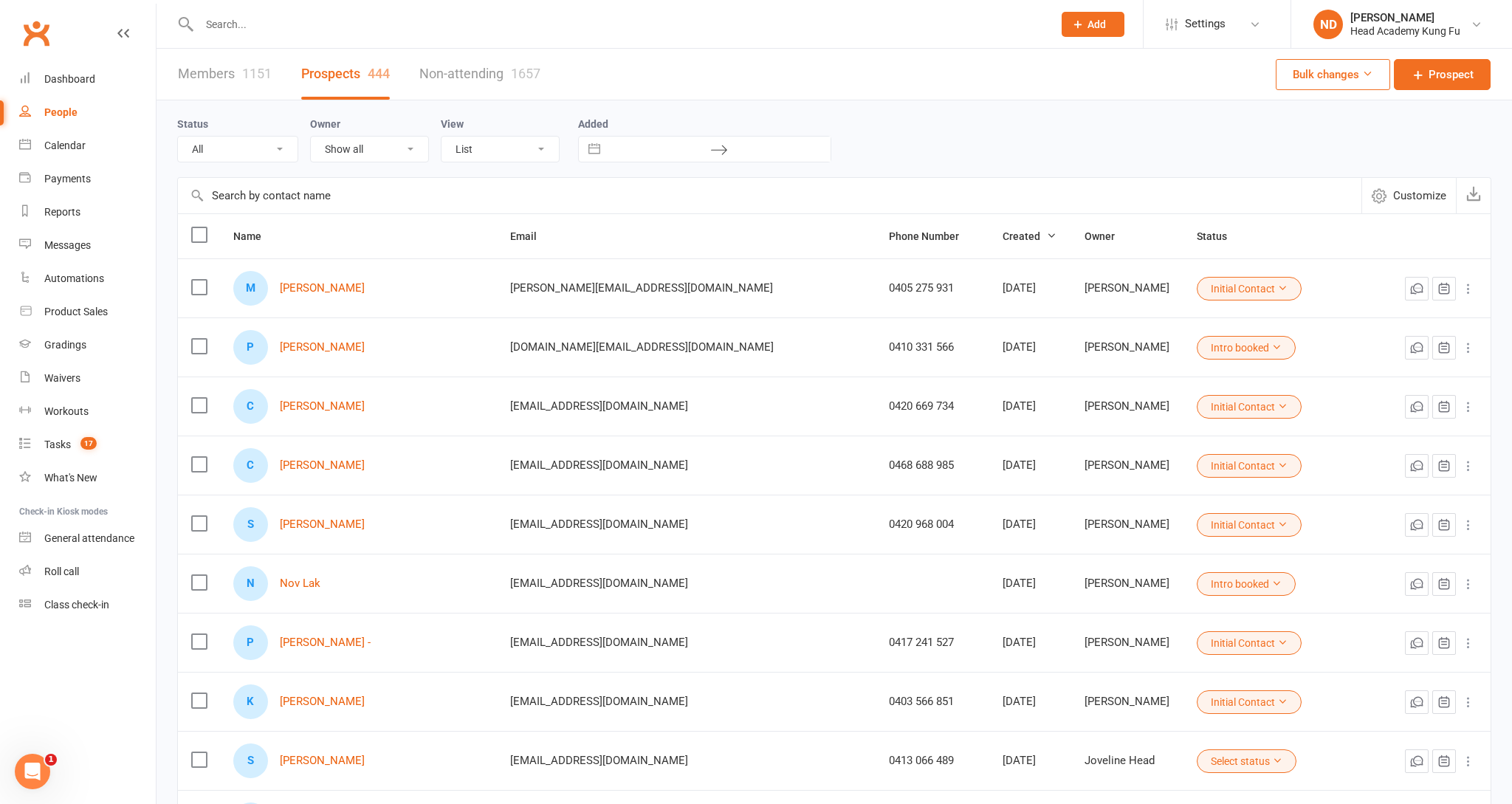
click at [248, 24] on input "text" at bounding box center [619, 25] width 848 height 21
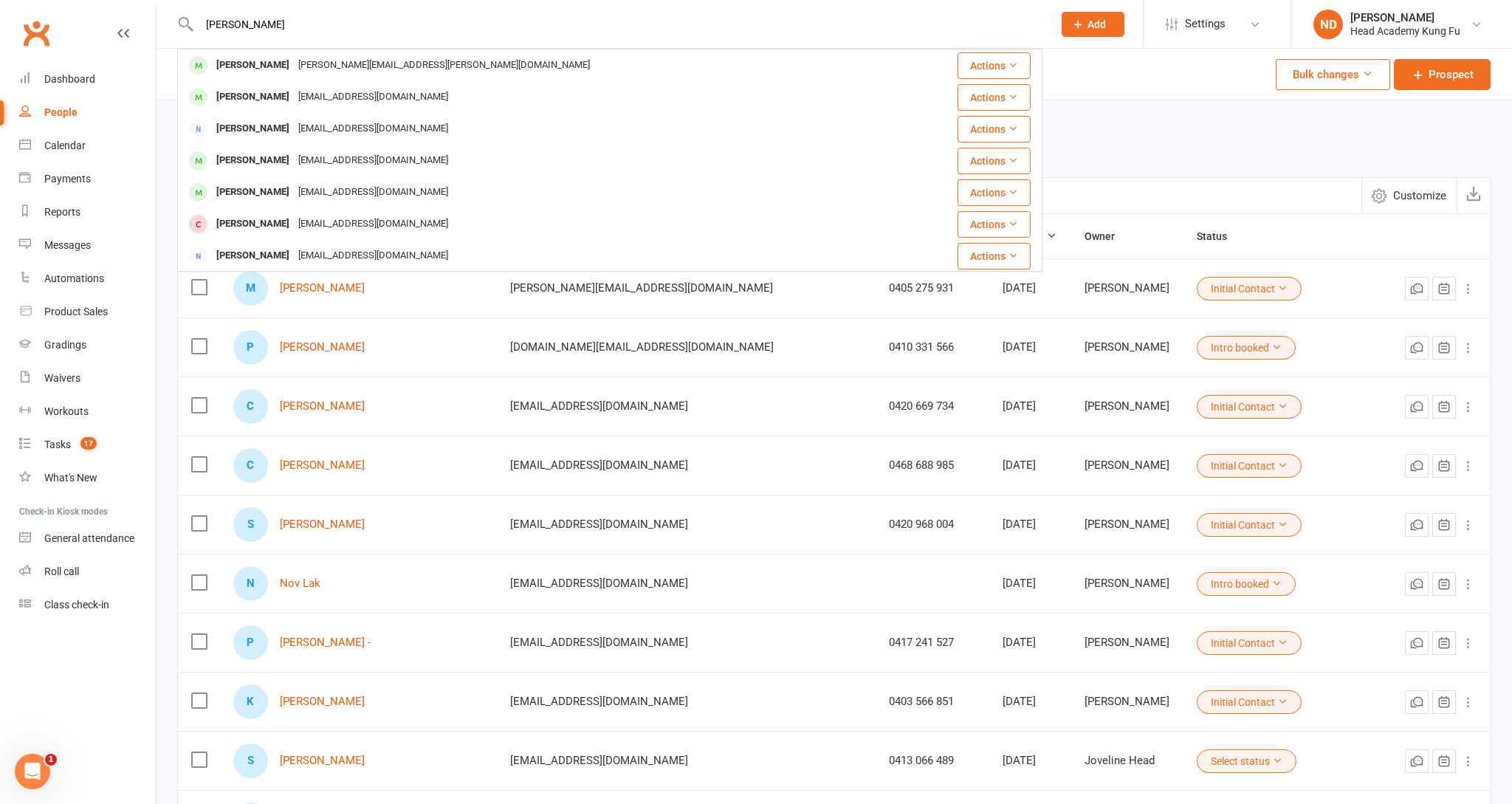
type input "Whitley"
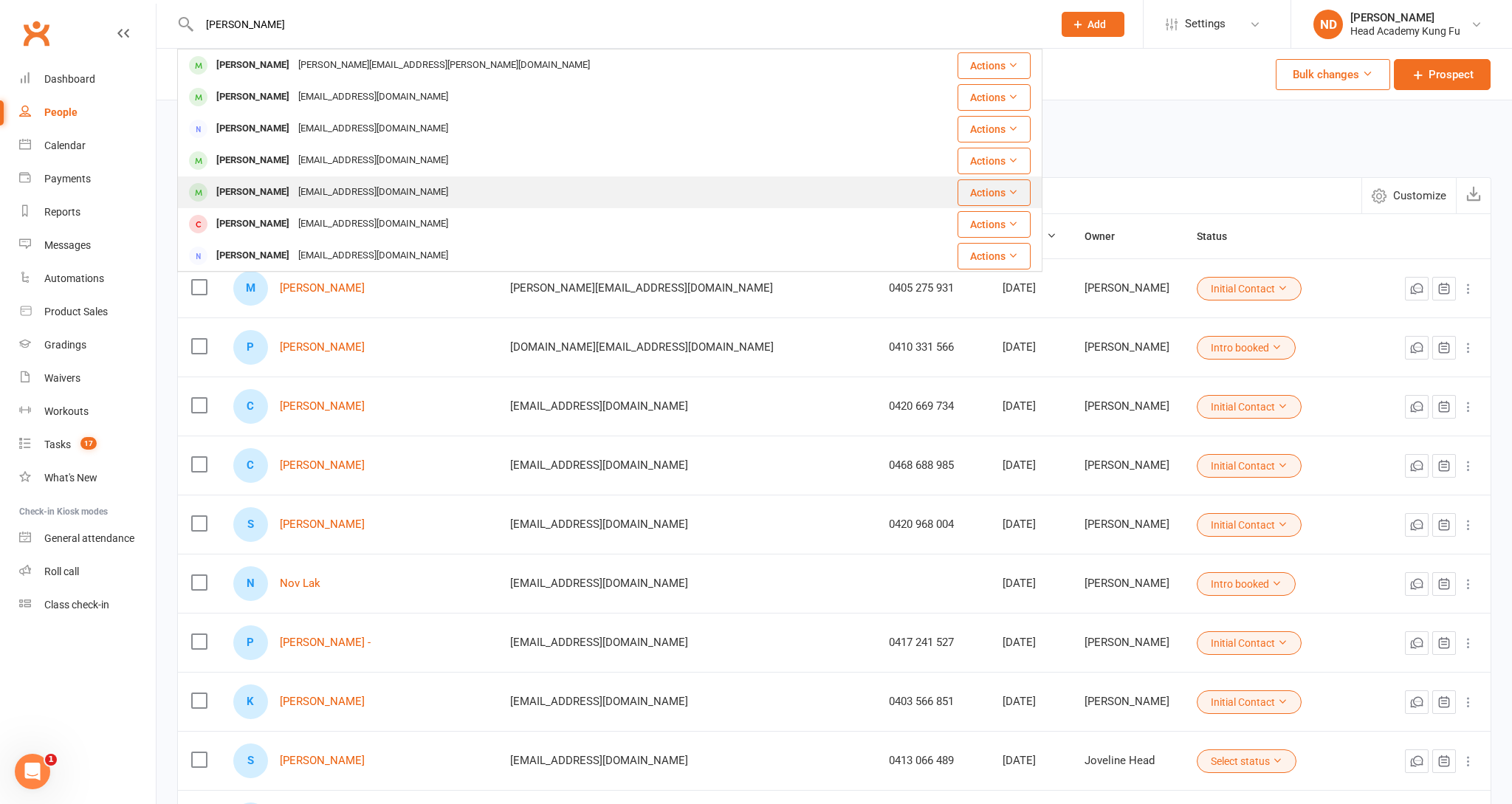
drag, startPoint x: 233, startPoint y: 49, endPoint x: 269, endPoint y: 190, distance: 145.5
click at [269, 190] on div "[PERSON_NAME]" at bounding box center [253, 192] width 82 height 22
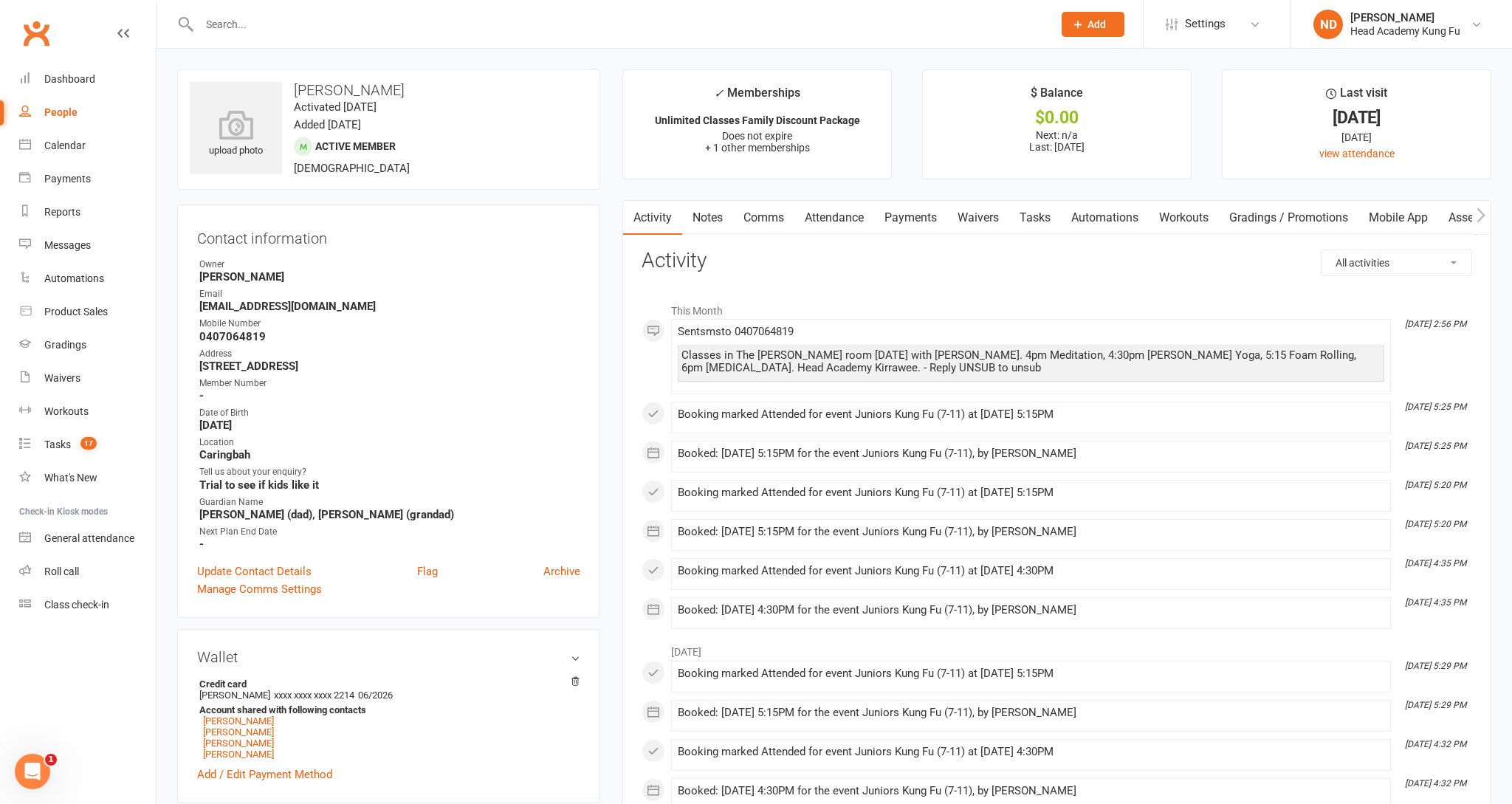
click at [922, 214] on link "Payments" at bounding box center [910, 218] width 73 height 34
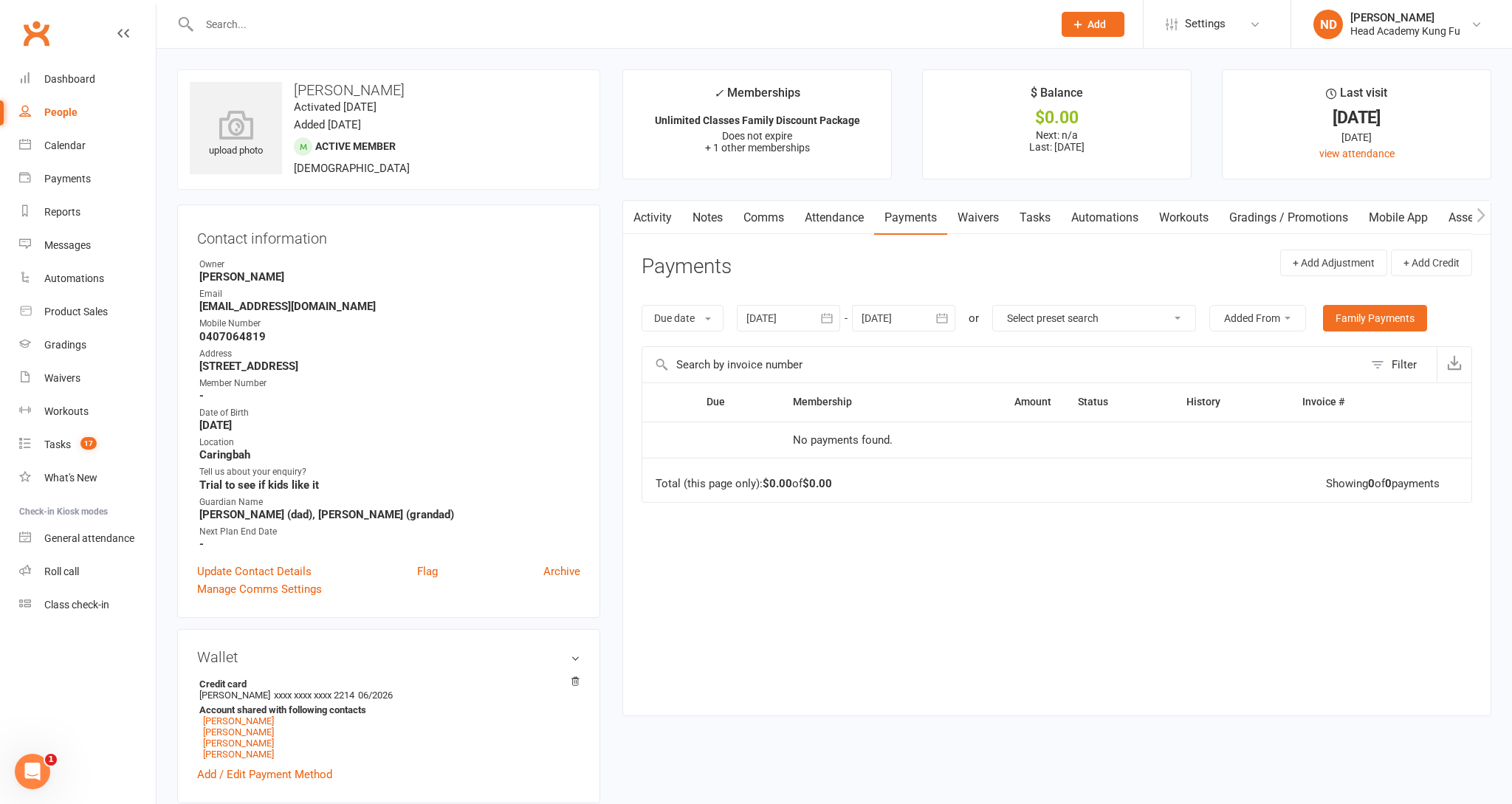
click at [1370, 315] on link "Family Payments" at bounding box center [1374, 319] width 104 height 27
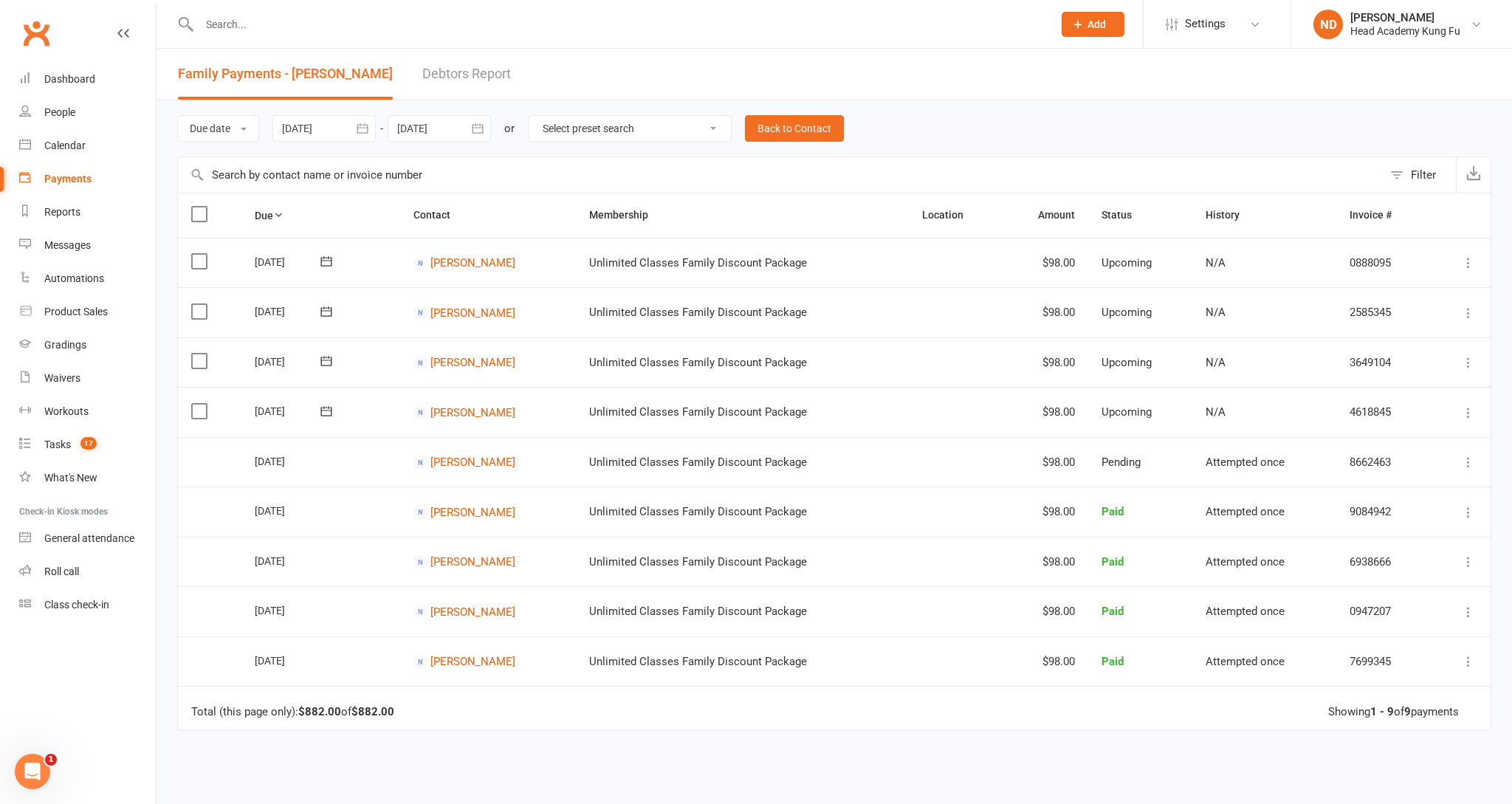
click at [122, 28] on icon at bounding box center [123, 33] width 11 height 11
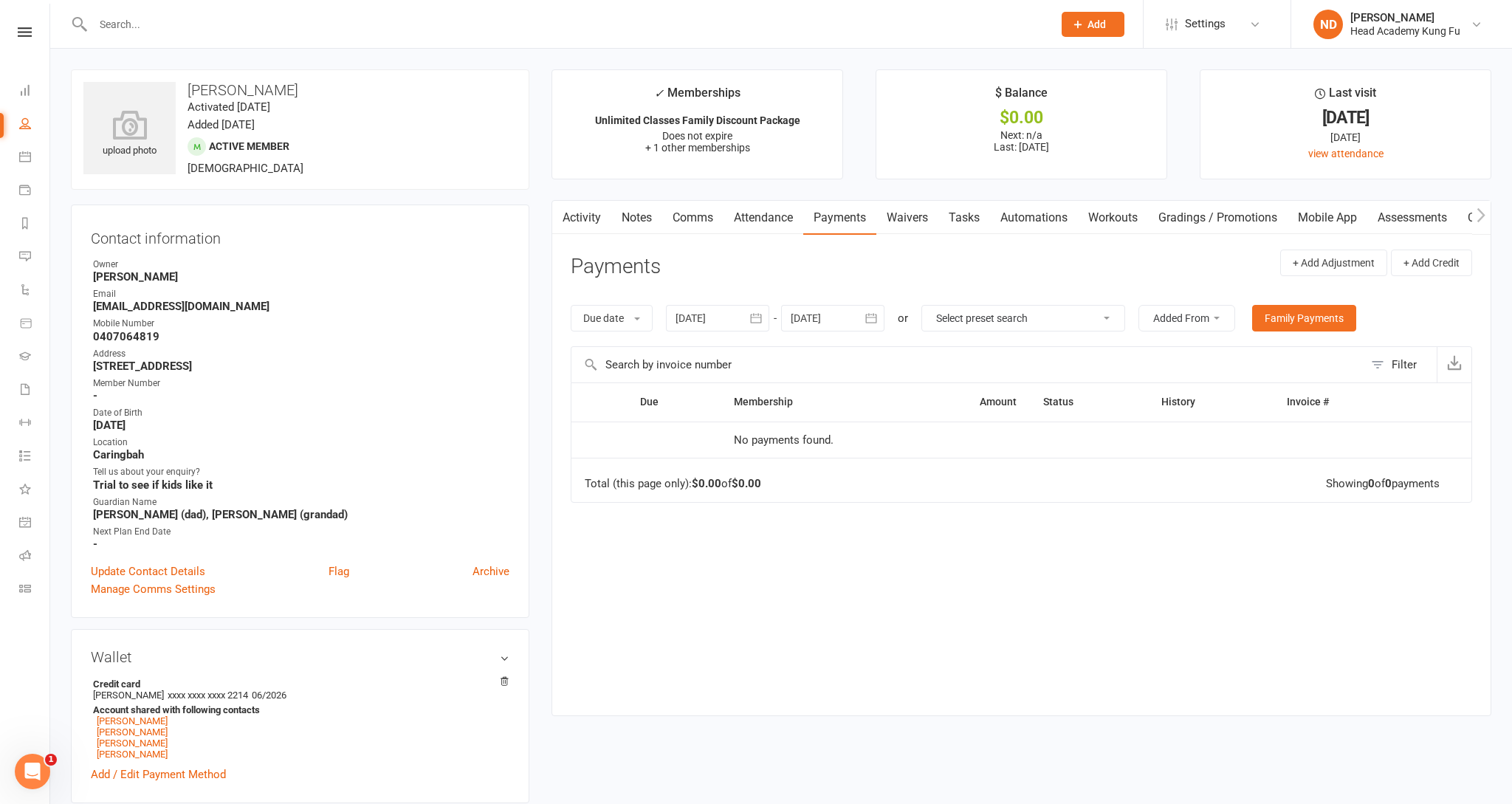
click at [701, 312] on div at bounding box center [717, 319] width 104 height 27
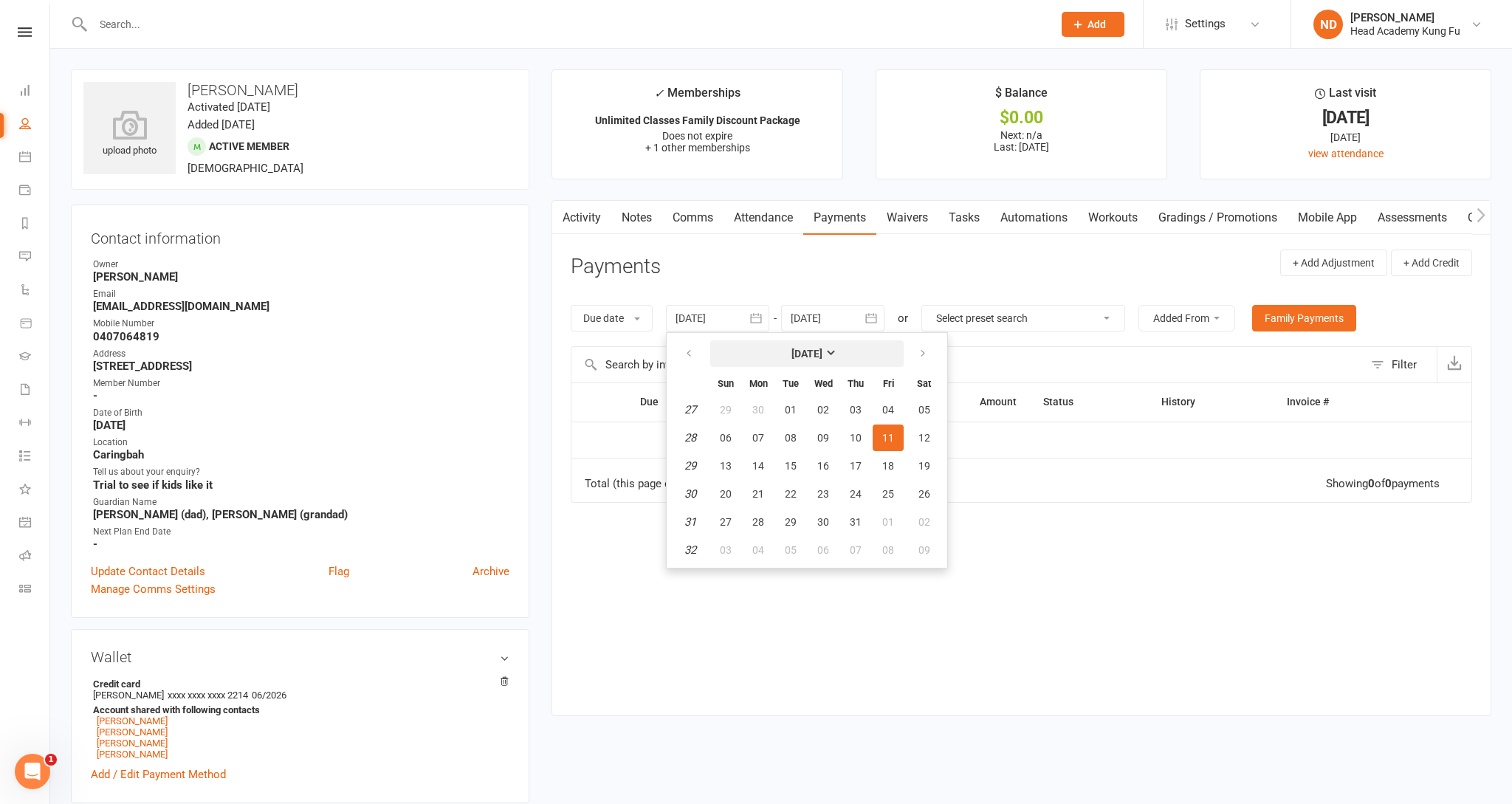
click at [820, 355] on strong "[DATE]" at bounding box center [806, 354] width 31 height 11
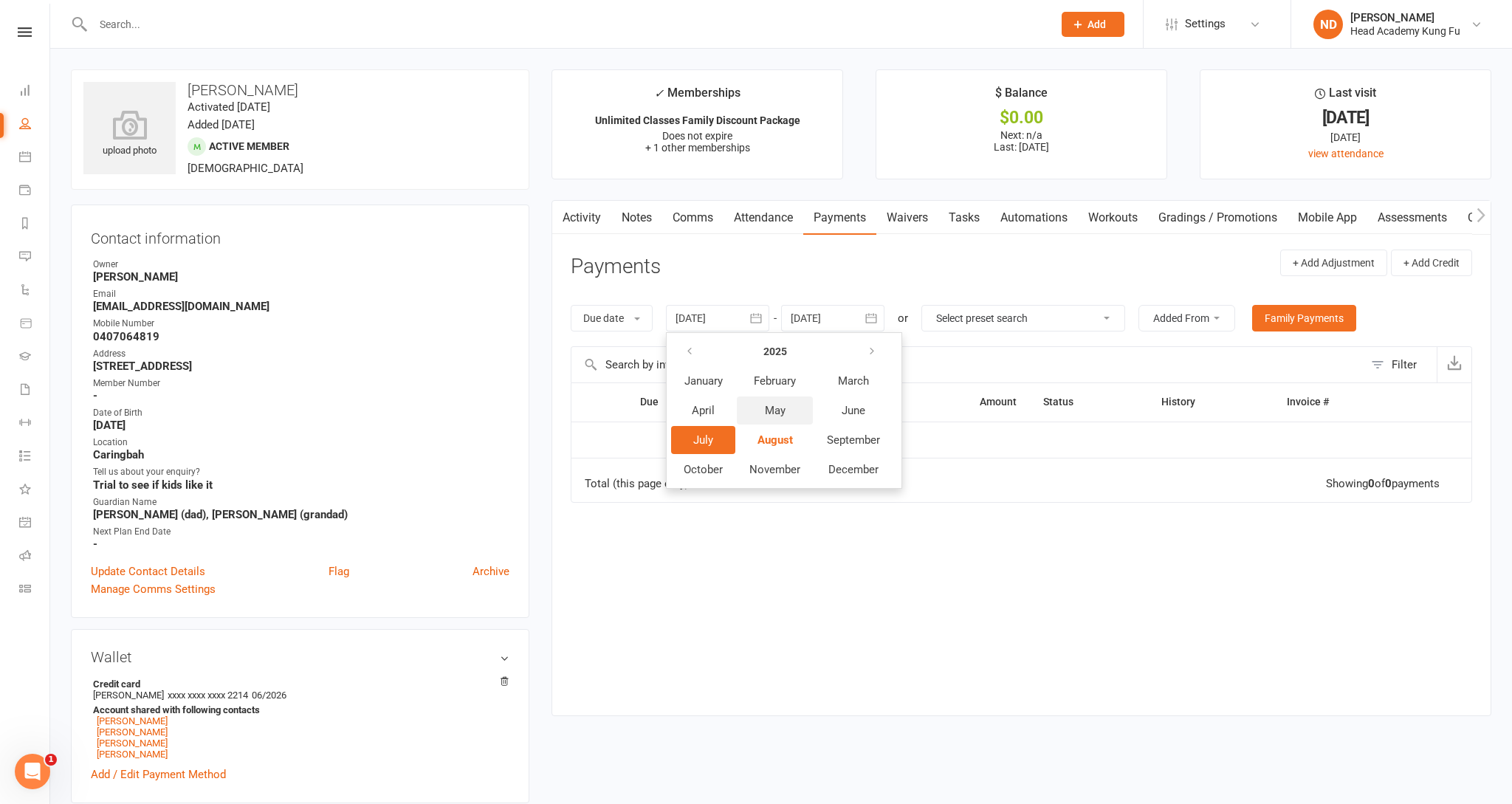
click at [790, 408] on button "May" at bounding box center [775, 410] width 76 height 28
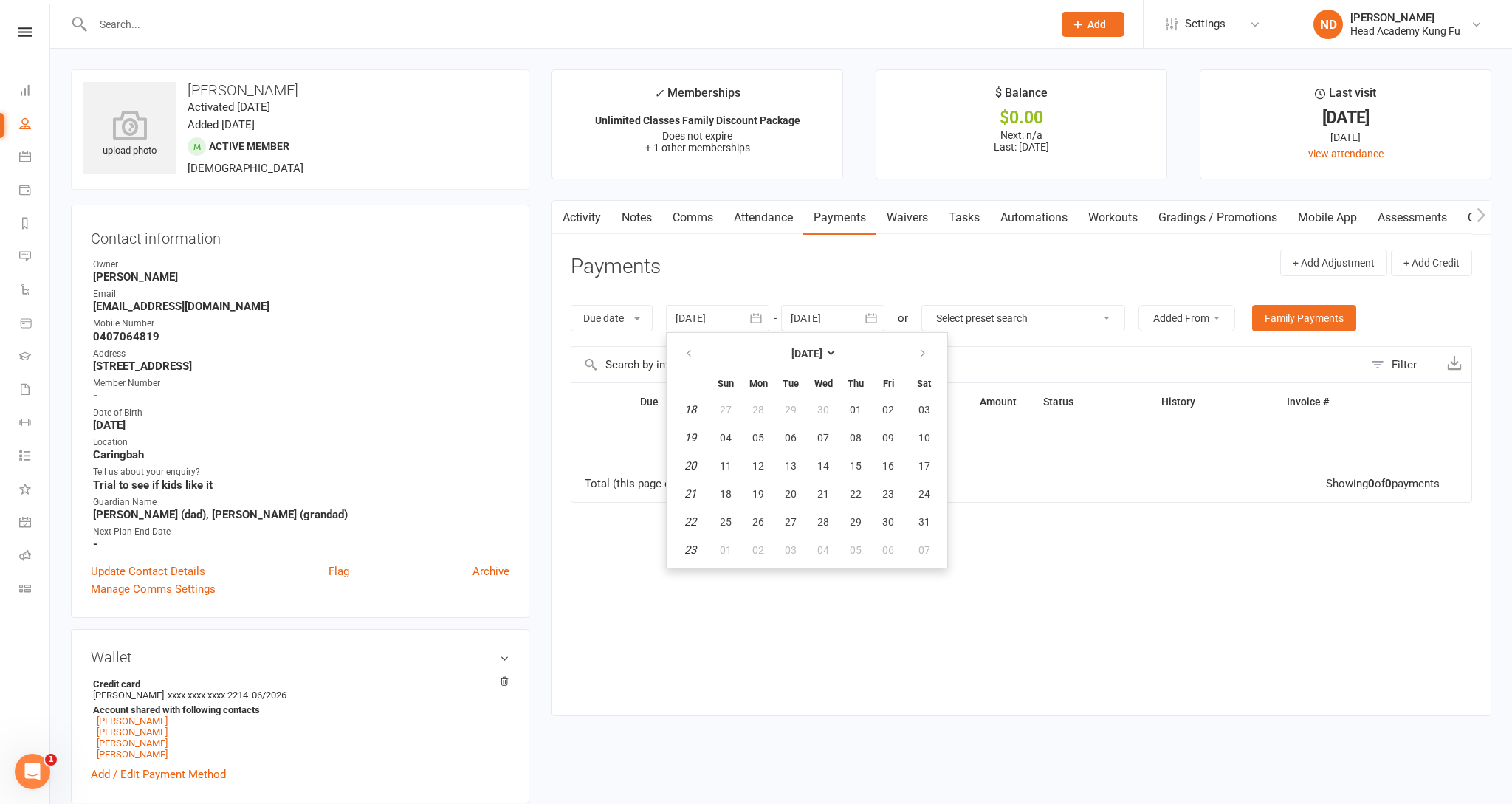
click at [860, 405] on span "01" at bounding box center [856, 410] width 11 height 11
type input "01 May 2025"
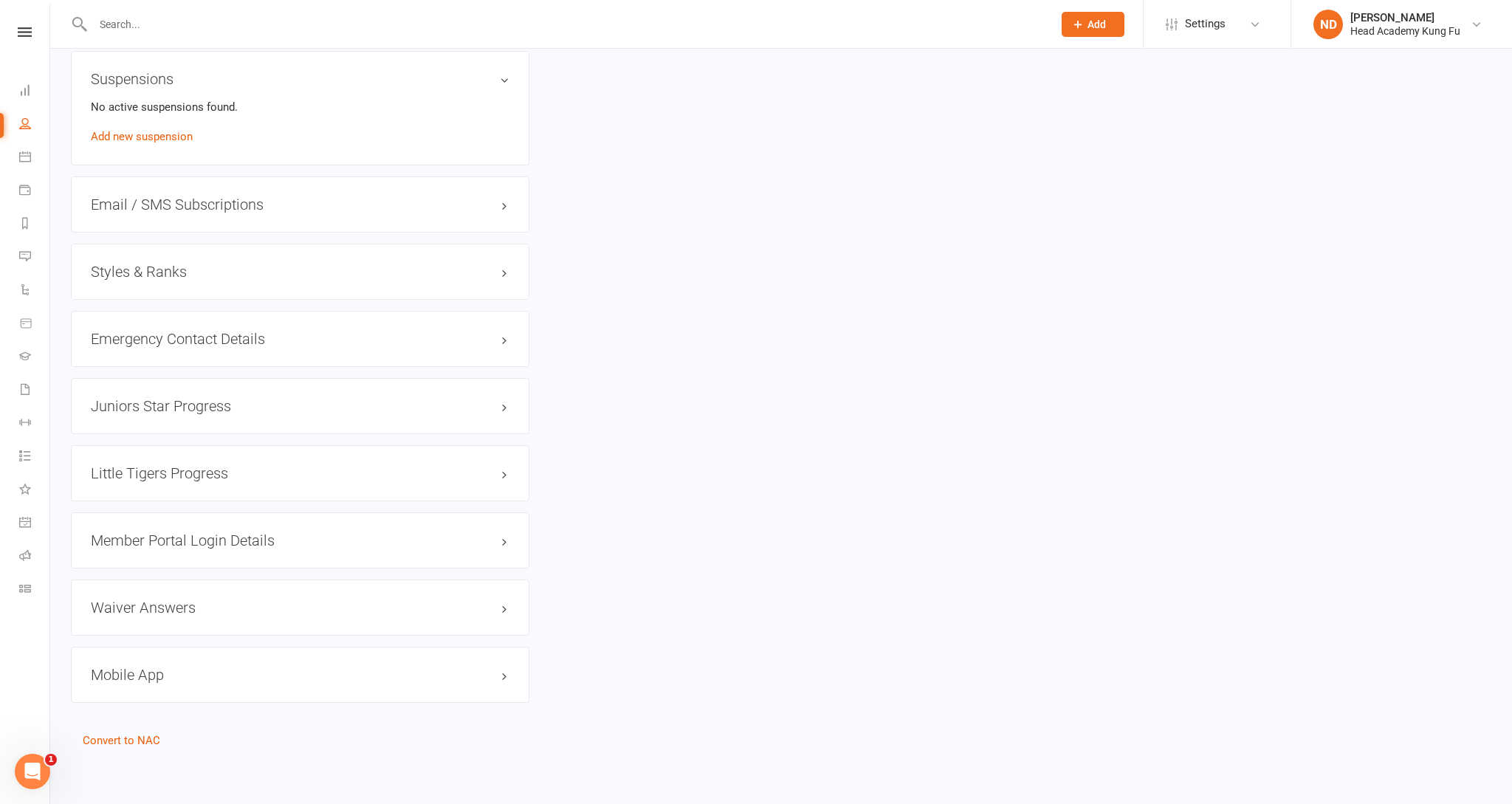
scroll to position [1317, 0]
click at [24, 150] on icon at bounding box center [25, 156] width 11 height 11
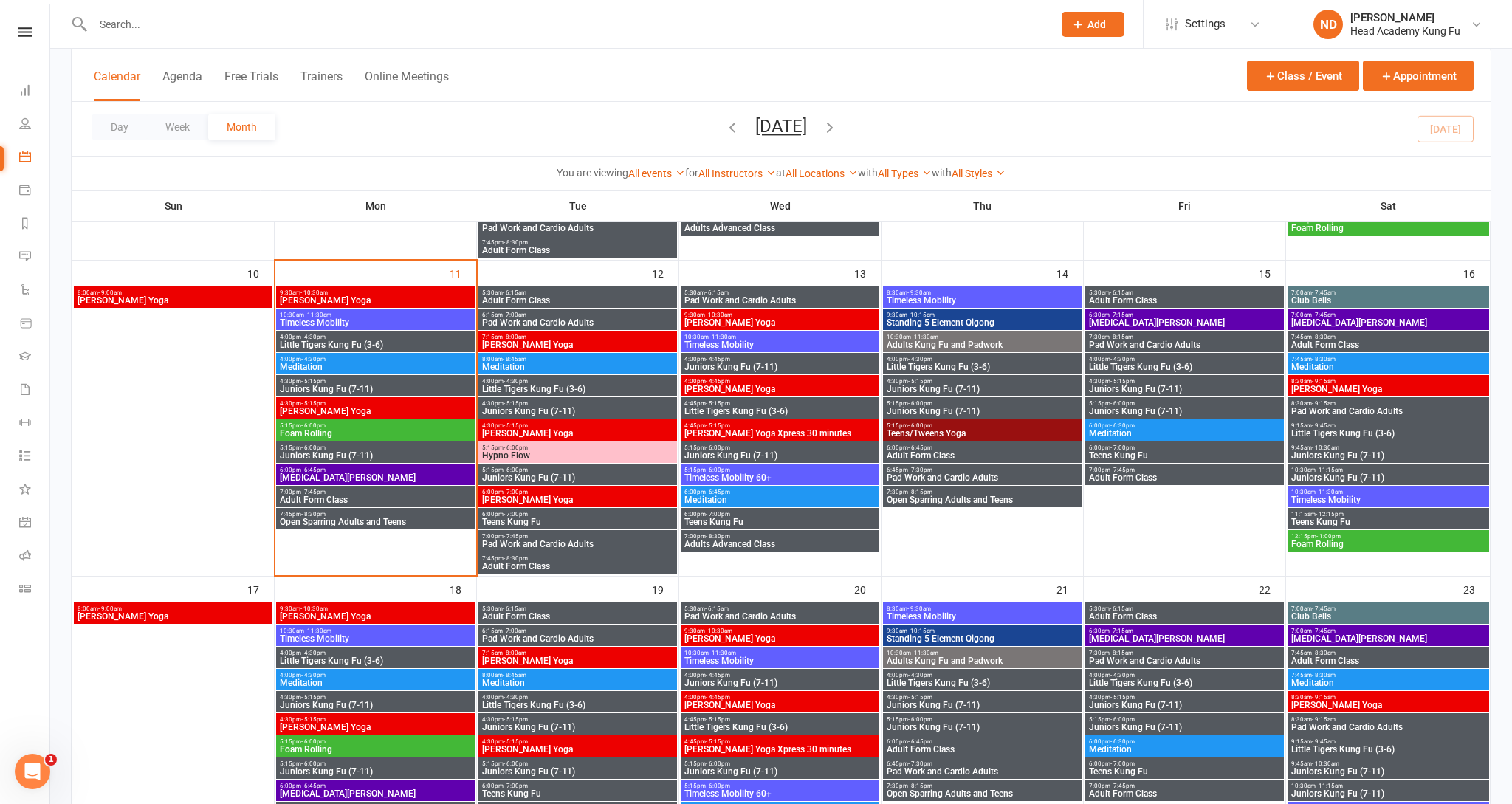
scroll to position [687, 0]
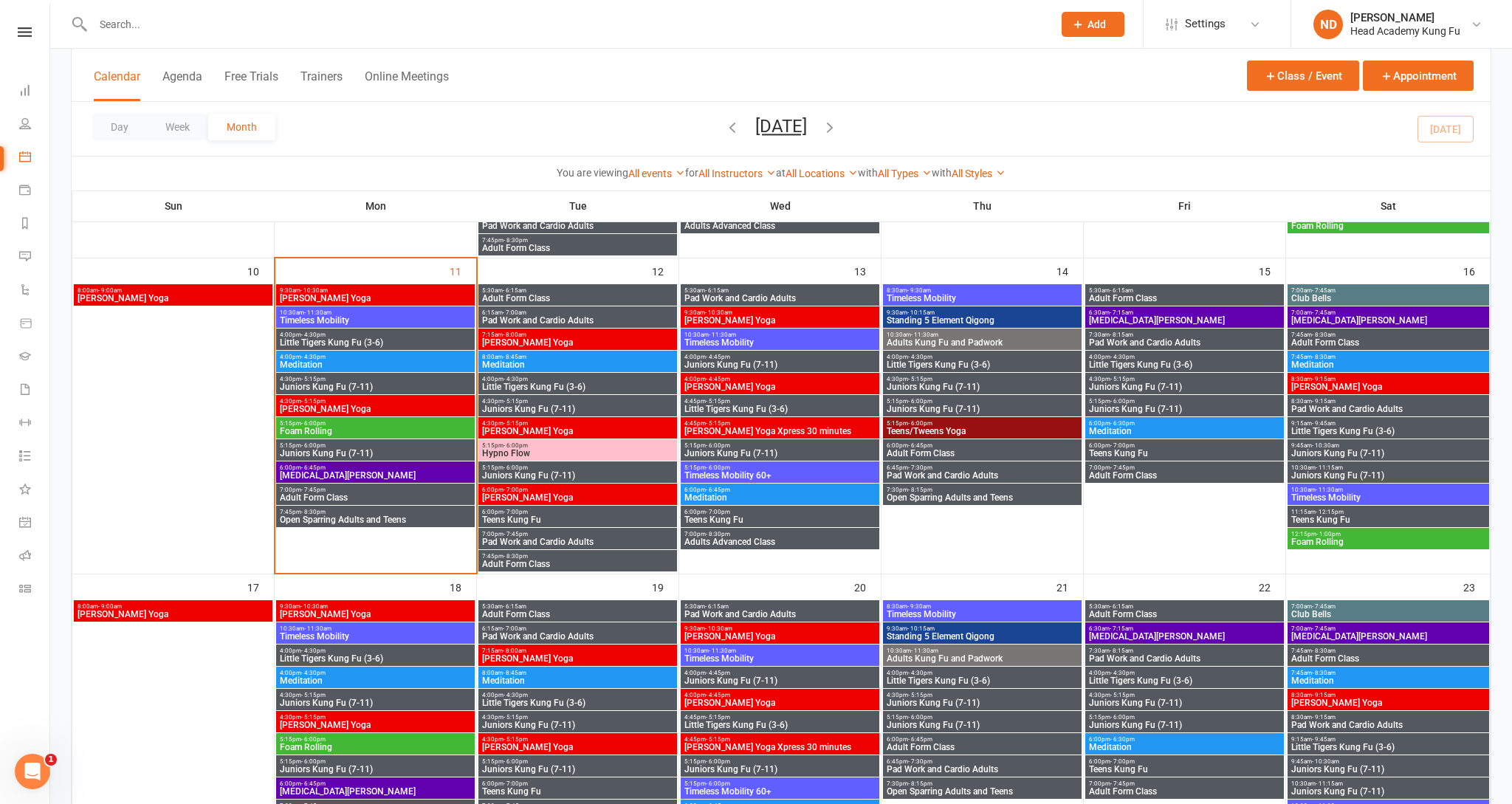
click at [316, 342] on span "Little Tigers Kung Fu (3-6)" at bounding box center [375, 343] width 193 height 9
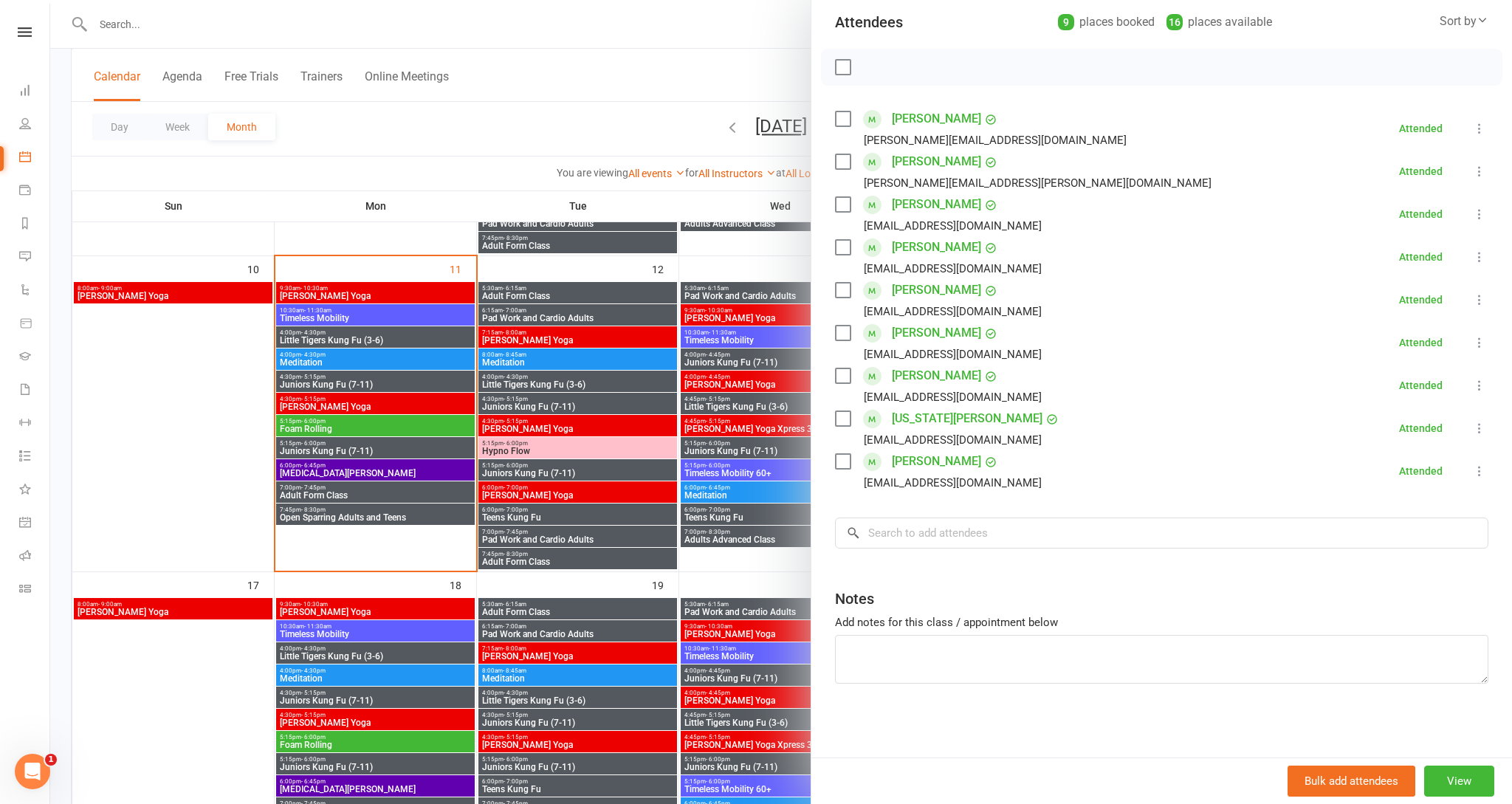
scroll to position [689, 0]
click at [325, 448] on div at bounding box center [781, 402] width 1462 height 804
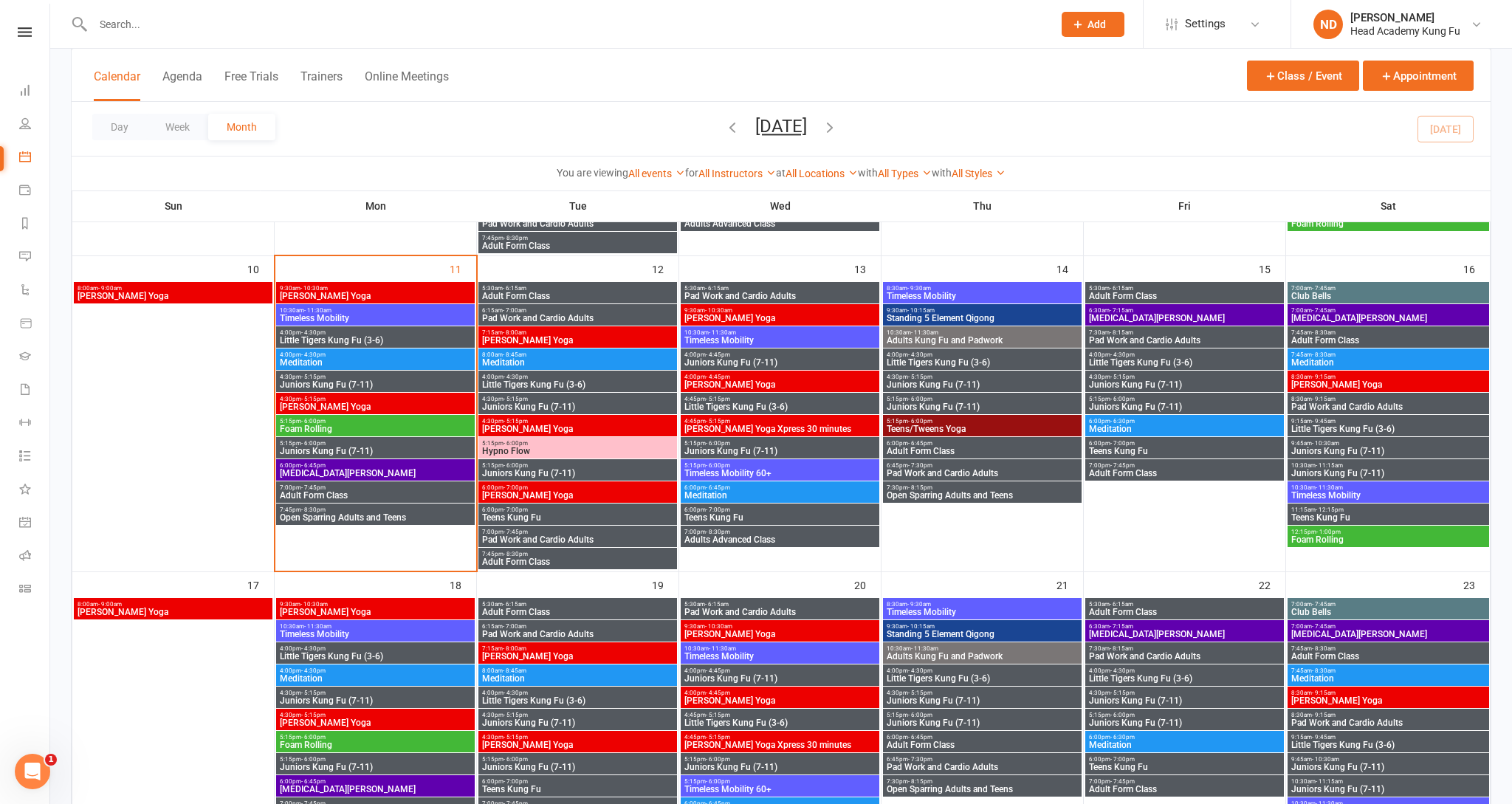
click at [314, 384] on span "Juniors Kung Fu (7-11)" at bounding box center [375, 384] width 193 height 9
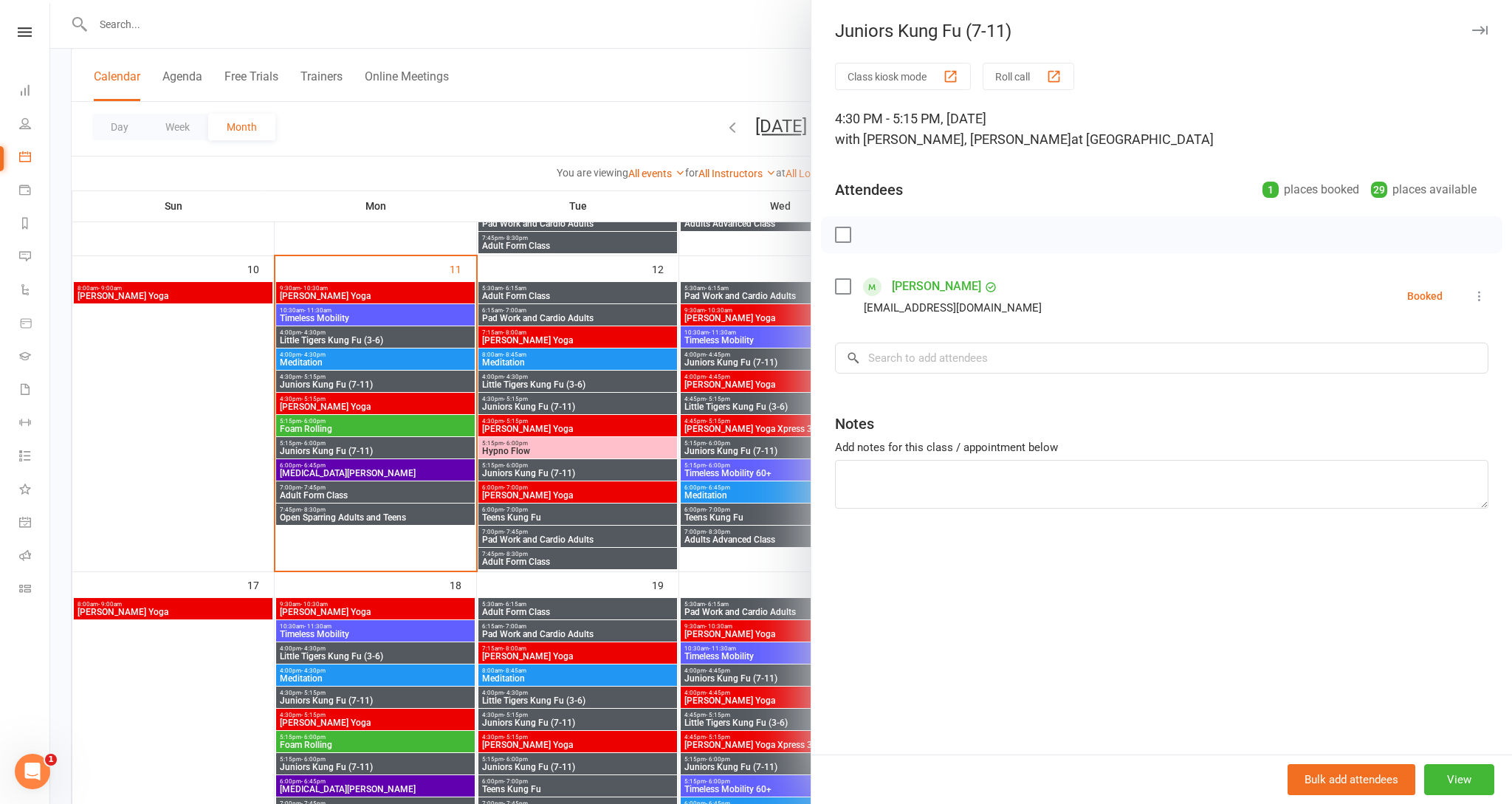
scroll to position [689, 0]
click at [936, 358] on input "search" at bounding box center [1161, 358] width 653 height 31
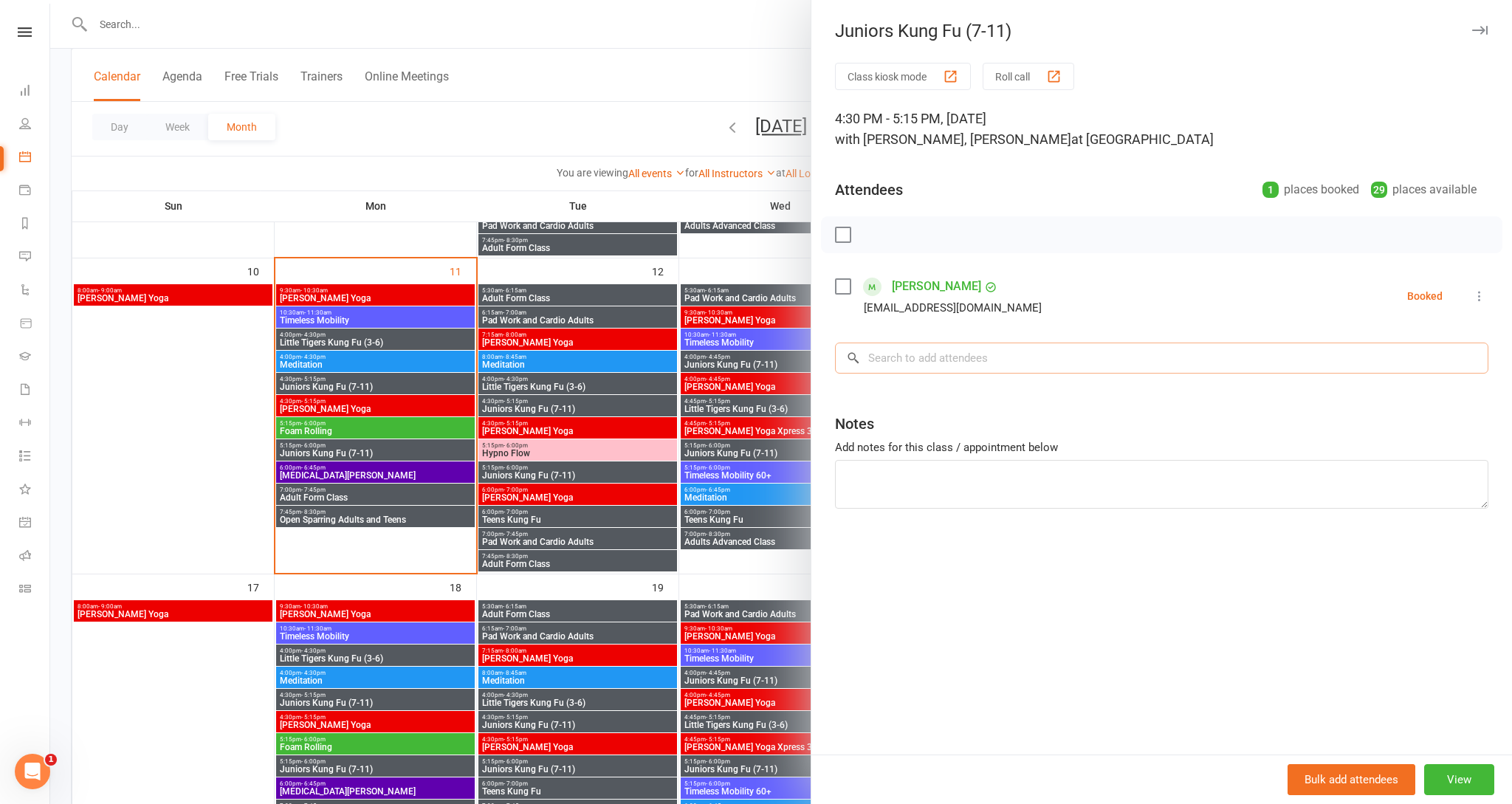
scroll to position [687, 0]
type input "lupa"
click at [922, 79] on button "Class kiosk mode" at bounding box center [902, 76] width 136 height 28
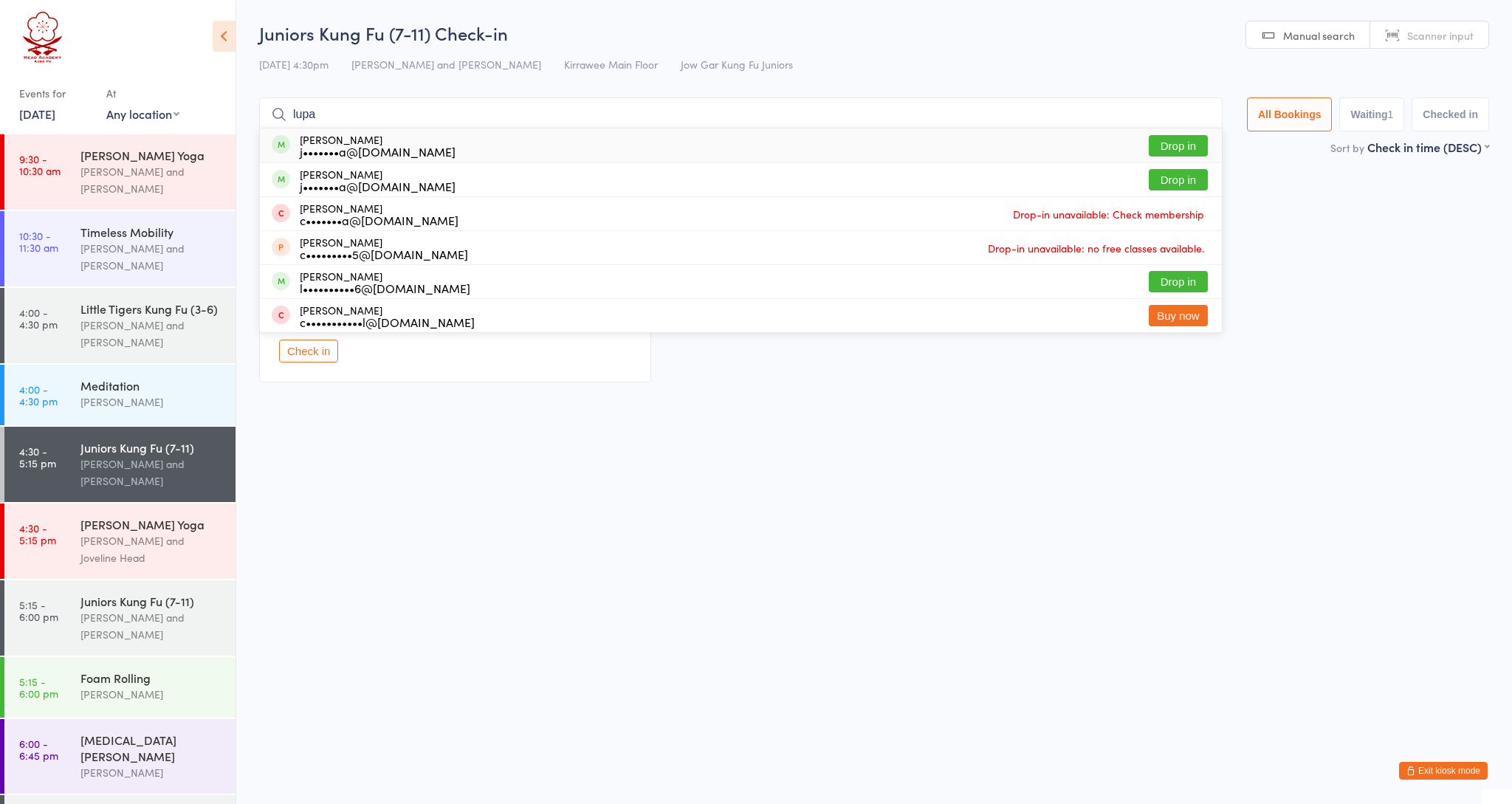
type input "lupa"
click at [1167, 145] on button "Drop in" at bounding box center [1178, 146] width 59 height 22
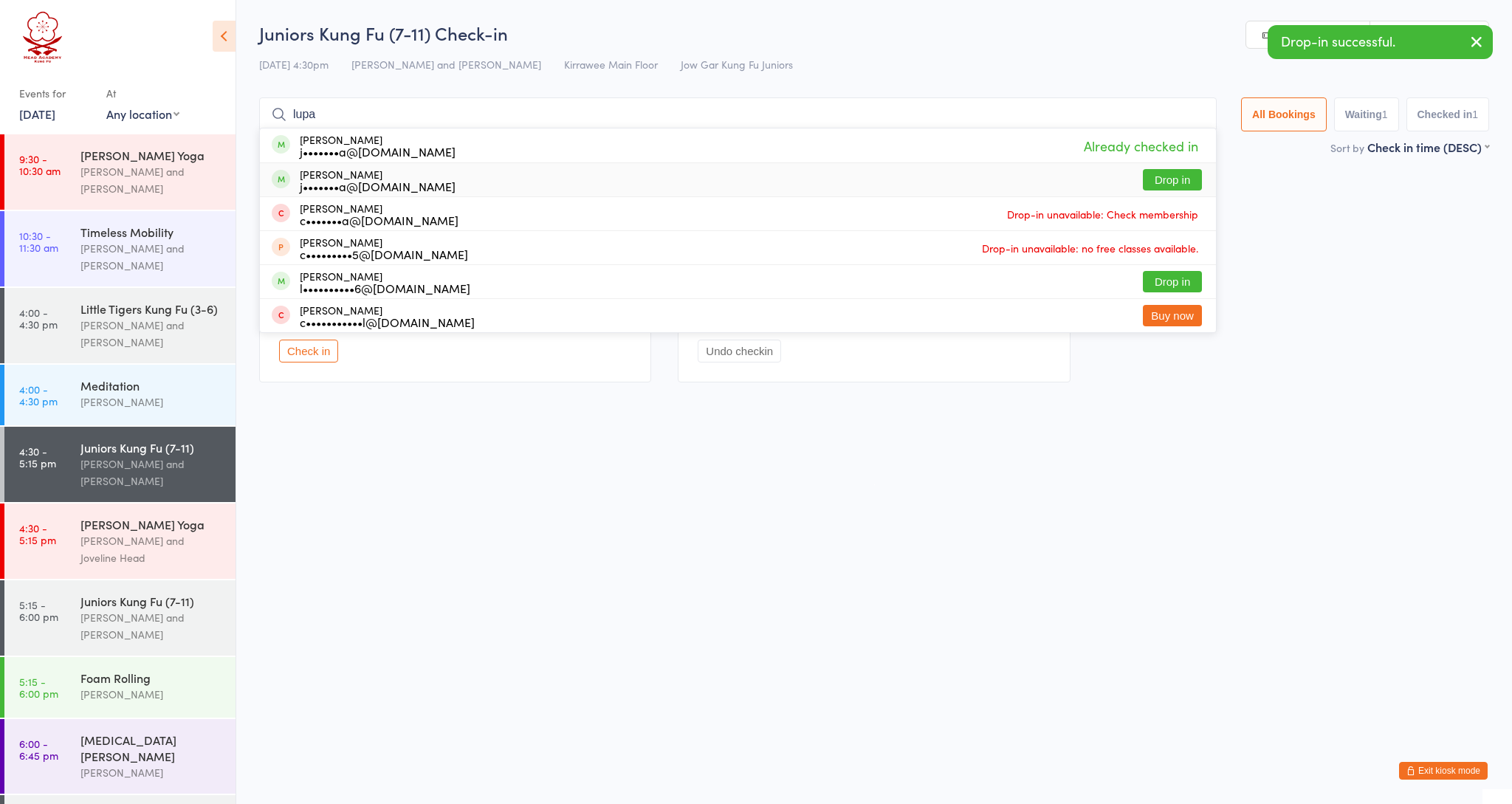
type input "lupa"
click at [1164, 180] on button "Drop in" at bounding box center [1173, 180] width 59 height 22
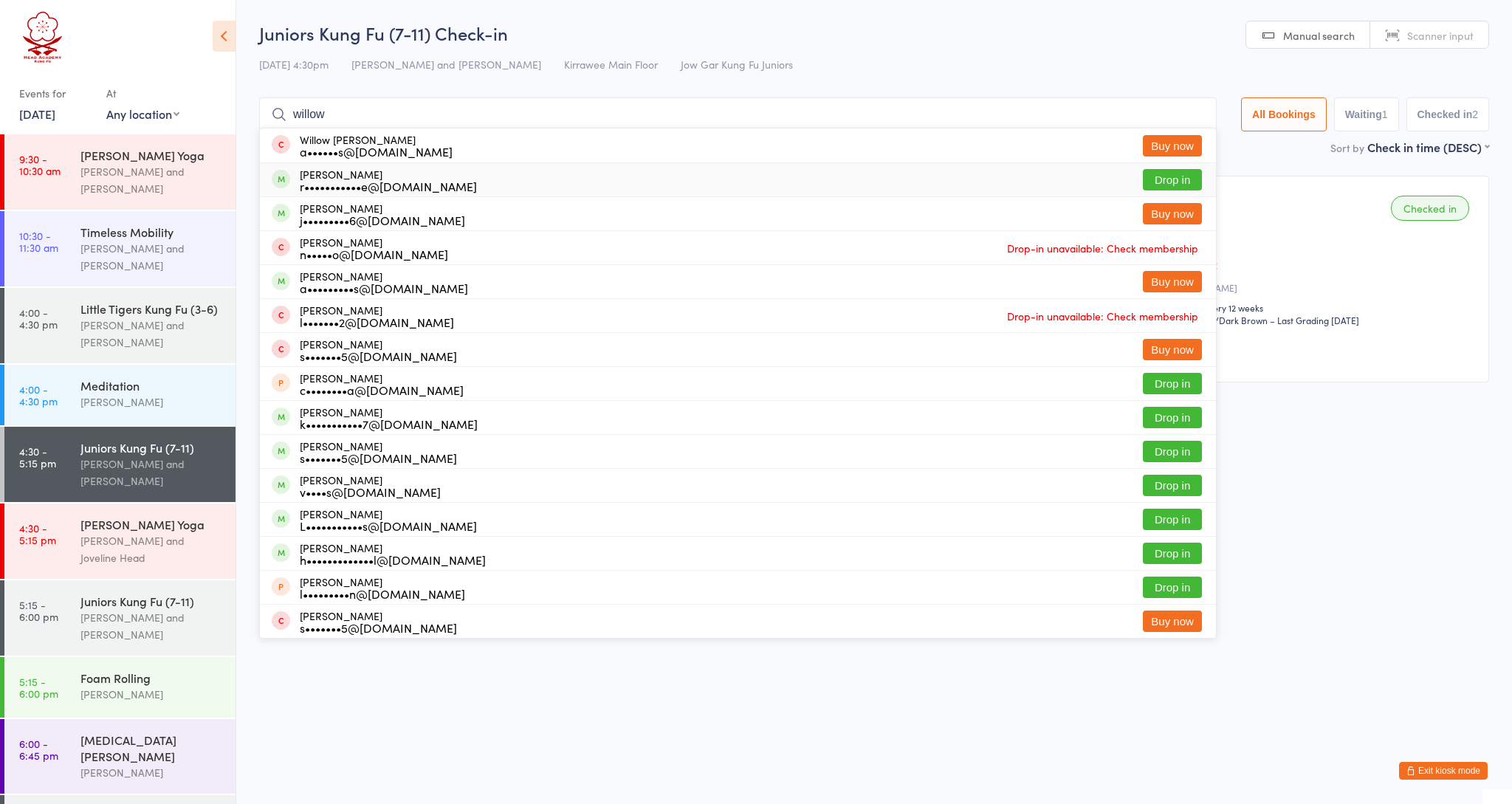
type input "willow"
click at [1154, 180] on button "Drop in" at bounding box center [1173, 180] width 59 height 22
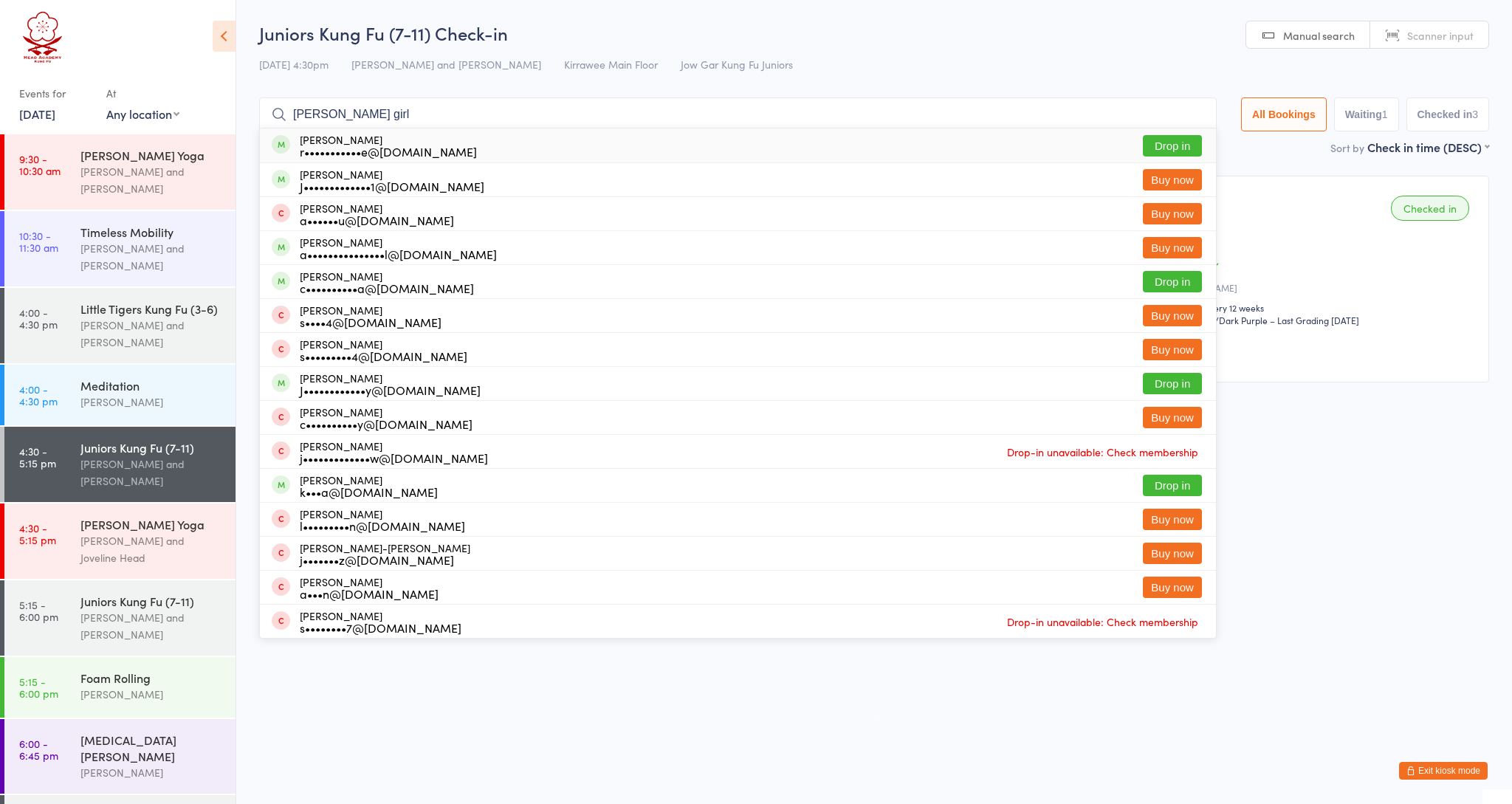
type input "Oliver girl"
drag, startPoint x: 1154, startPoint y: 180, endPoint x: 1157, endPoint y: 147, distance: 33.1
click at [1157, 147] on button "Drop in" at bounding box center [1173, 146] width 59 height 22
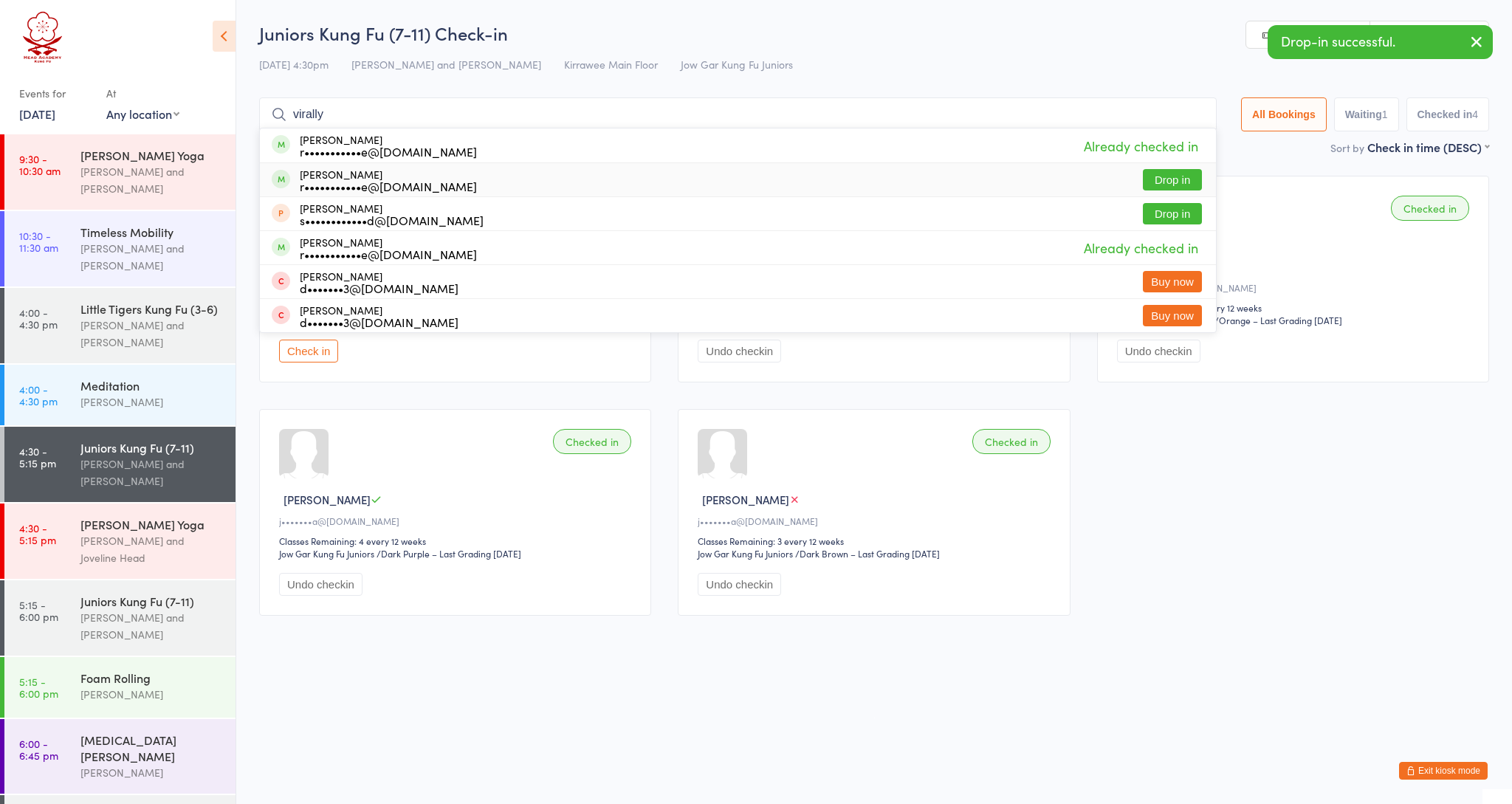
type input "virally"
click at [1154, 173] on button "Drop in" at bounding box center [1173, 180] width 59 height 22
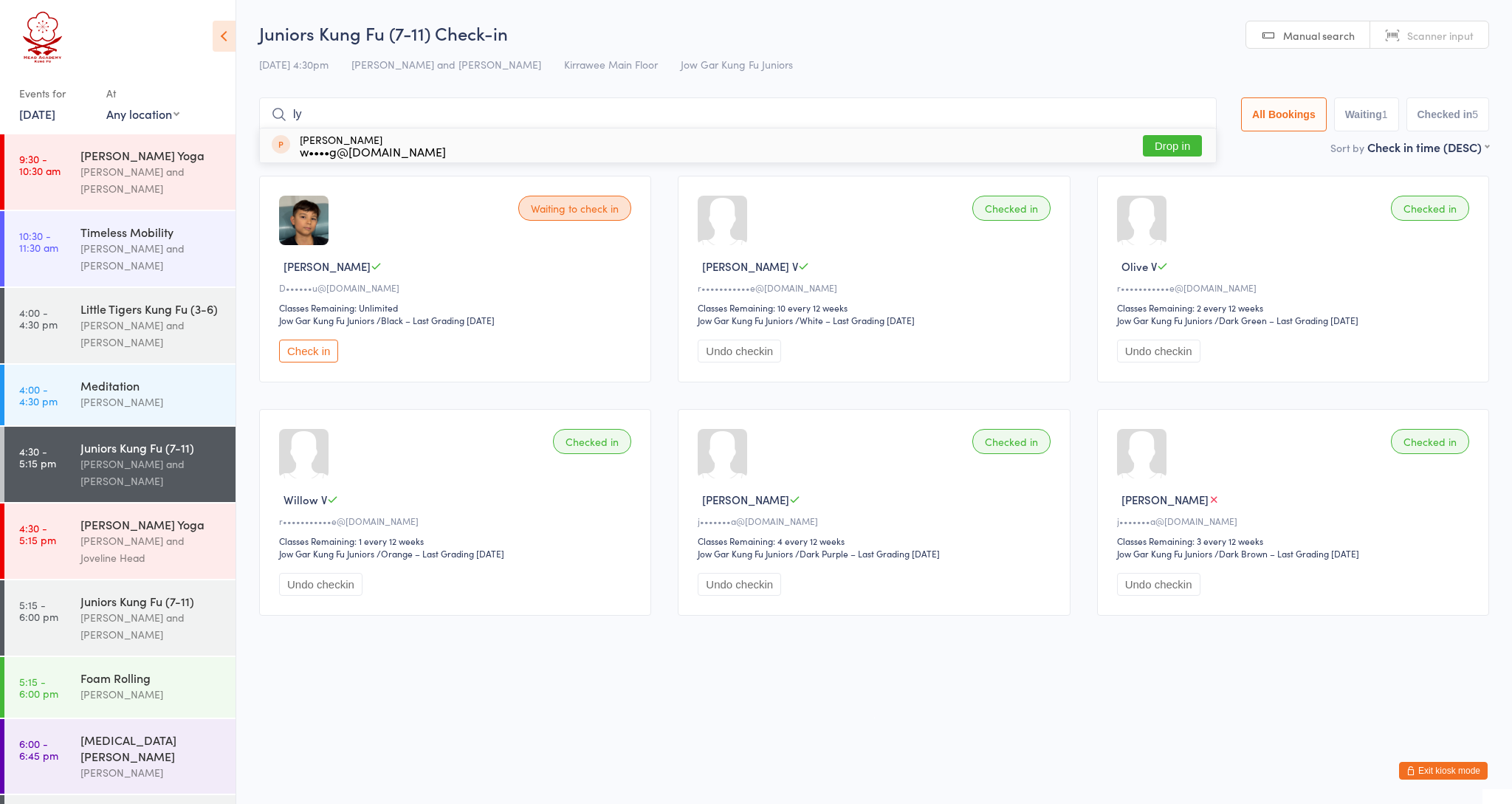
type input "l"
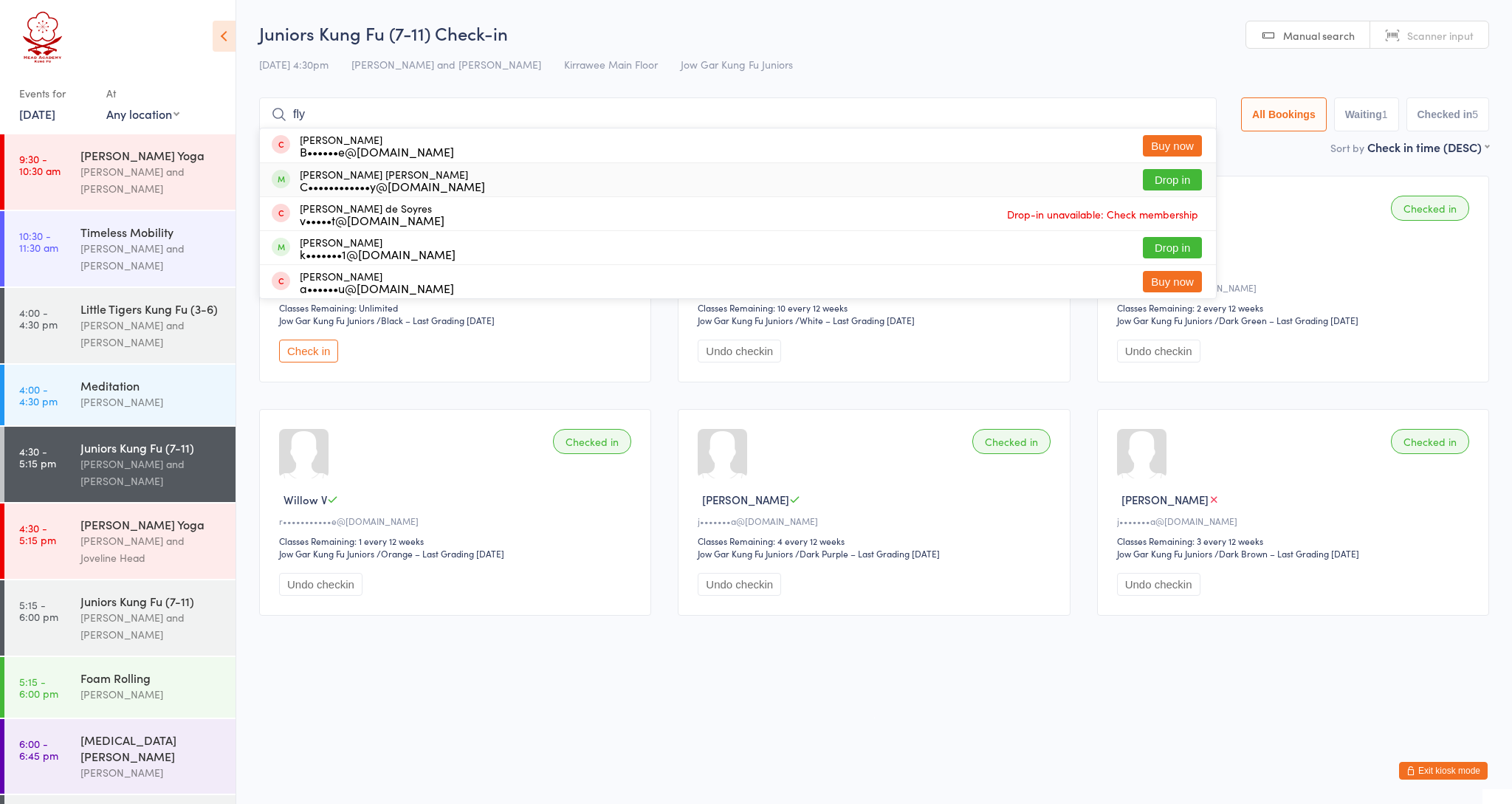
type input "fly"
click at [1167, 184] on button "Drop in" at bounding box center [1173, 180] width 59 height 22
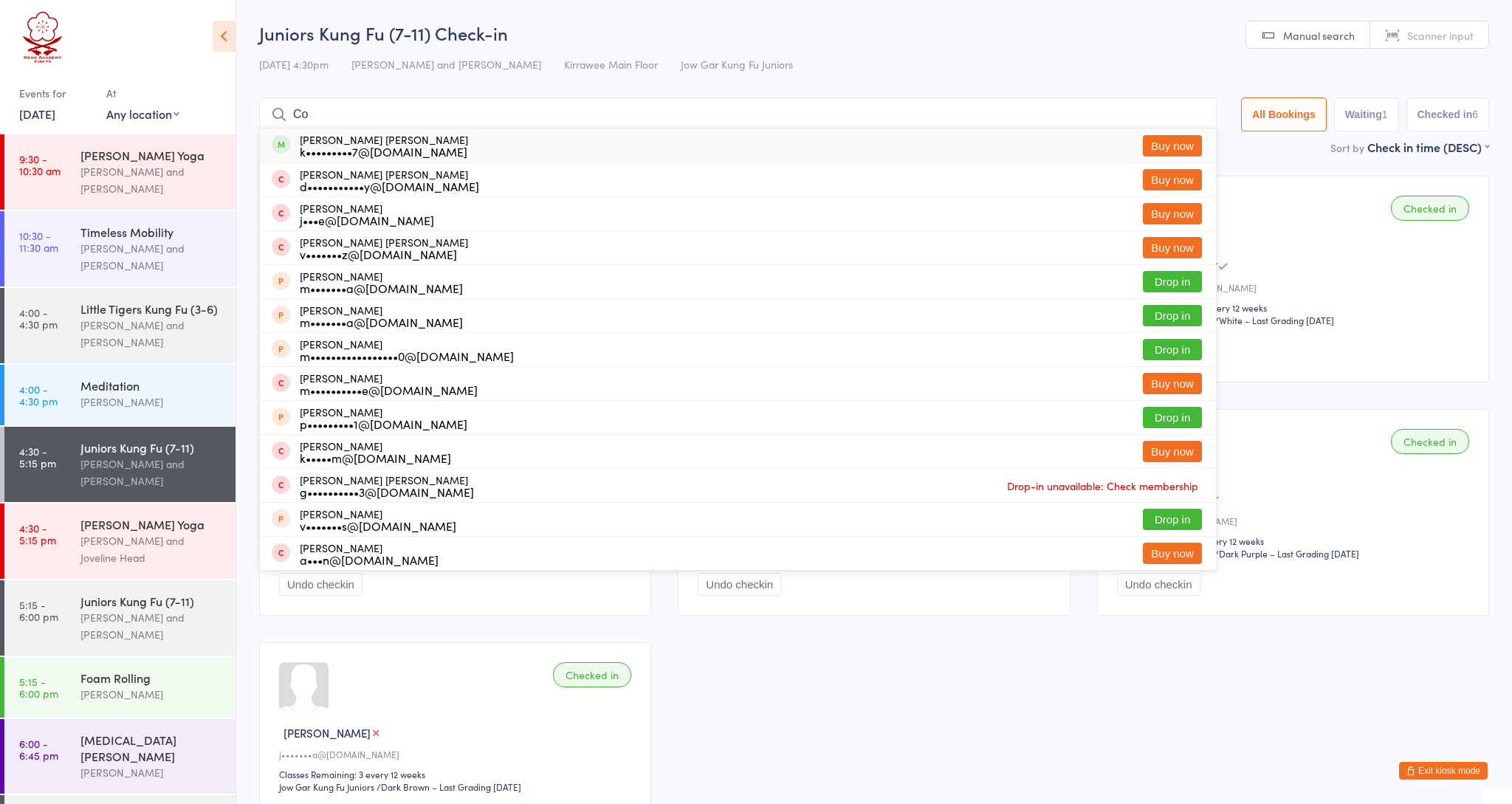
type input "C"
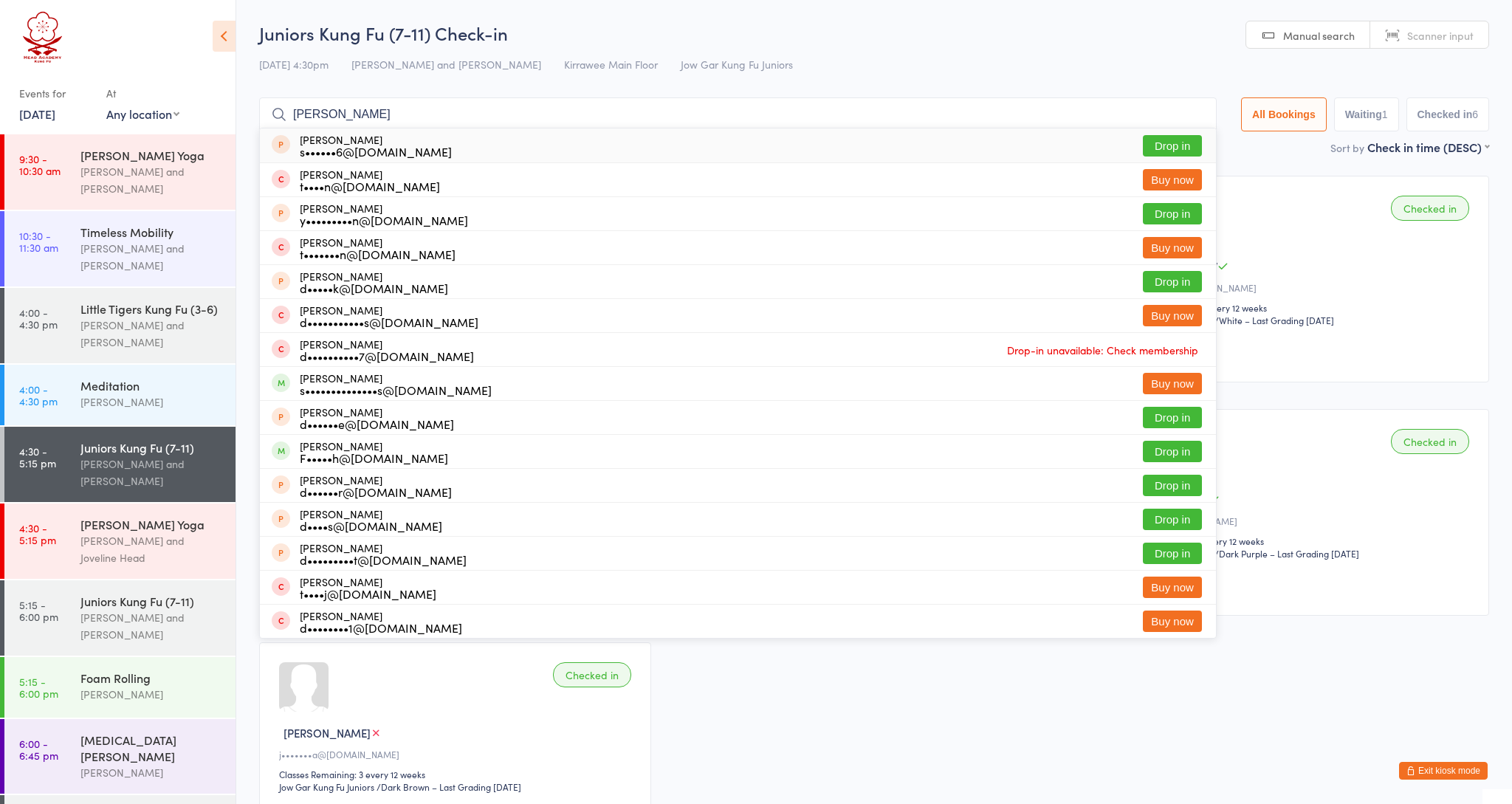
type input "Daniel"
drag, startPoint x: 936, startPoint y: 135, endPoint x: 1172, endPoint y: 454, distance: 396.8
click at [1172, 454] on button "Drop in" at bounding box center [1173, 451] width 59 height 22
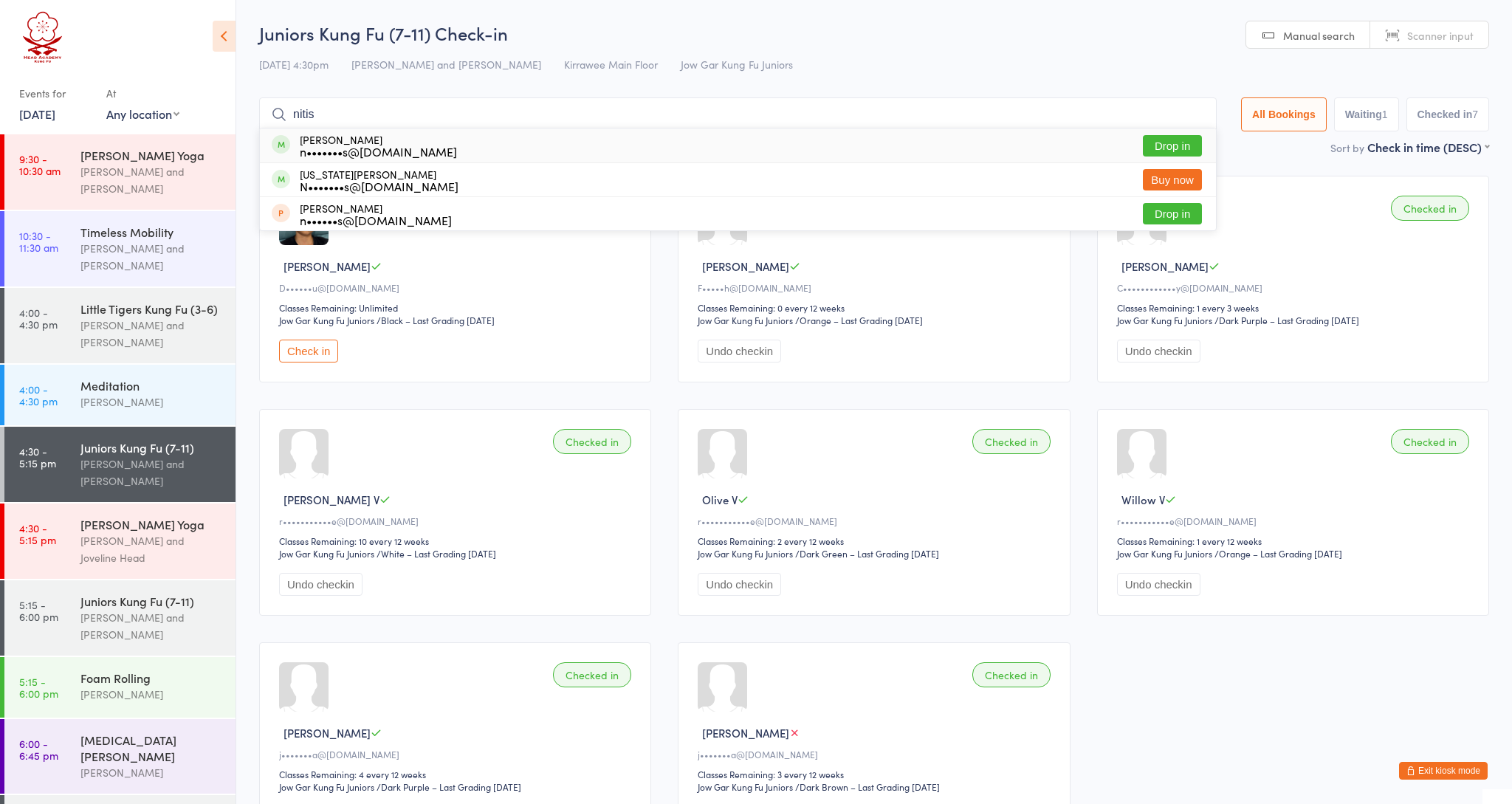
type input "nitis"
click at [1163, 141] on button "Drop in" at bounding box center [1173, 146] width 59 height 22
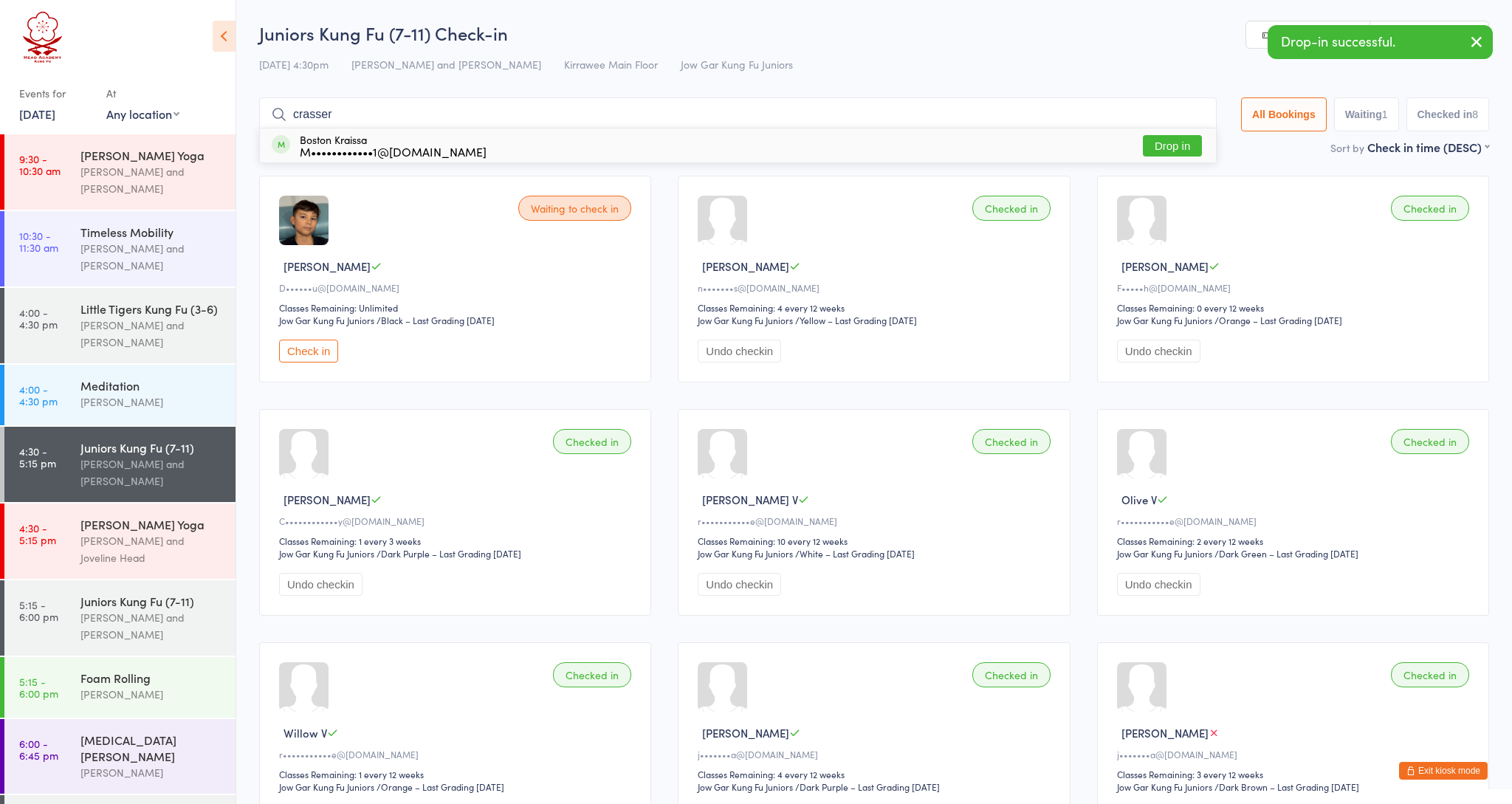
type input "crasser"
click at [1164, 147] on button "Drop in" at bounding box center [1173, 146] width 59 height 22
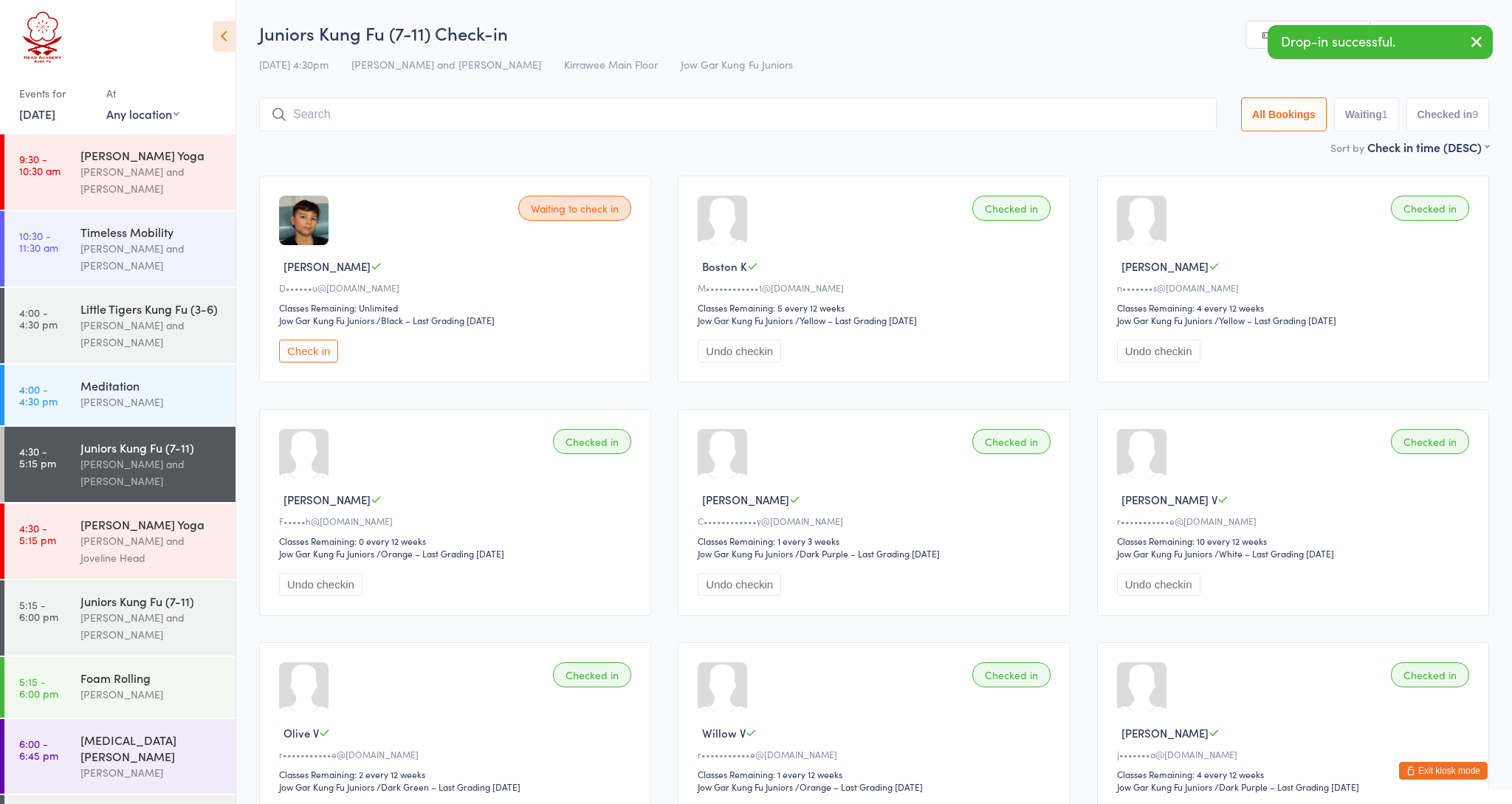
click at [307, 350] on button "Check in" at bounding box center [308, 351] width 59 height 23
click at [364, 122] on input "search" at bounding box center [737, 114] width 958 height 34
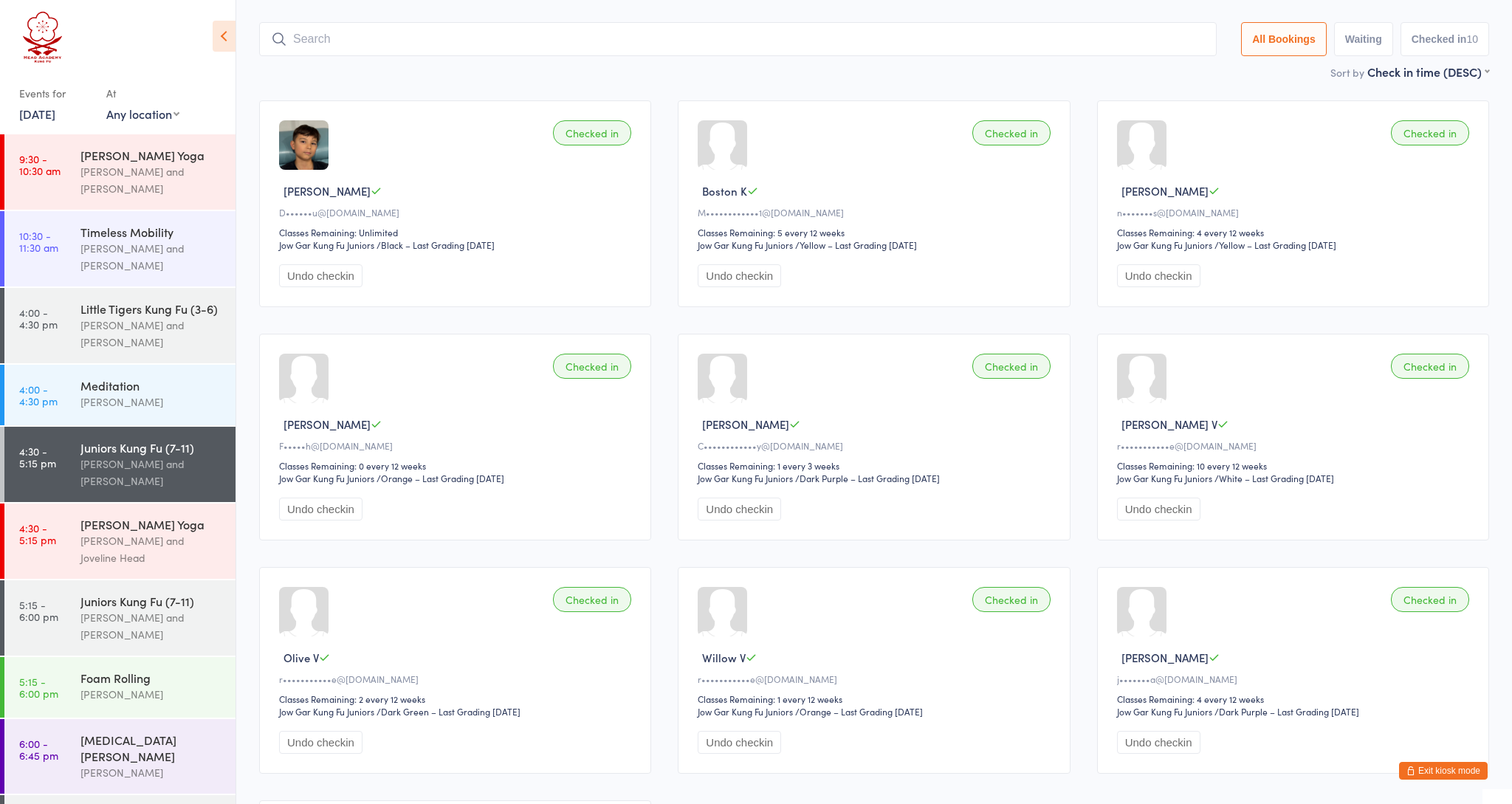
scroll to position [97, 0]
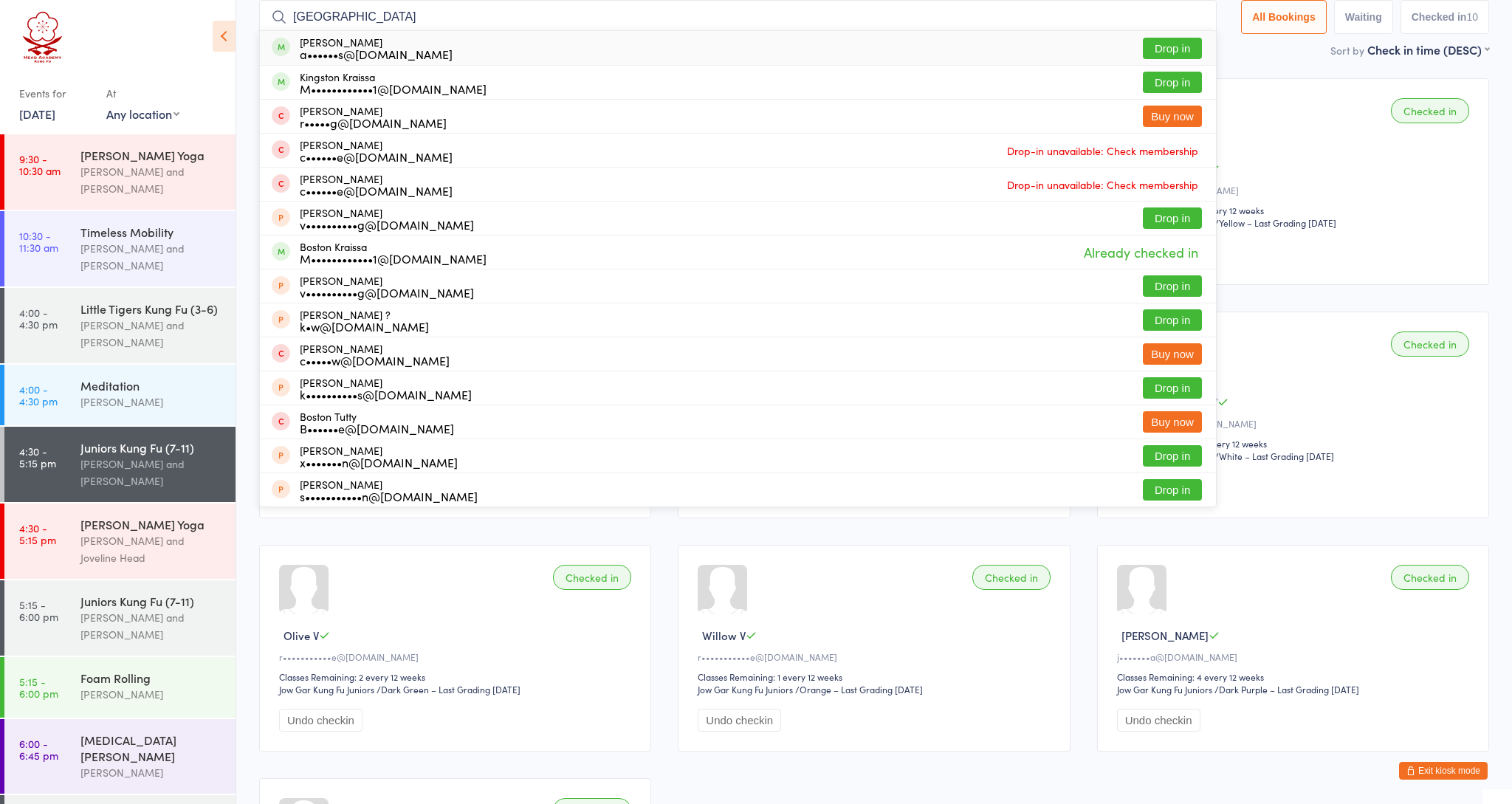
type input "Kingston"
drag, startPoint x: 364, startPoint y: 122, endPoint x: 1167, endPoint y: 81, distance: 804.0
click at [1167, 81] on button "Drop in" at bounding box center [1173, 82] width 59 height 22
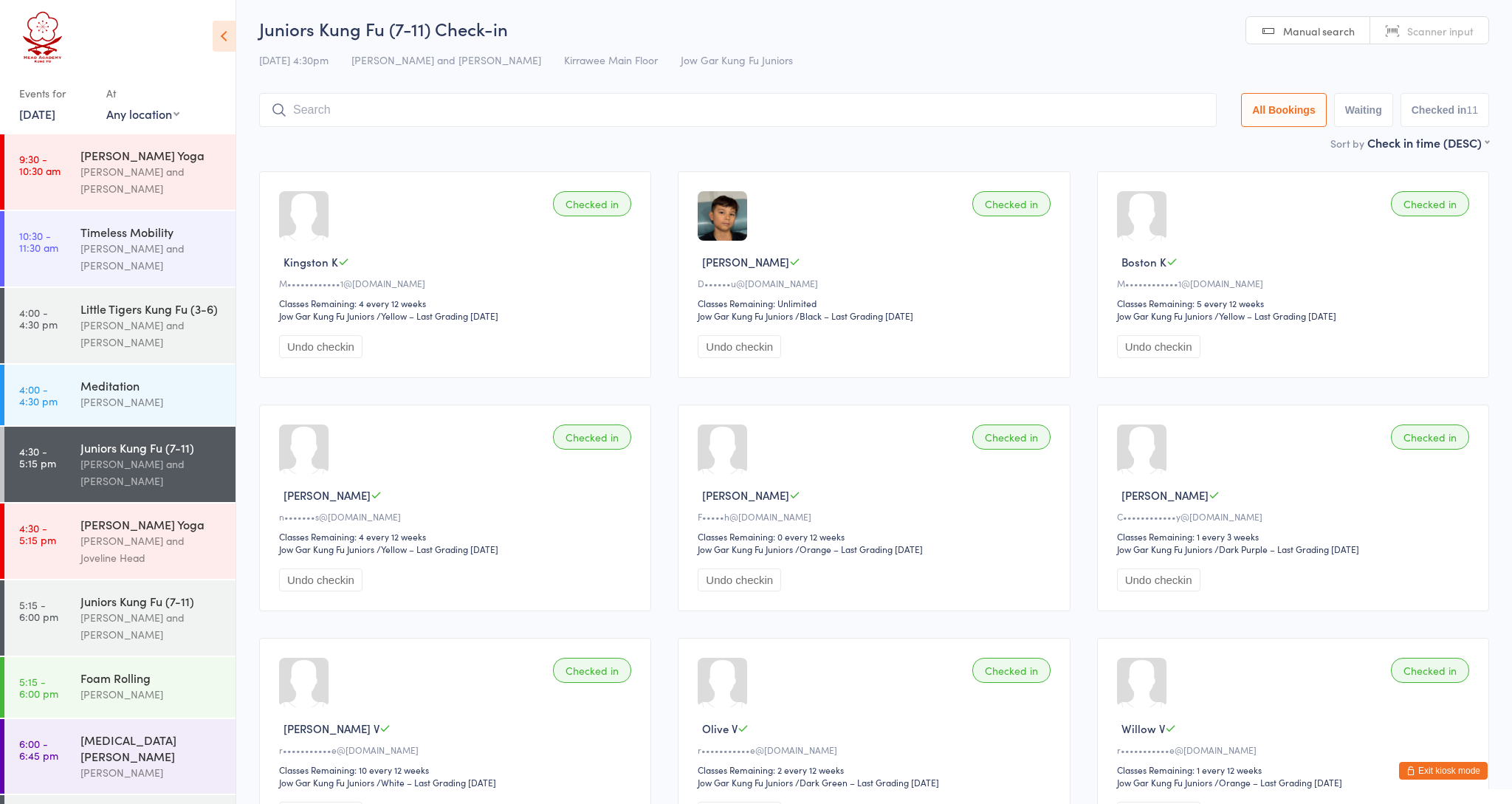
scroll to position [2, 0]
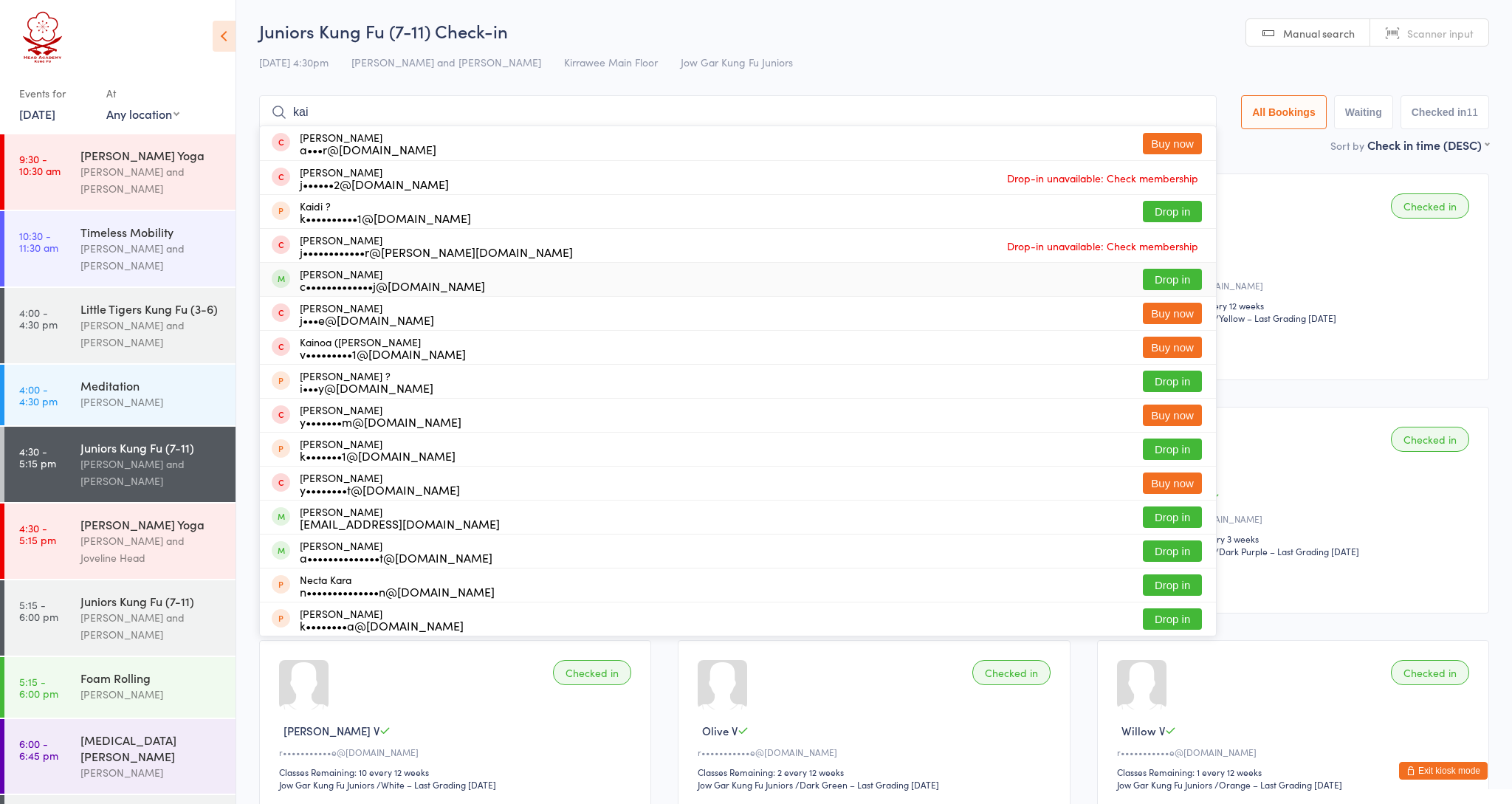
type input "kai"
click at [1163, 276] on button "Drop in" at bounding box center [1173, 280] width 59 height 22
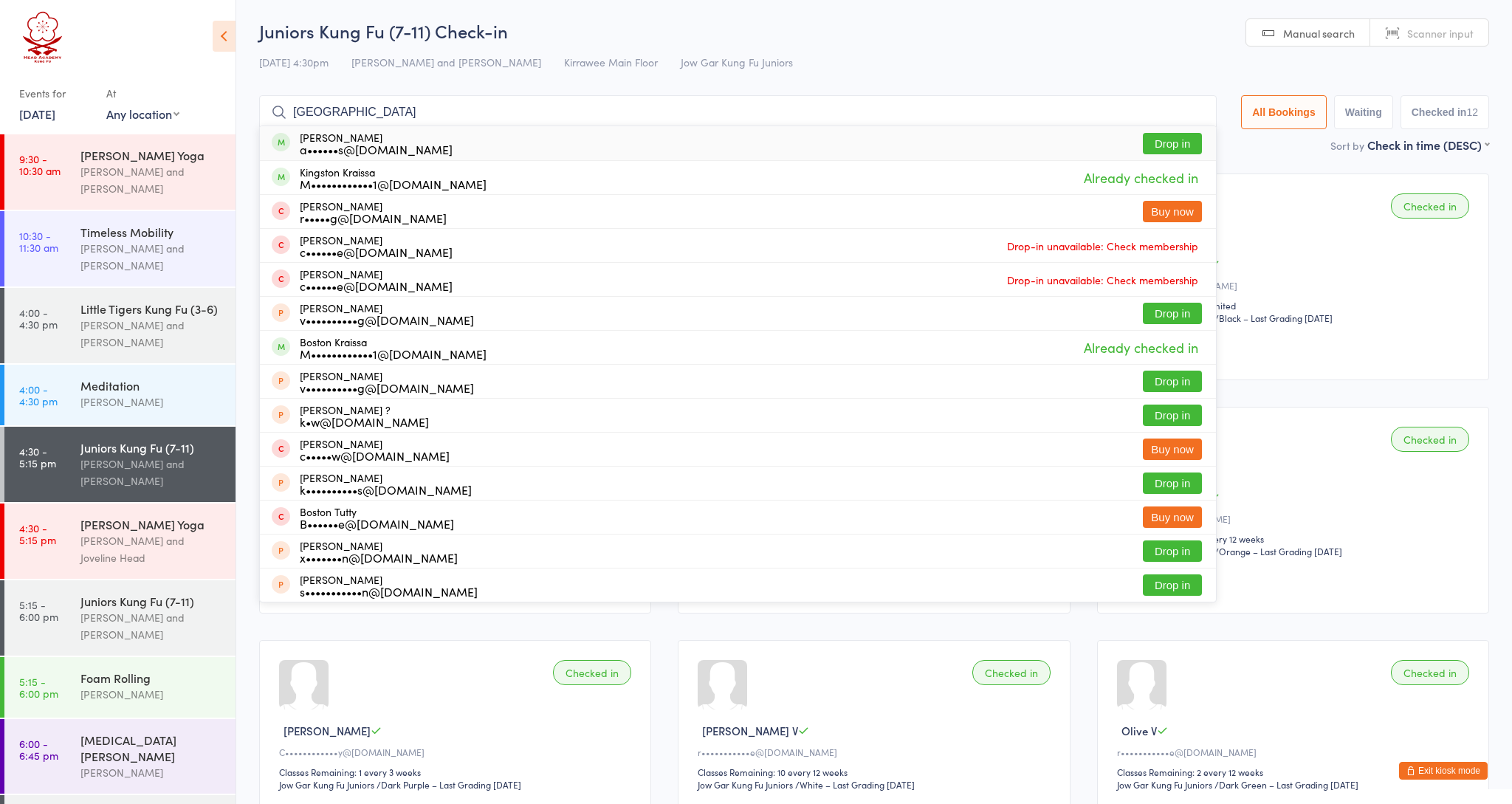
type input "Kingston"
drag, startPoint x: 1163, startPoint y: 276, endPoint x: 1164, endPoint y: 142, distance: 134.0
click at [1164, 142] on button "Drop in" at bounding box center [1173, 144] width 59 height 22
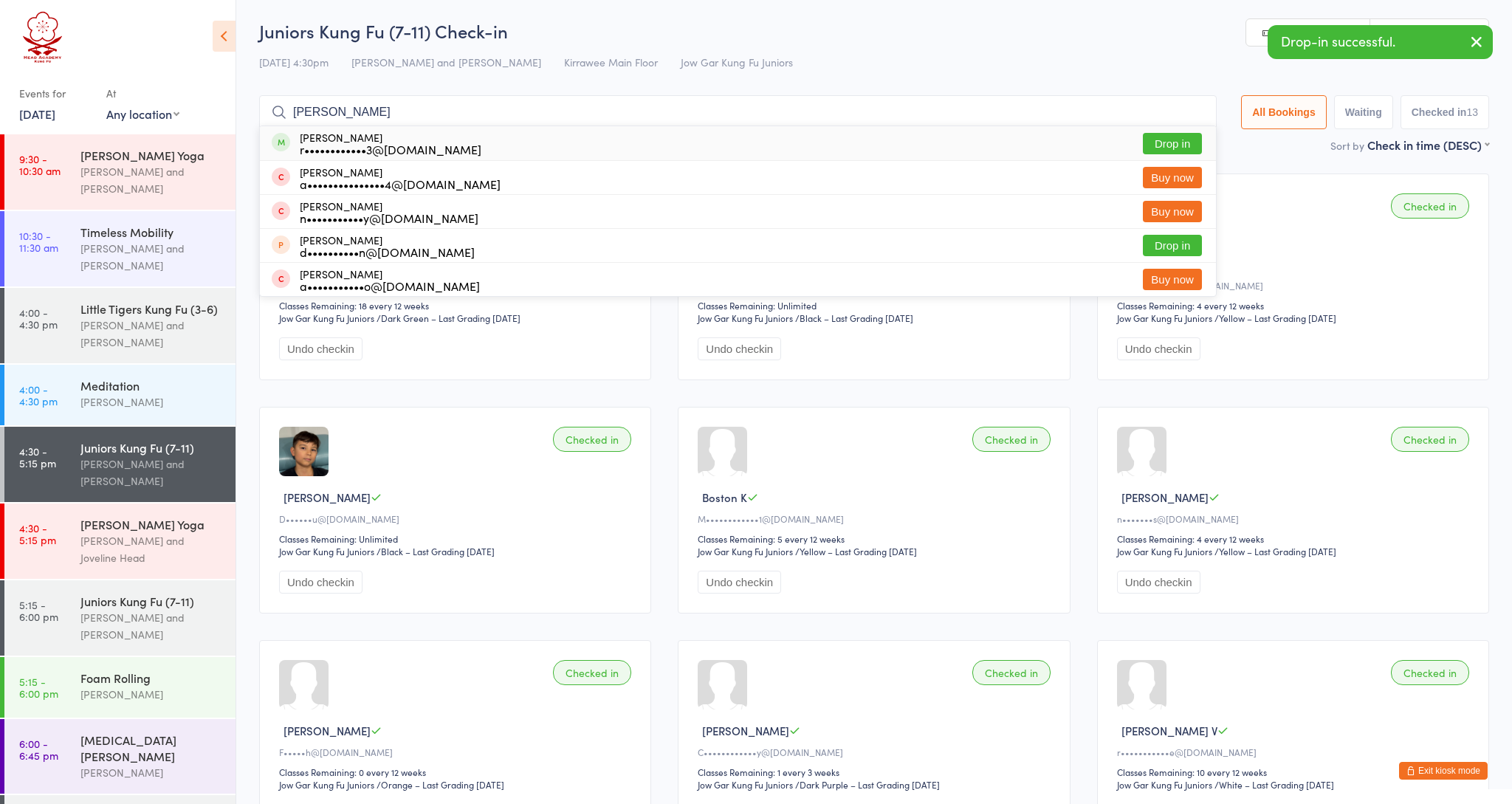
type input "miranda"
click at [1166, 140] on button "Drop in" at bounding box center [1173, 144] width 59 height 22
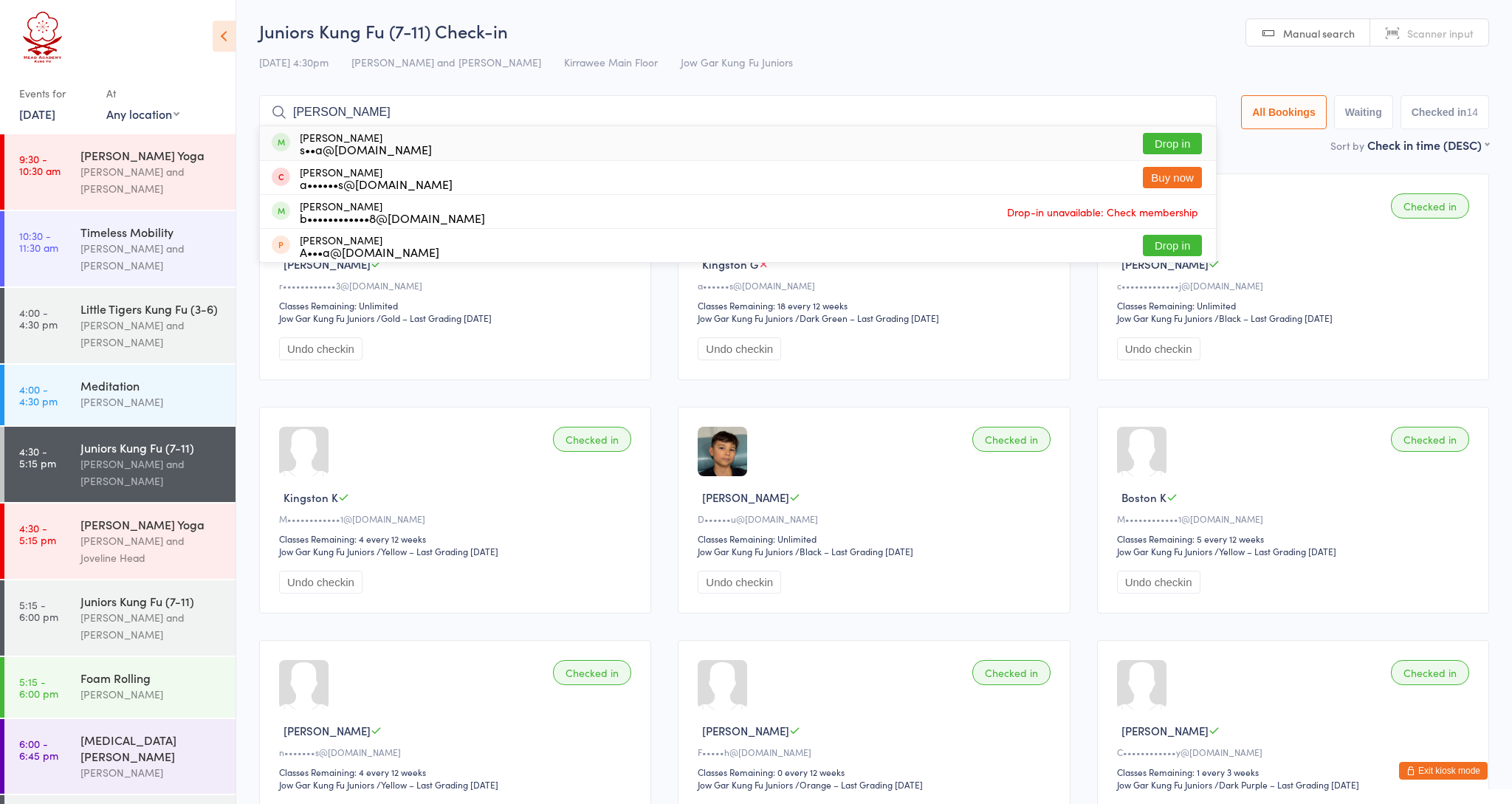
type input "burk"
click at [1176, 143] on button "Drop in" at bounding box center [1173, 144] width 59 height 22
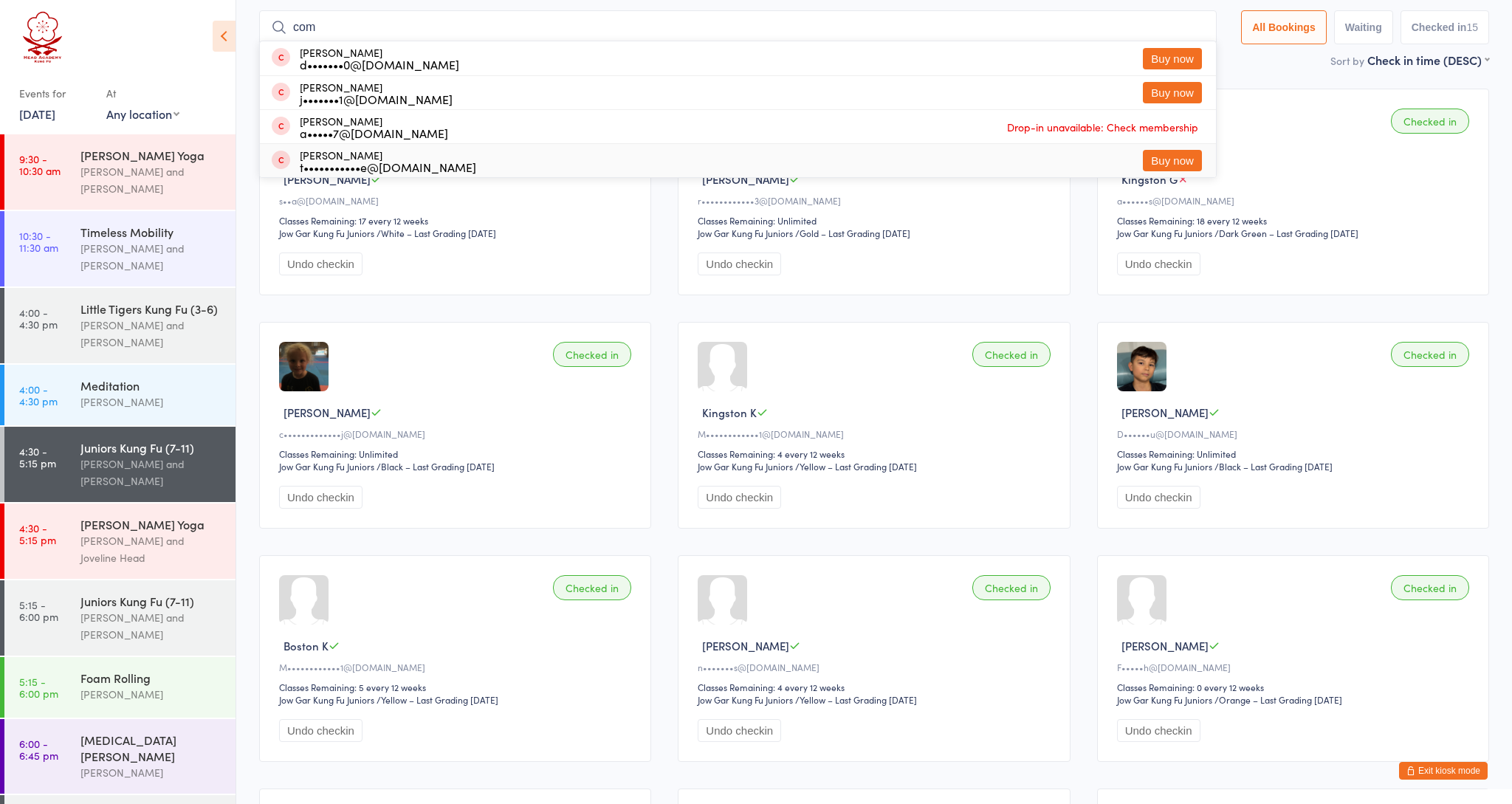
scroll to position [37, 0]
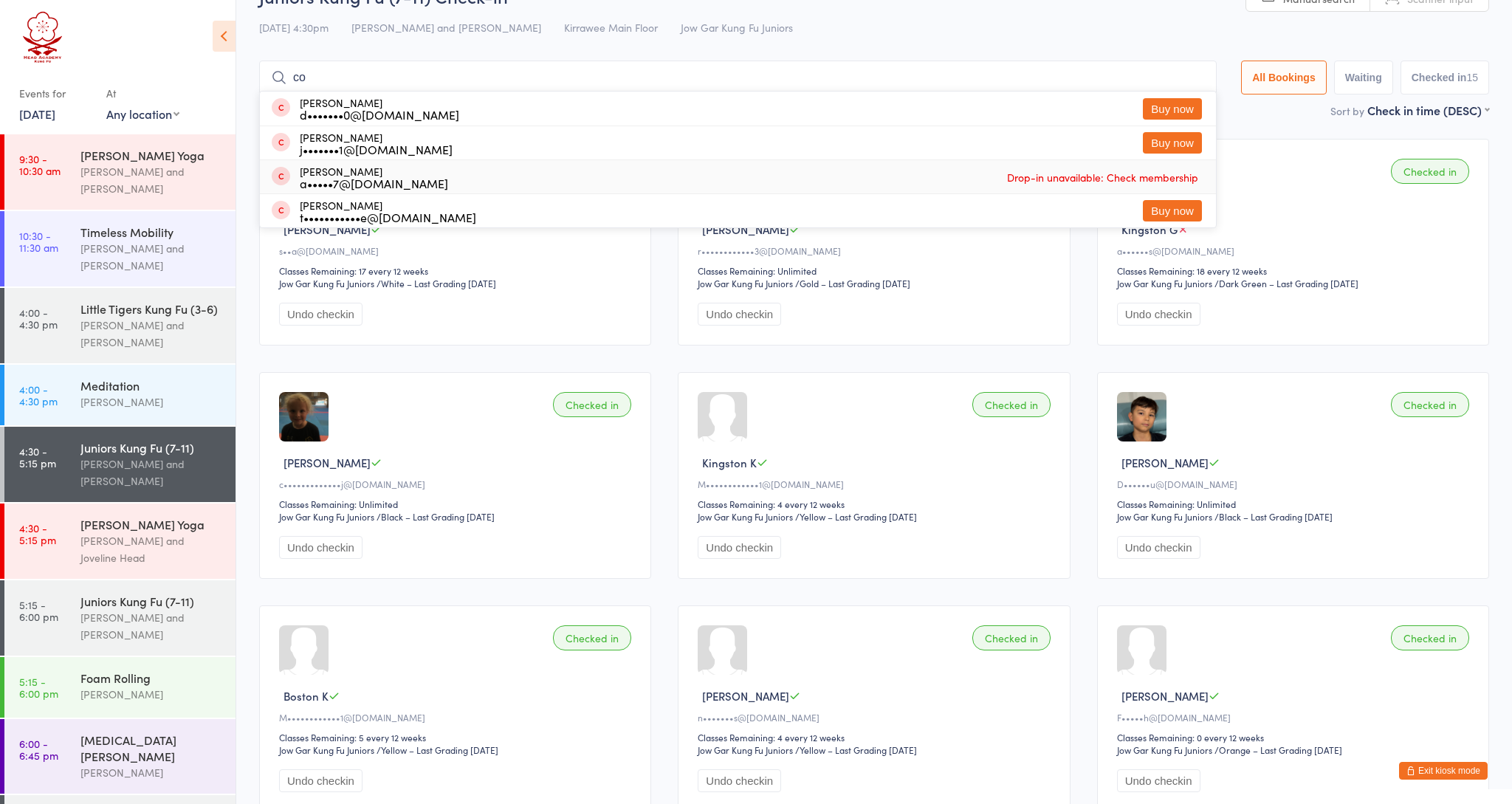
type input "c"
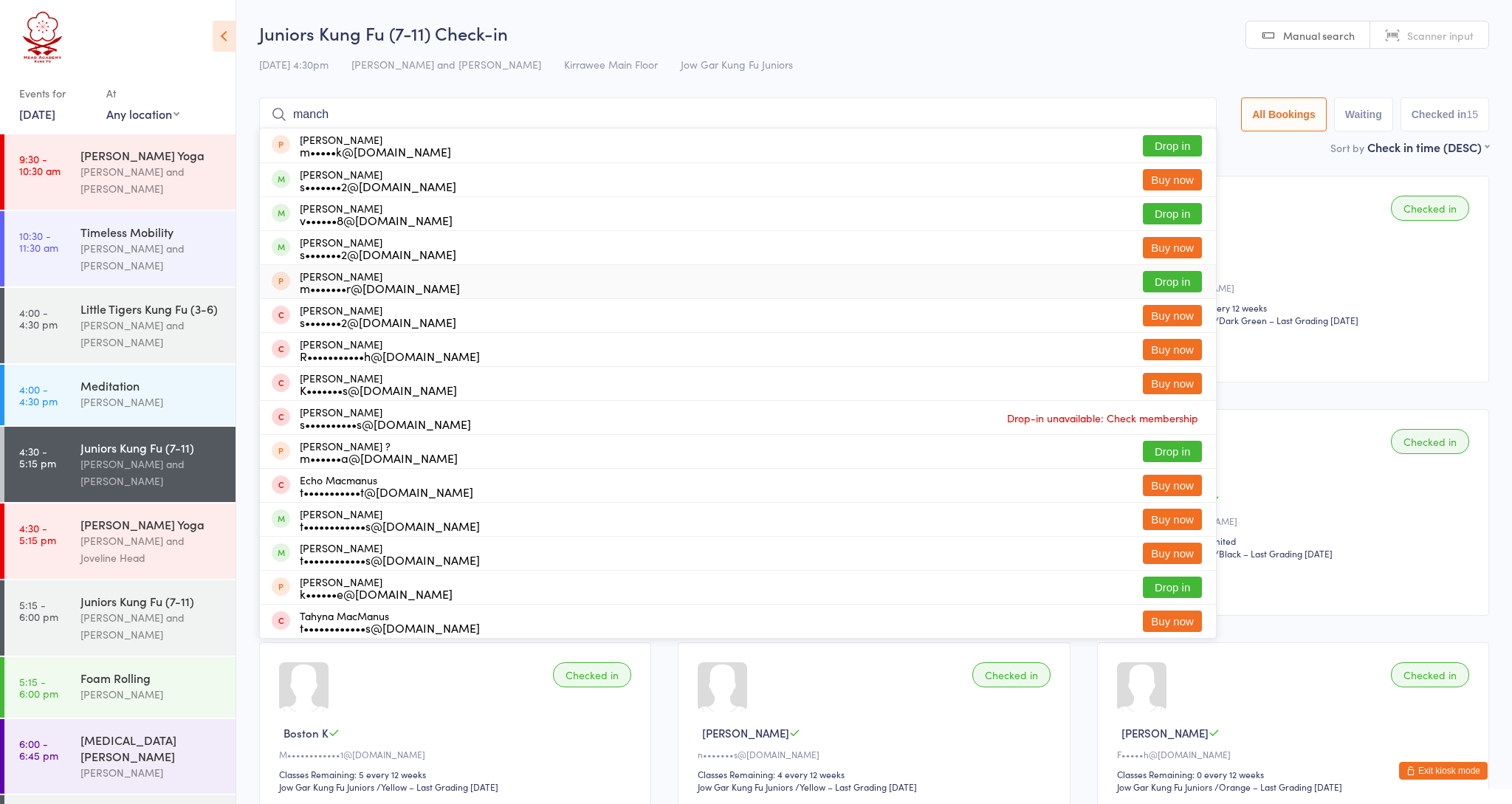
scroll to position [0, 0]
type input "m"
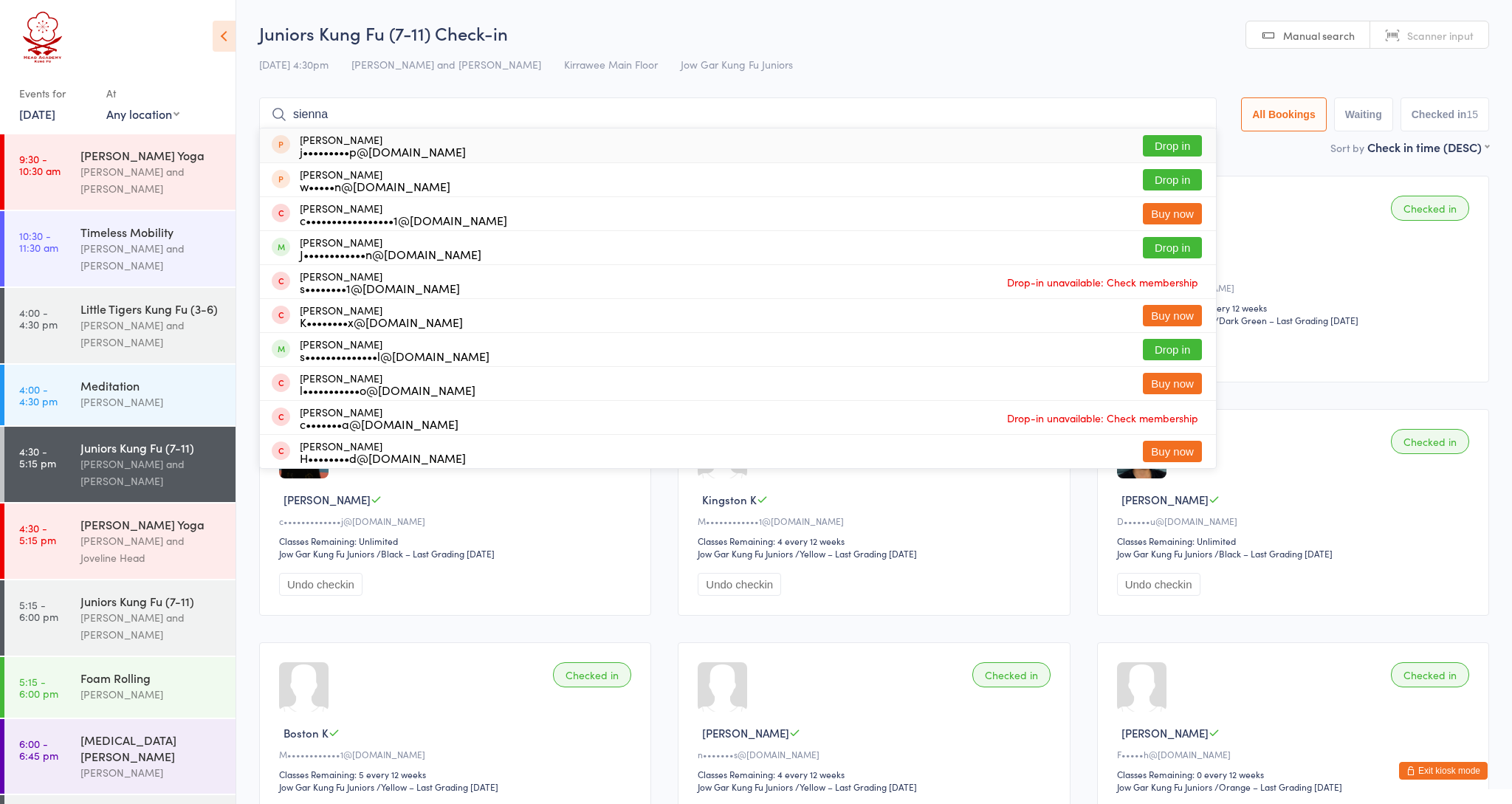
type input "Sienna"
drag, startPoint x: 443, startPoint y: 279, endPoint x: 1163, endPoint y: 348, distance: 723.3
click at [1163, 348] on button "Drop in" at bounding box center [1173, 349] width 59 height 22
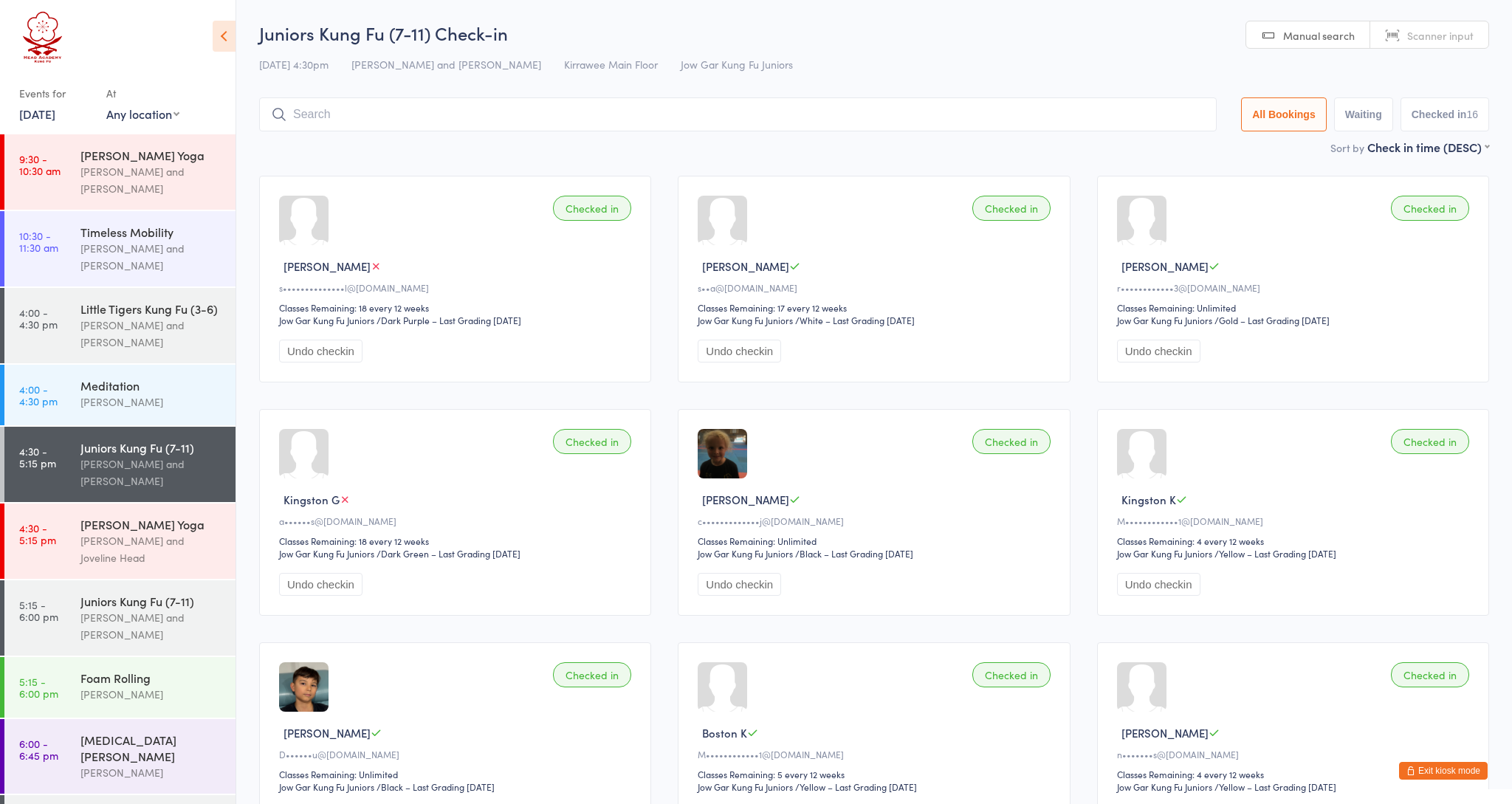
click at [378, 116] on input "search" at bounding box center [737, 114] width 958 height 34
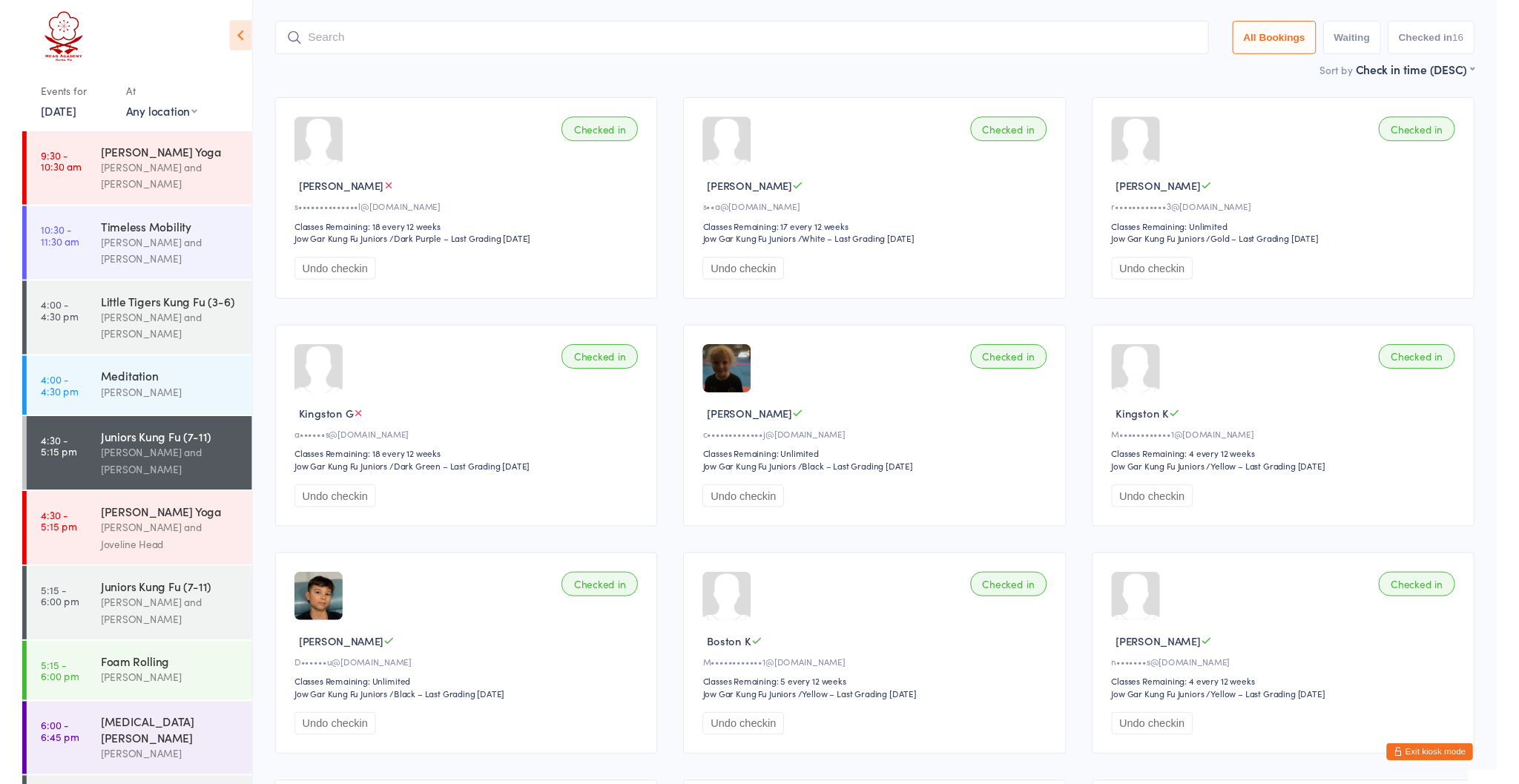
scroll to position [97, 0]
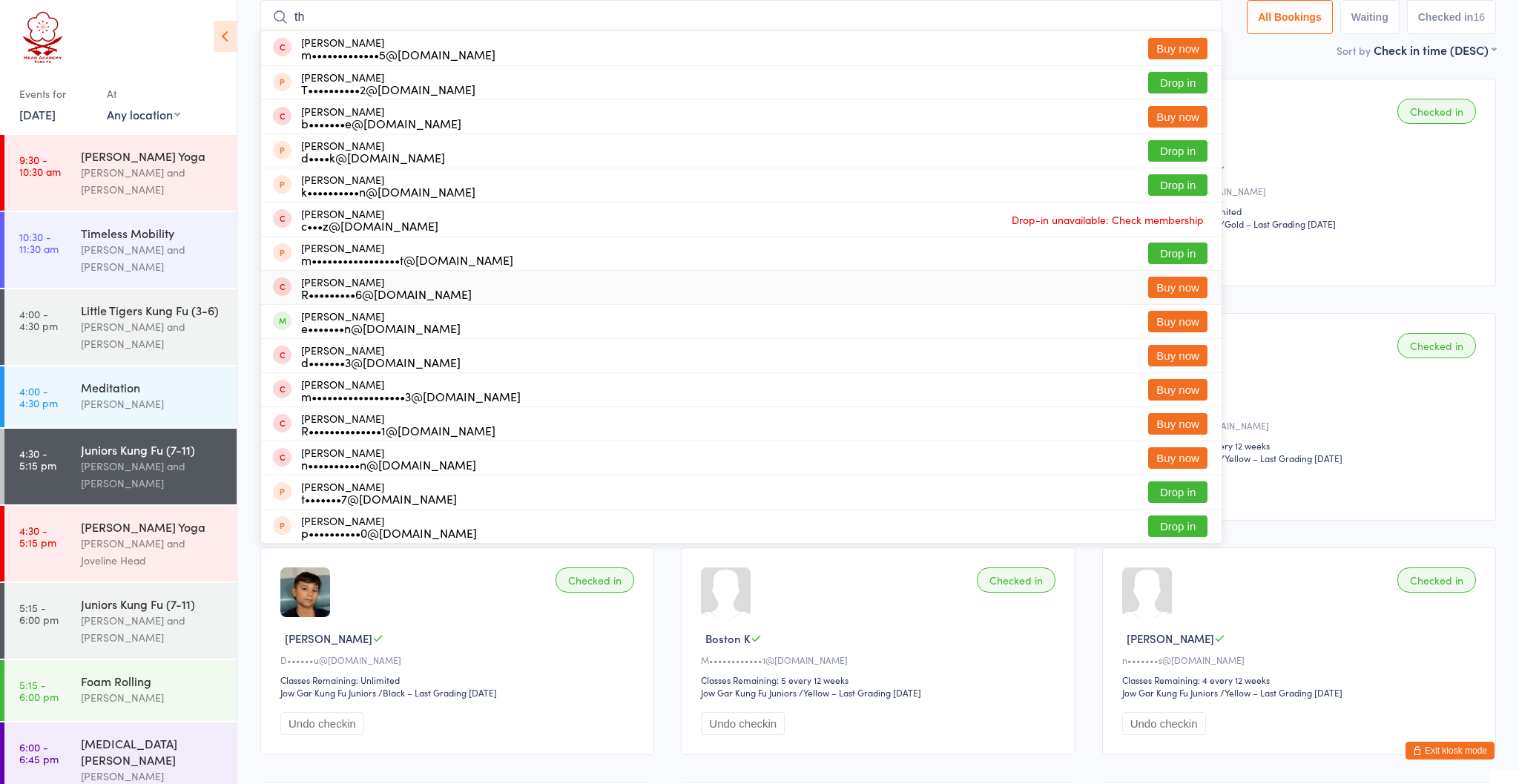
type input "t"
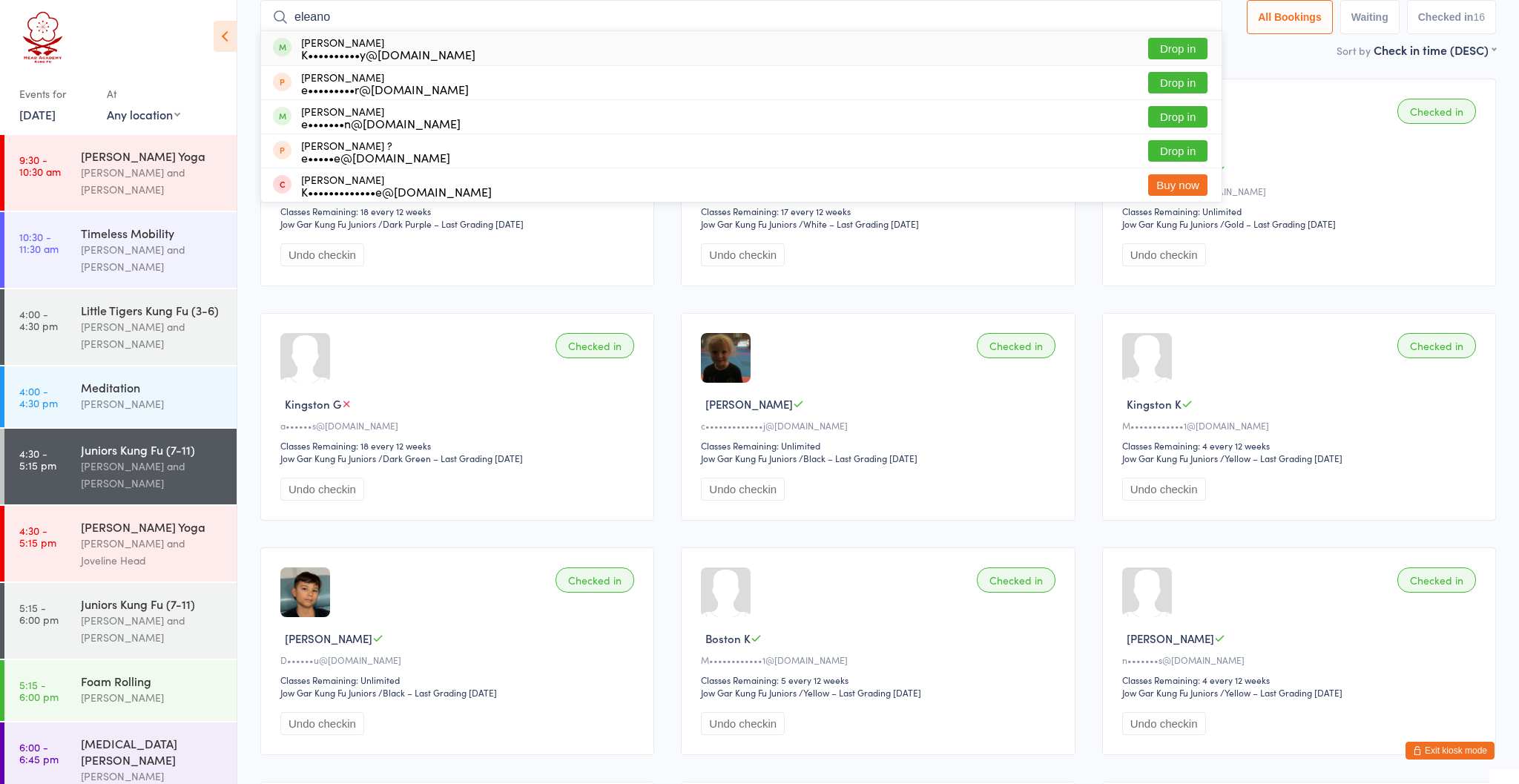
type input "eleano"
click at [1164, 44] on button "Drop in" at bounding box center [1178, 49] width 59 height 22
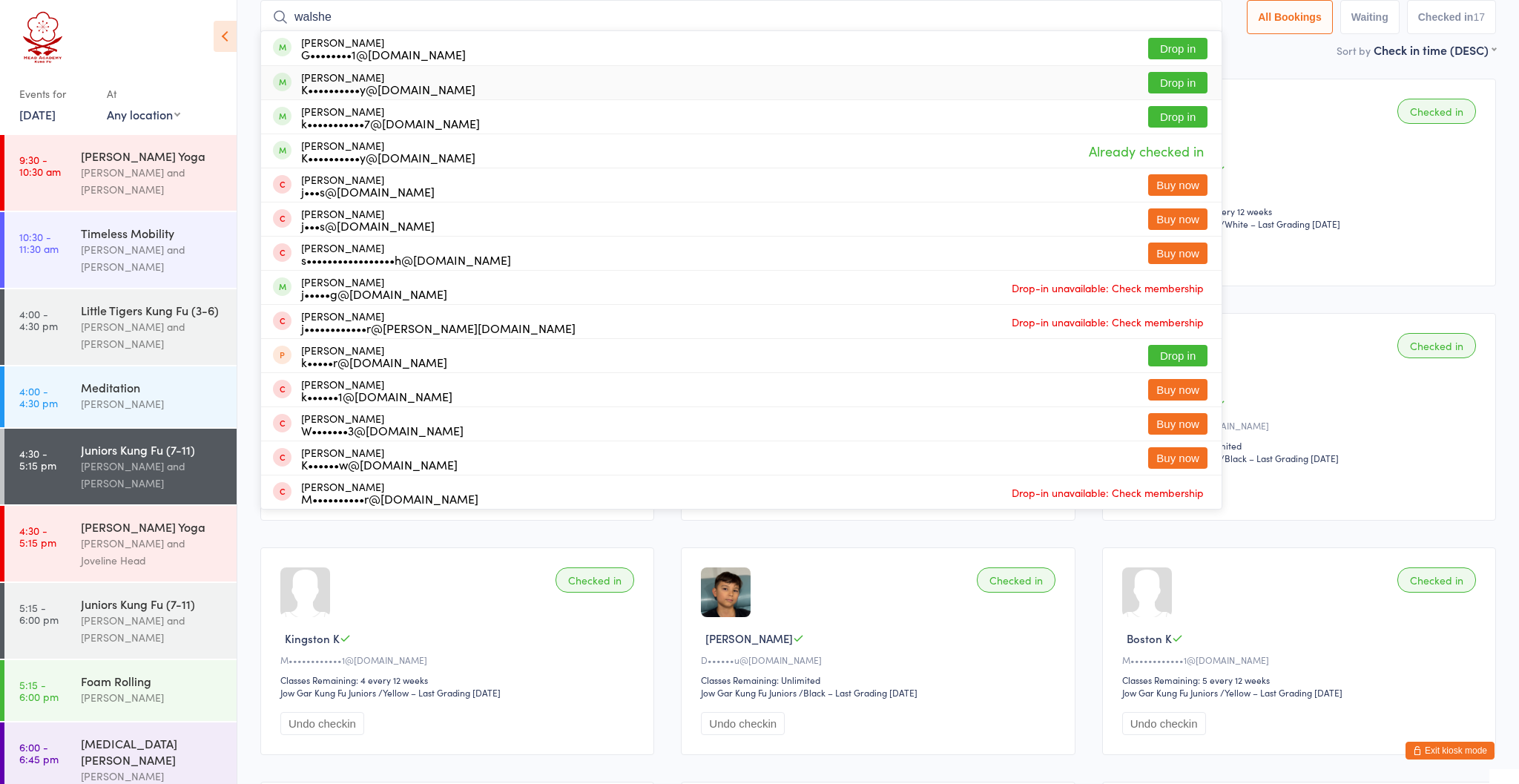
type input "walshe"
click at [1172, 80] on button "Drop in" at bounding box center [1178, 82] width 59 height 22
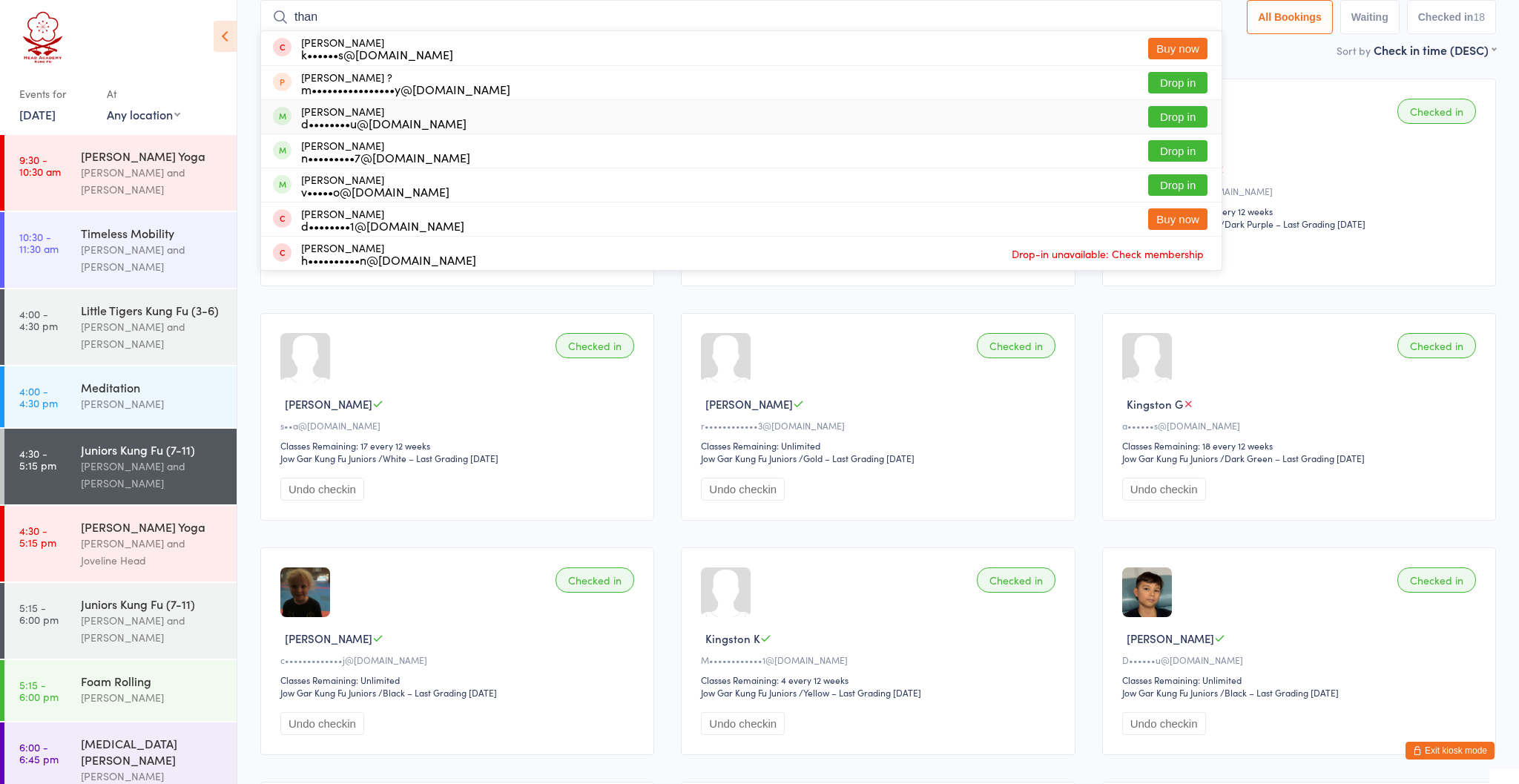
type input "than"
click at [1168, 113] on button "Drop in" at bounding box center [1178, 117] width 59 height 22
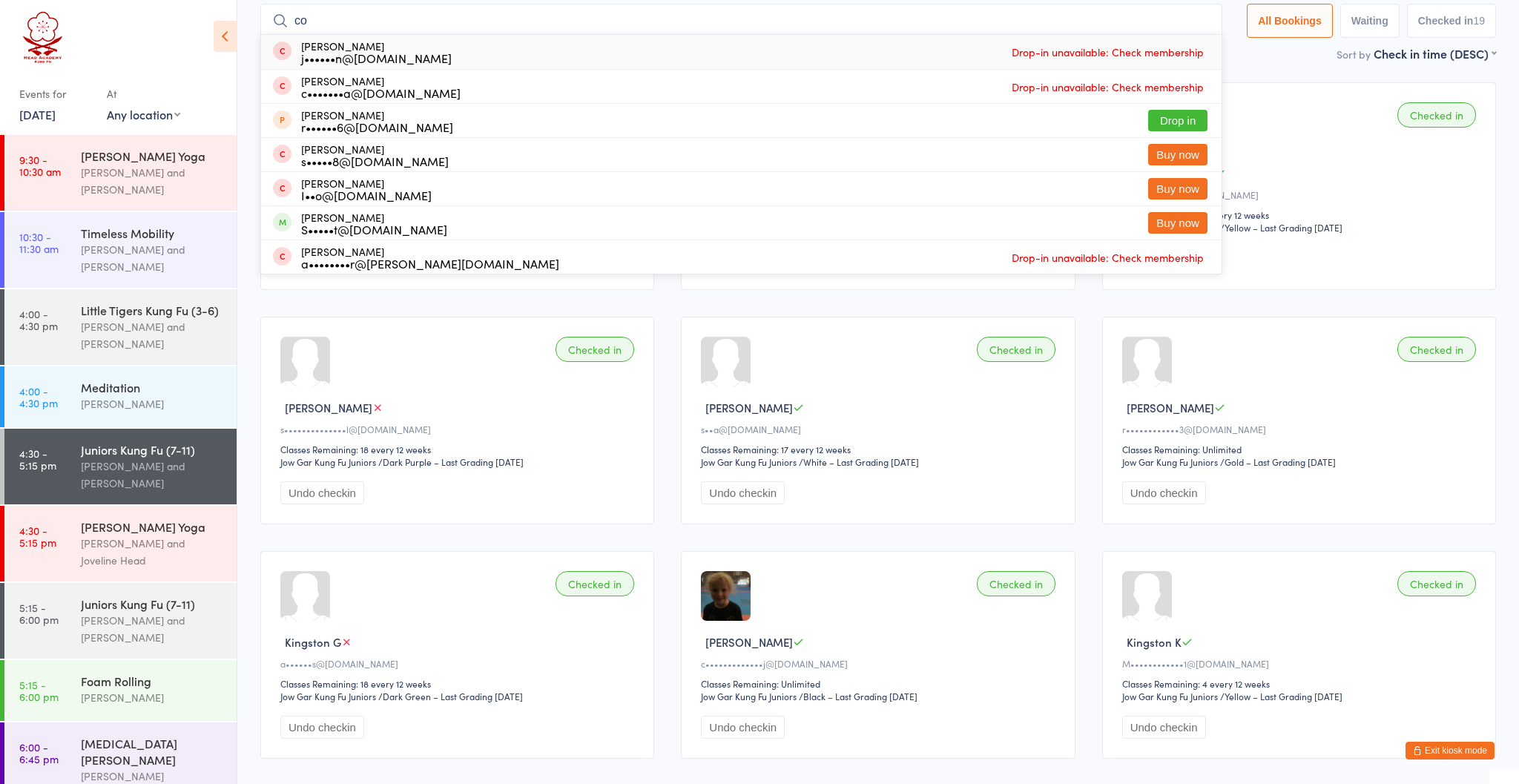
type input "c"
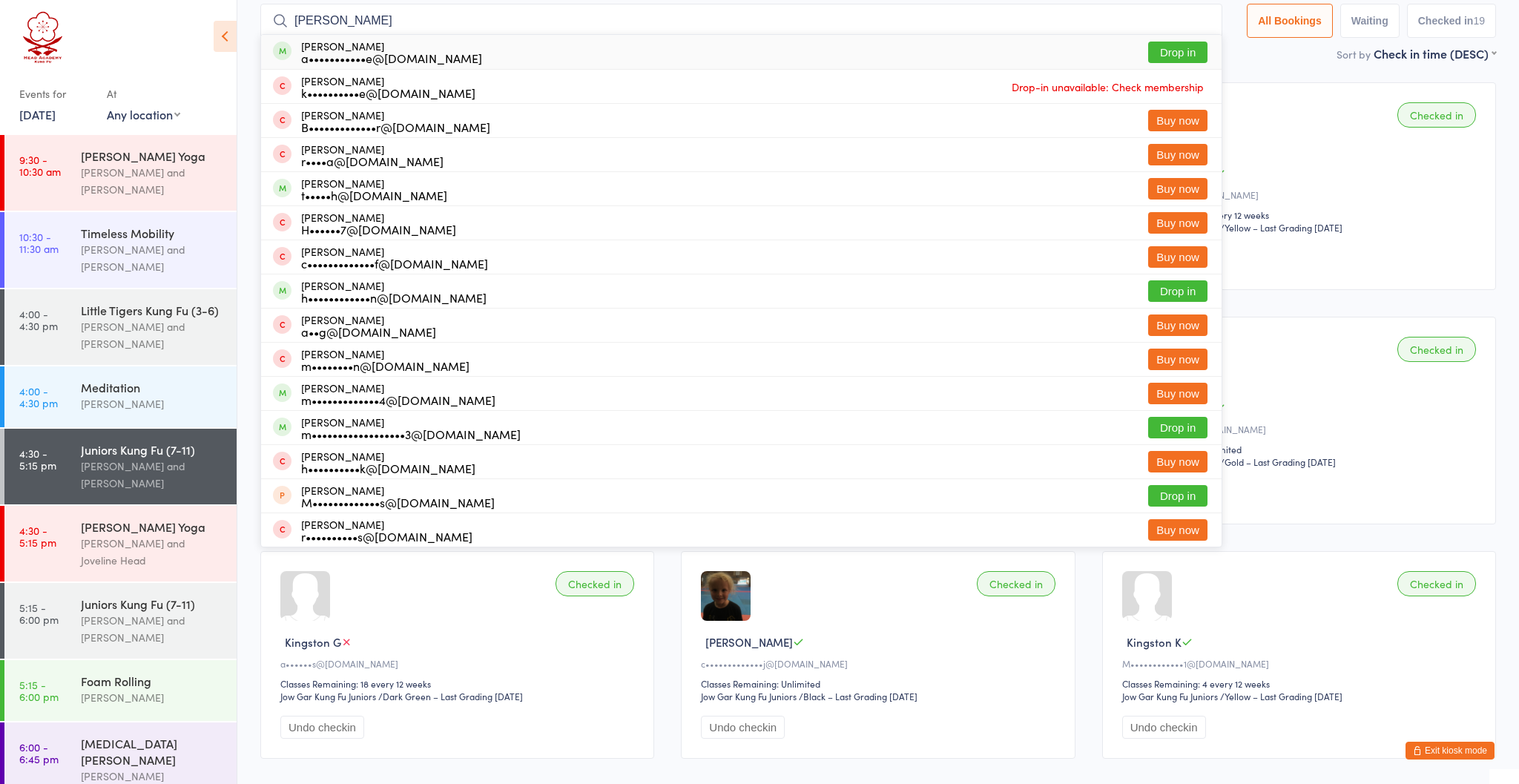
type input "Harrison"
drag, startPoint x: 1168, startPoint y: 113, endPoint x: 1164, endPoint y: 427, distance: 314.0
click at [1164, 427] on button "Drop in" at bounding box center [1178, 427] width 59 height 22
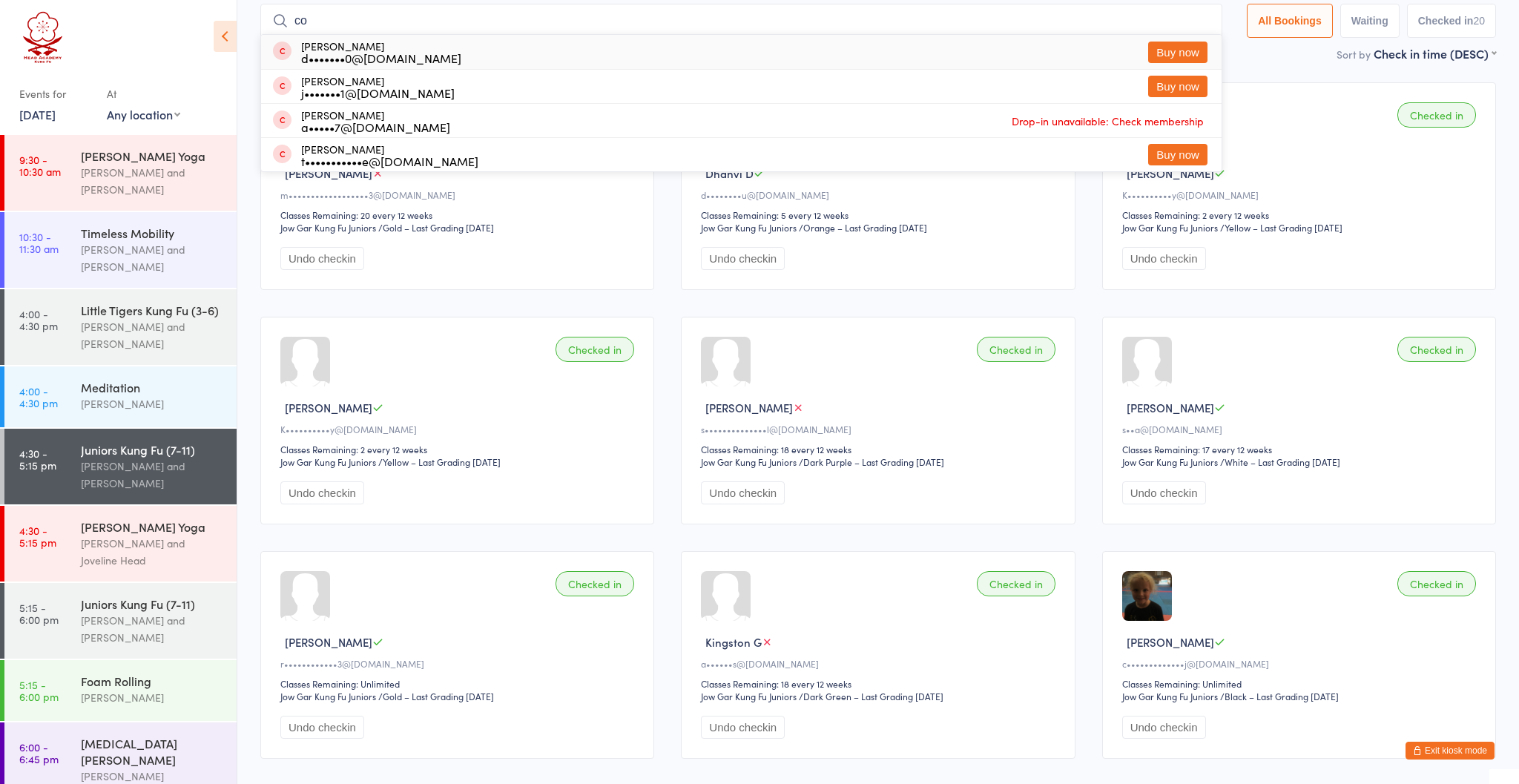
type input "c"
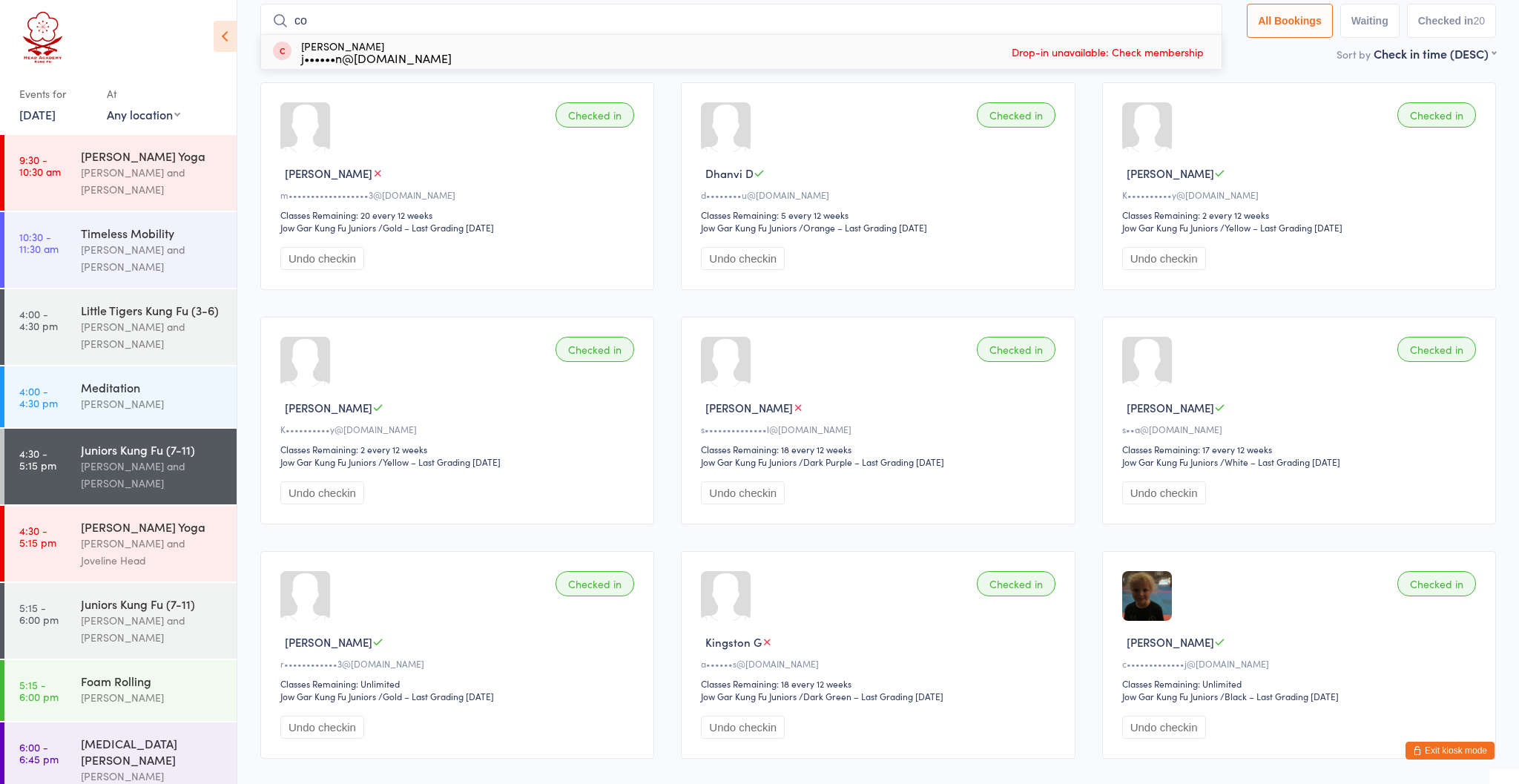
type input "c"
type input "j"
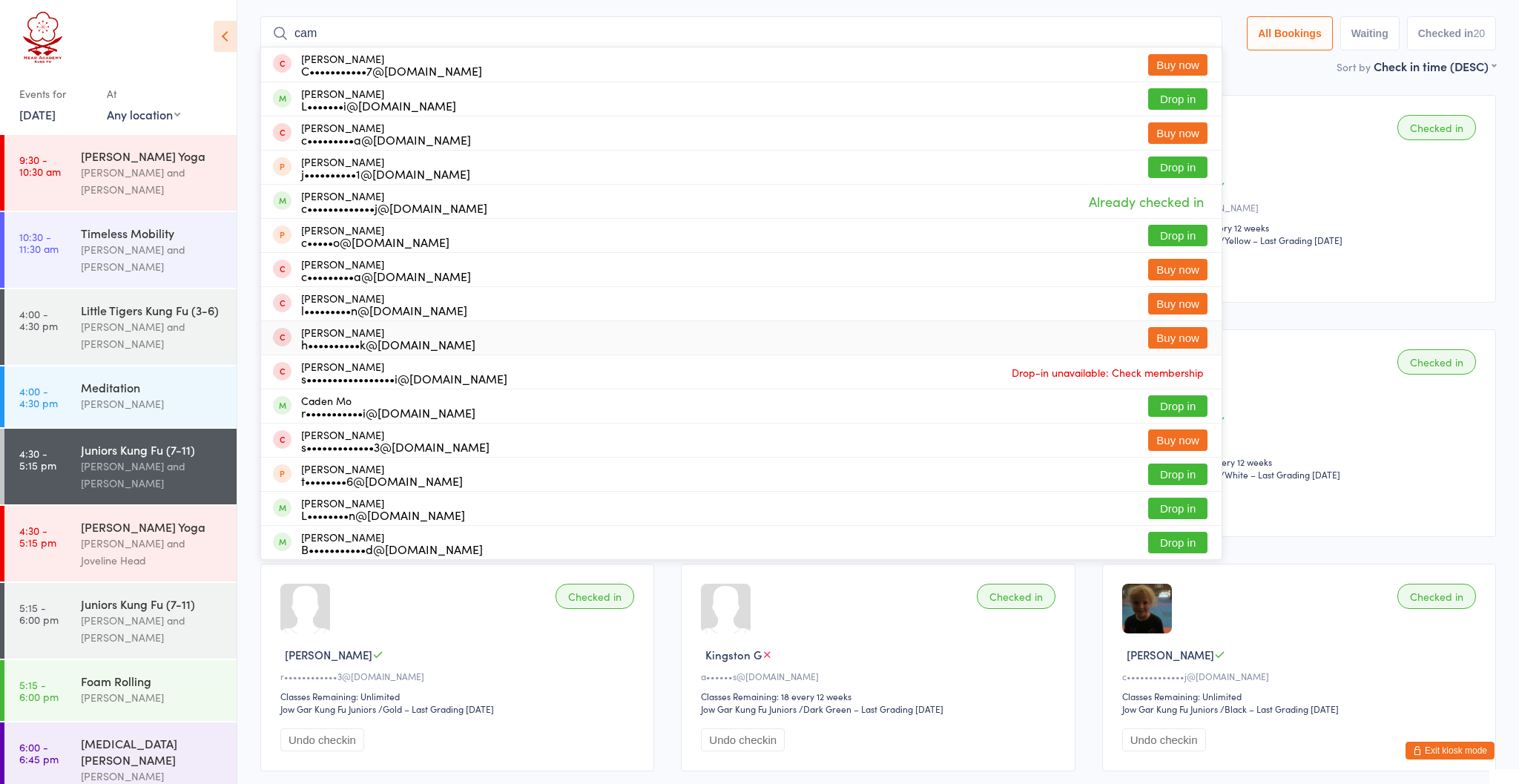
scroll to position [88, 0]
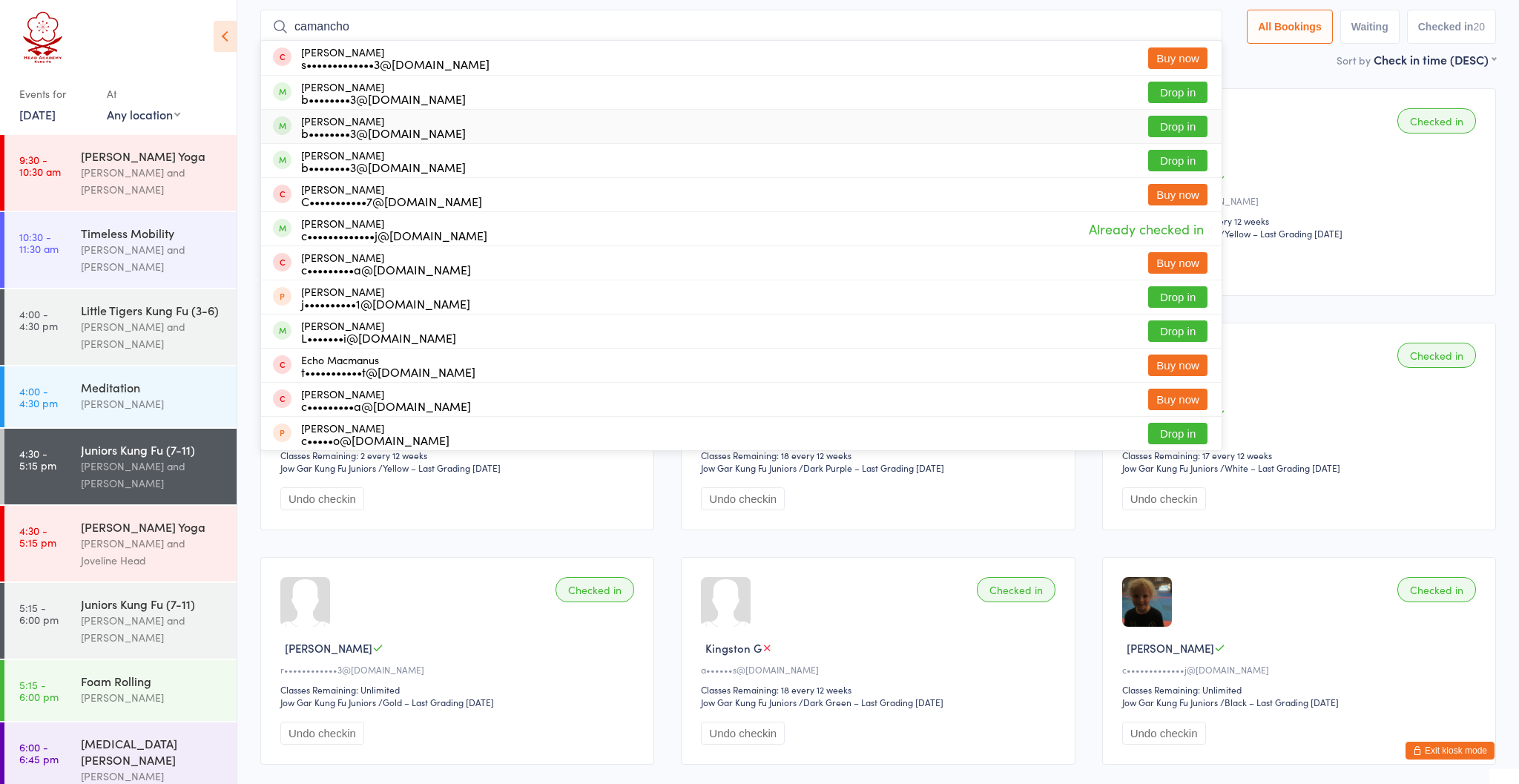
type input "camancho"
click at [1174, 97] on button "Drop in" at bounding box center [1178, 92] width 59 height 22
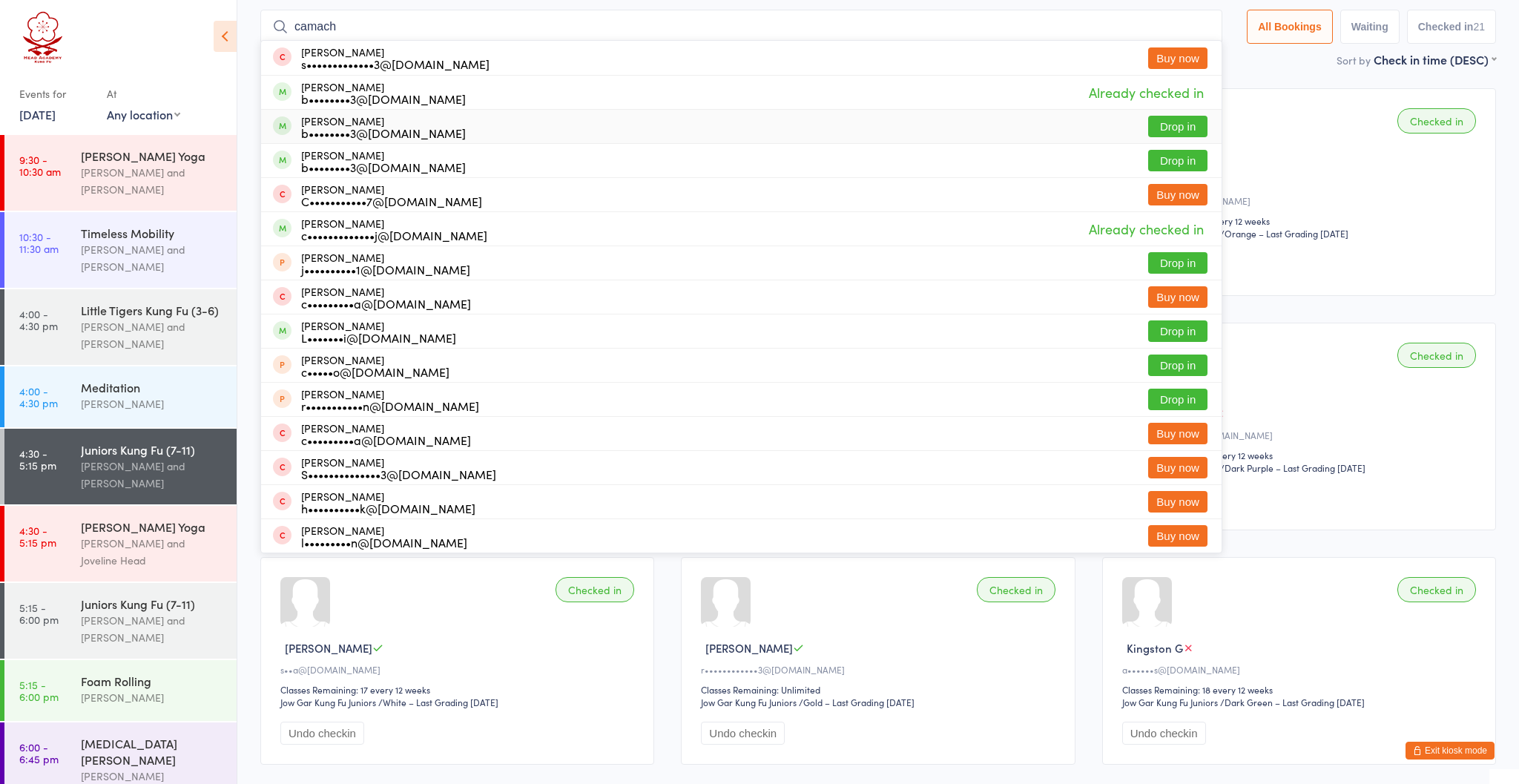
type input "camach"
click at [1179, 124] on button "Drop in" at bounding box center [1178, 126] width 59 height 22
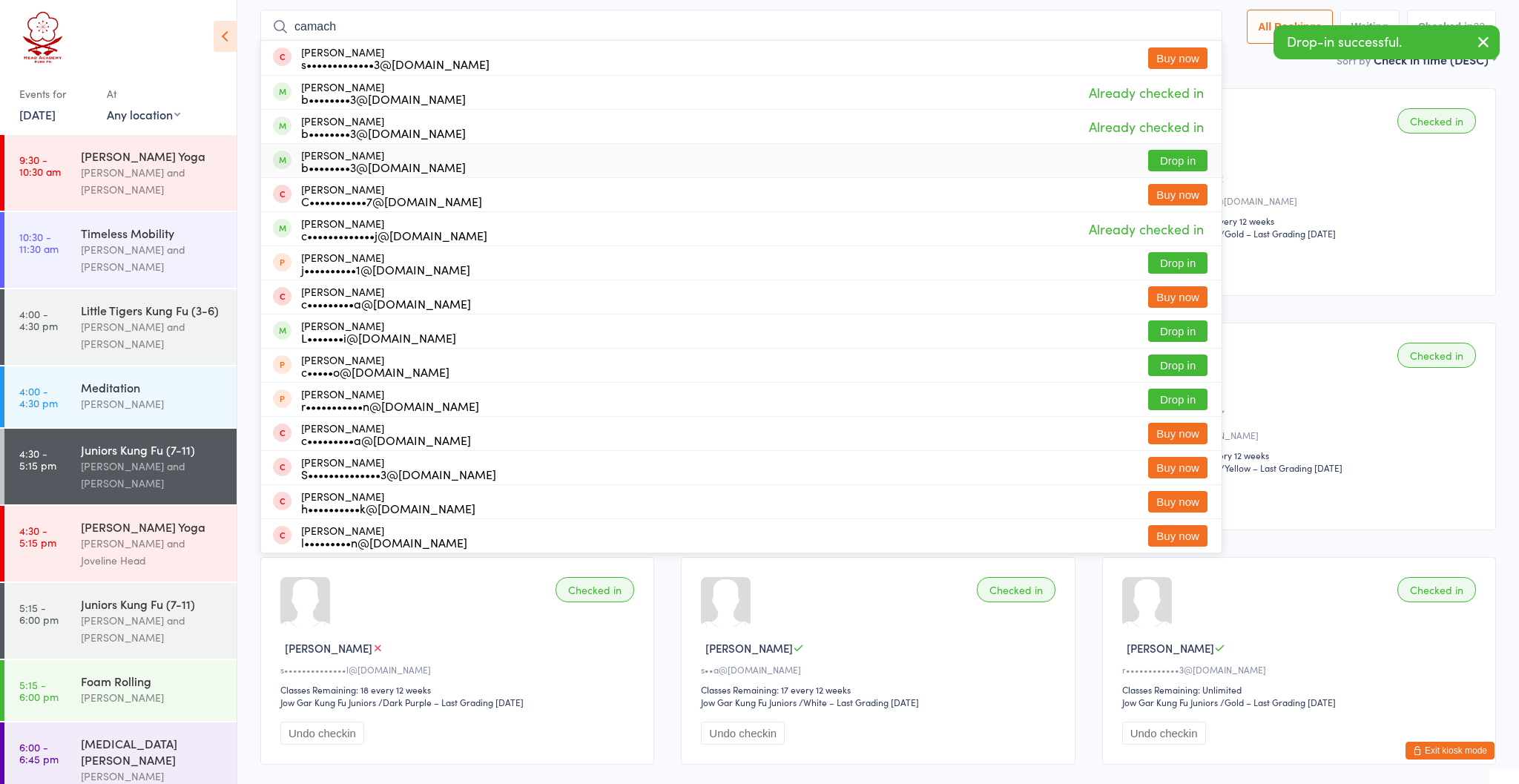
type input "camach"
click at [1173, 161] on button "Drop in" at bounding box center [1178, 160] width 59 height 22
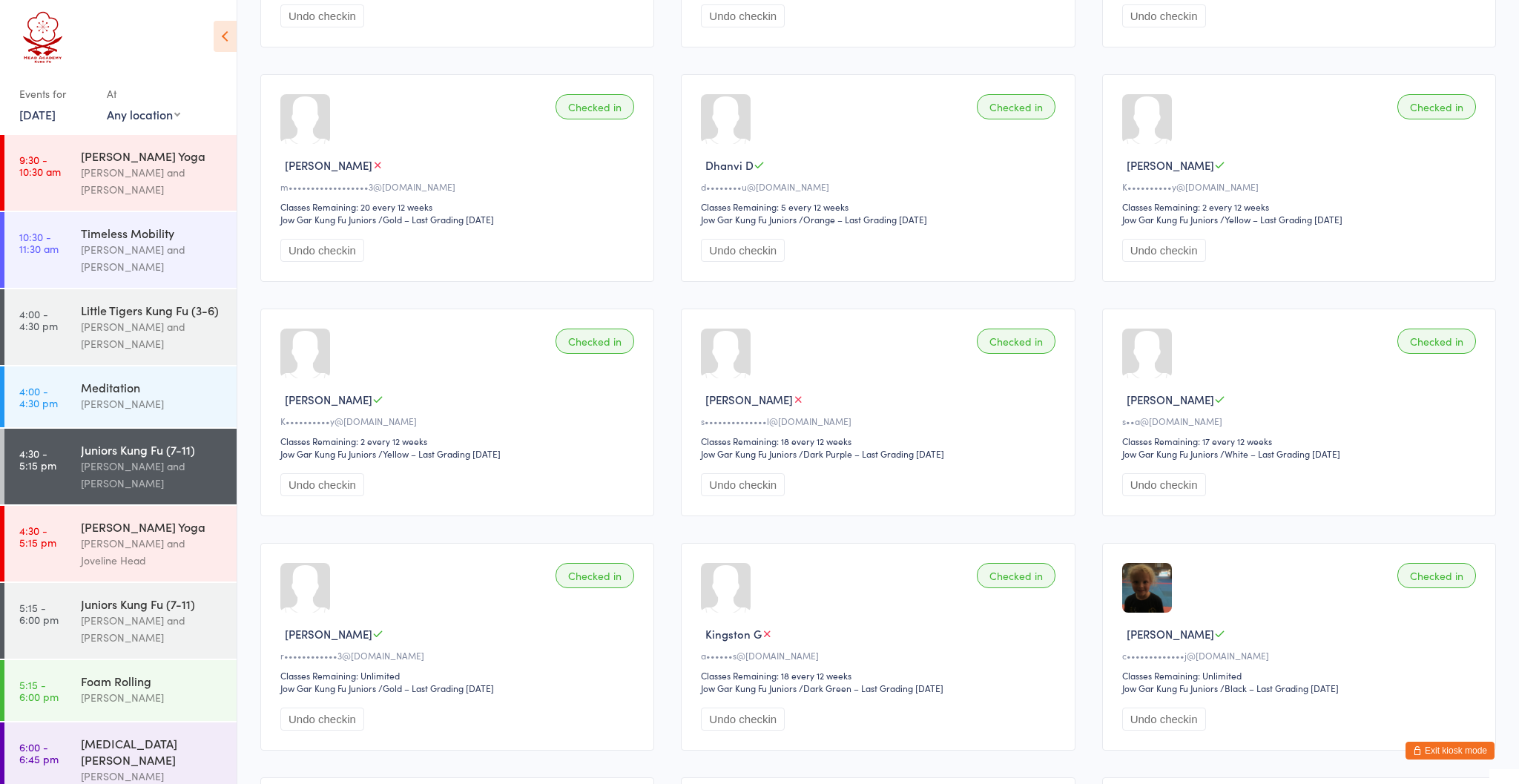
scroll to position [322, 0]
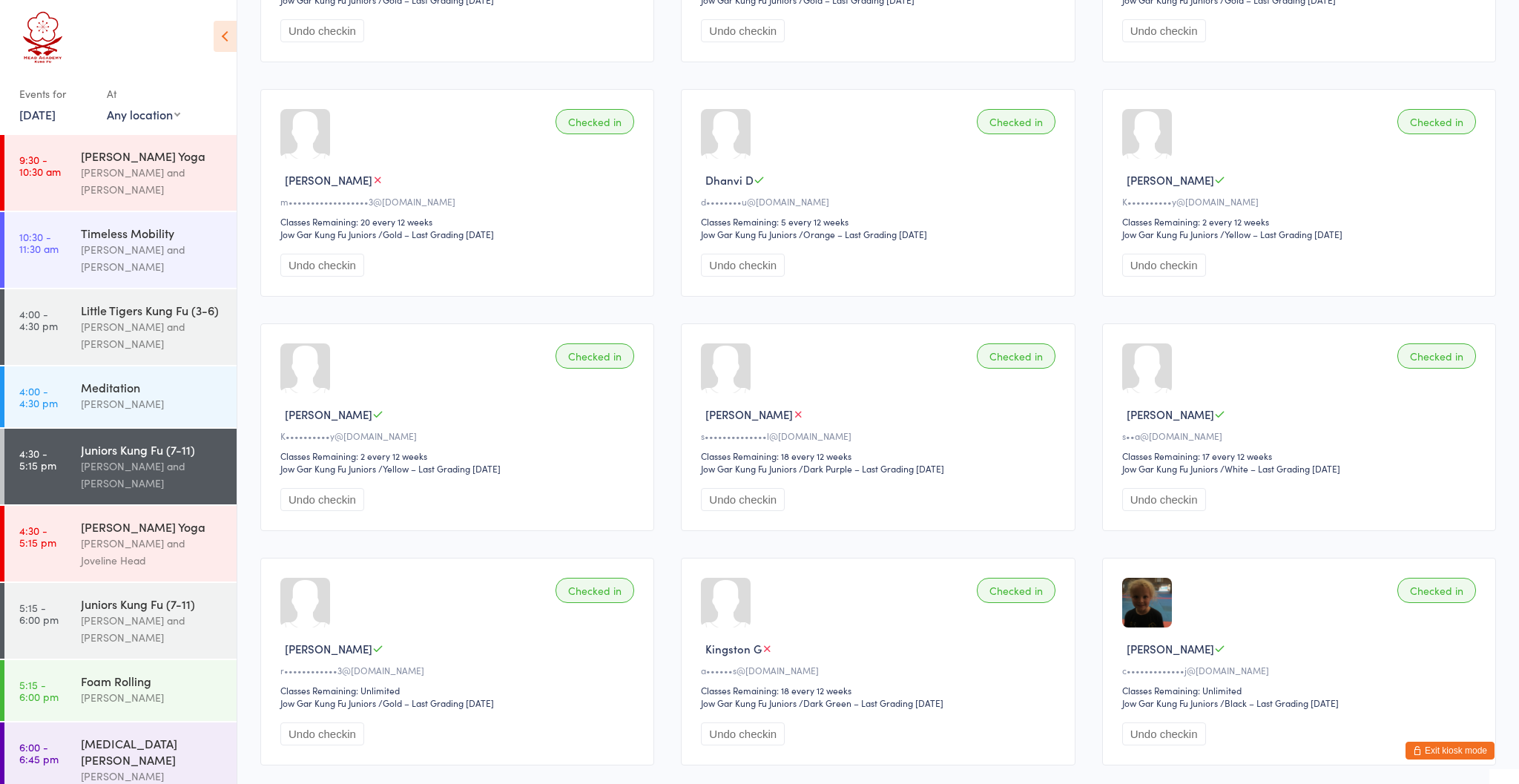
click at [1457, 752] on button "Exit kiosk mode" at bounding box center [1449, 750] width 89 height 18
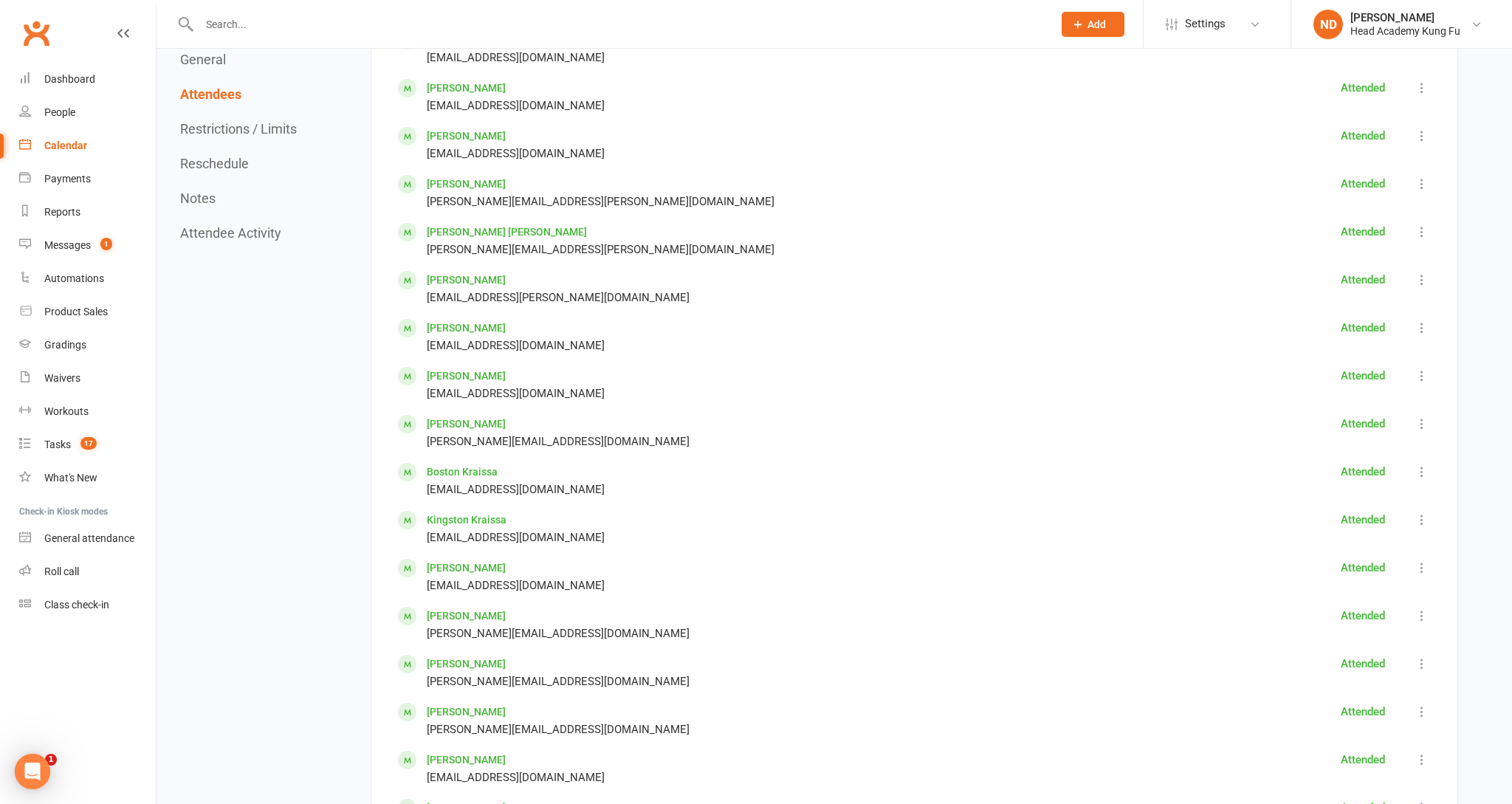
scroll to position [952, 0]
click at [62, 107] on div "People" at bounding box center [60, 112] width 31 height 11
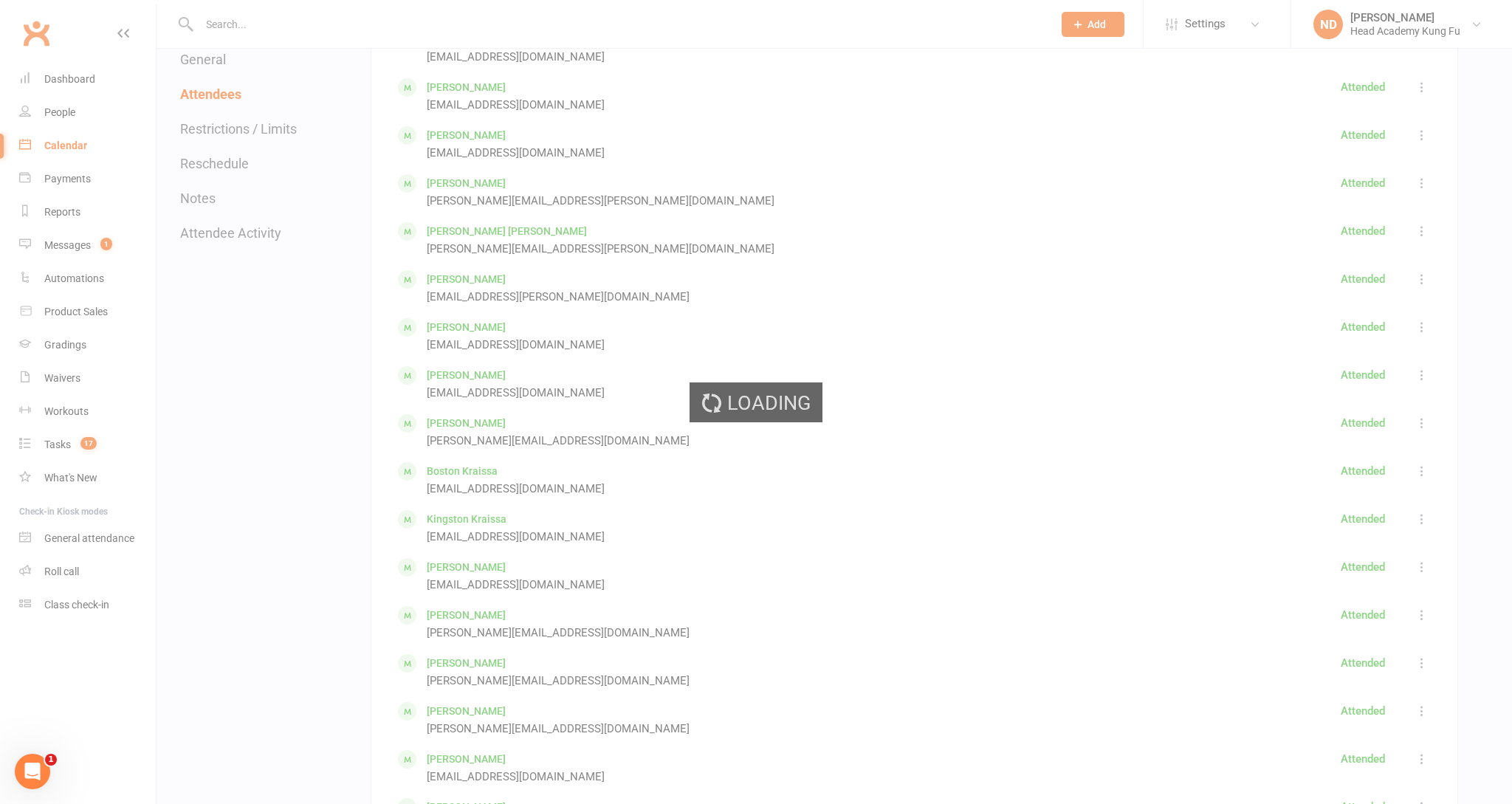
select select "100"
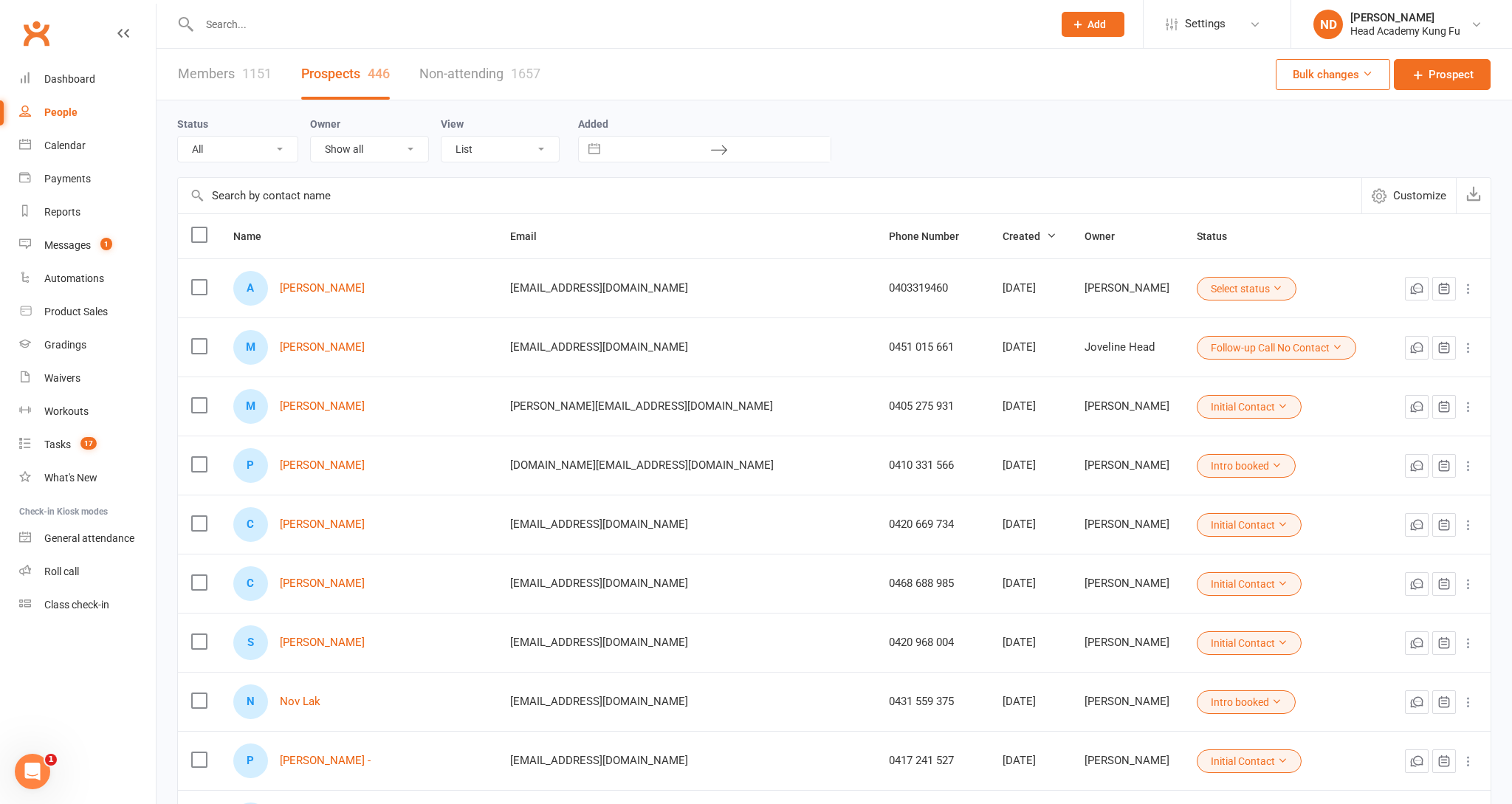
click at [301, 32] on input "text" at bounding box center [619, 25] width 848 height 21
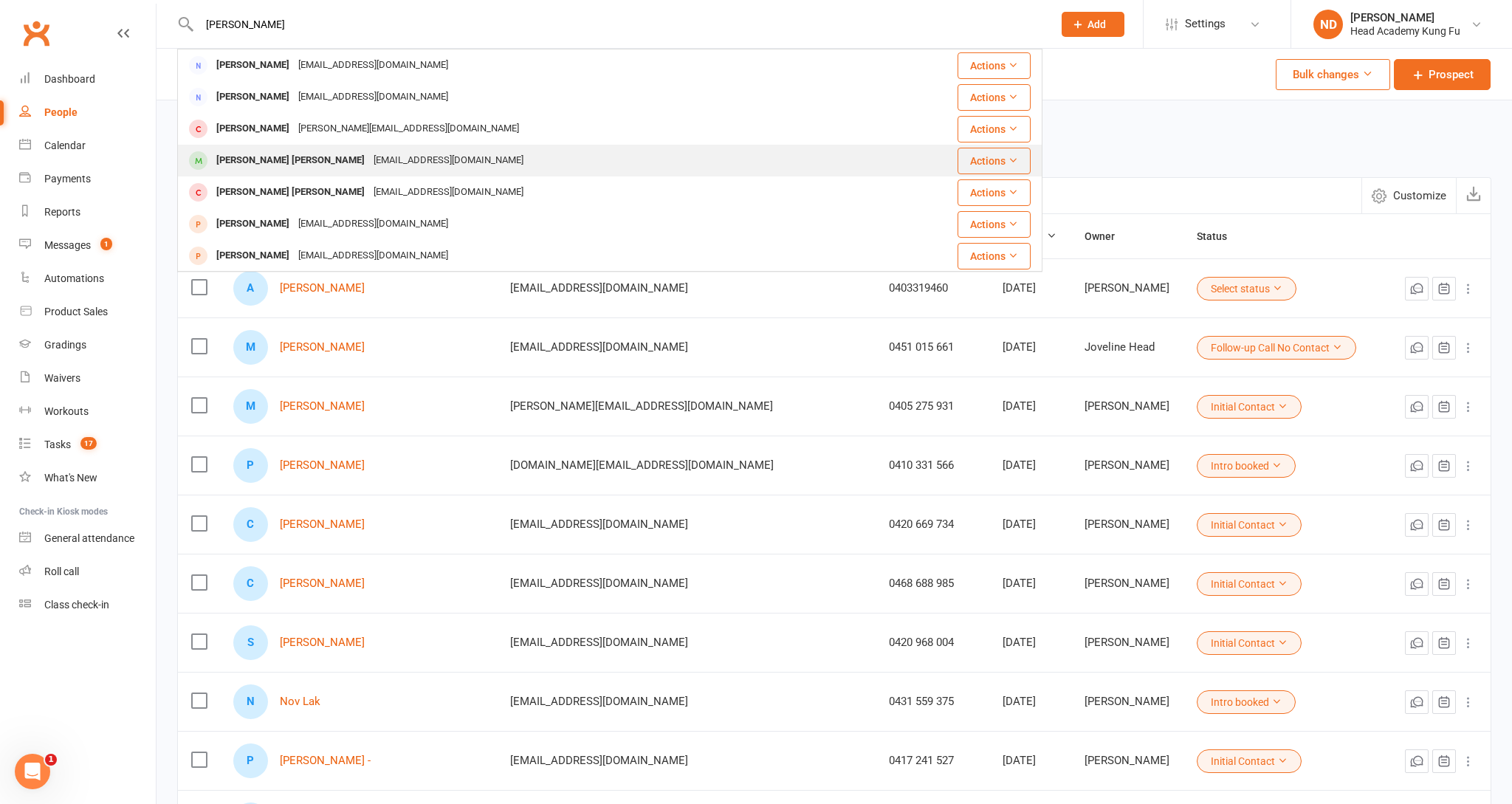
type input "[PERSON_NAME]"
click at [369, 164] on div "[EMAIL_ADDRESS][DOMAIN_NAME]" at bounding box center [448, 161] width 159 height 22
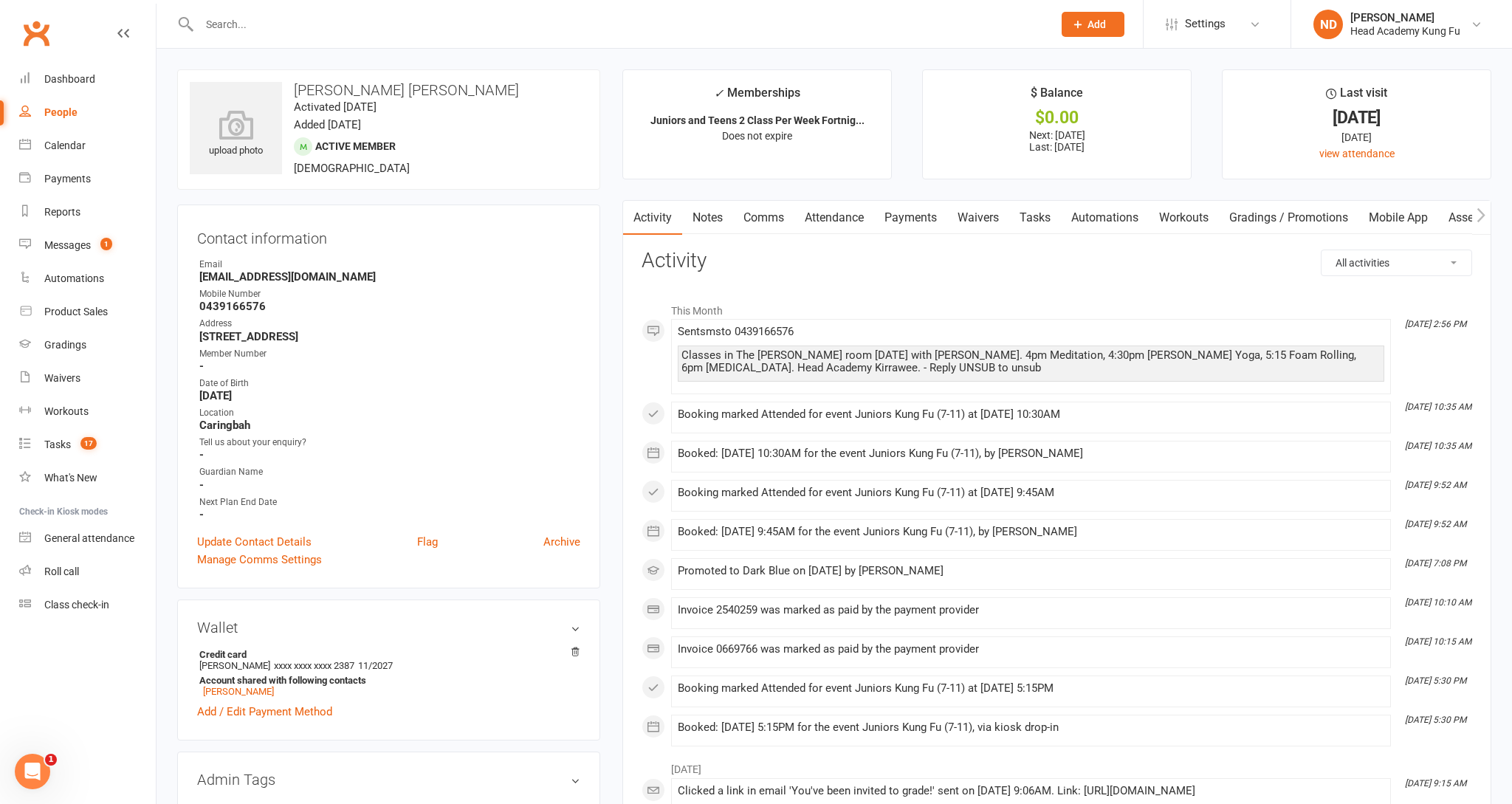
scroll to position [0, 1]
click at [907, 219] on link "Payments" at bounding box center [910, 218] width 73 height 34
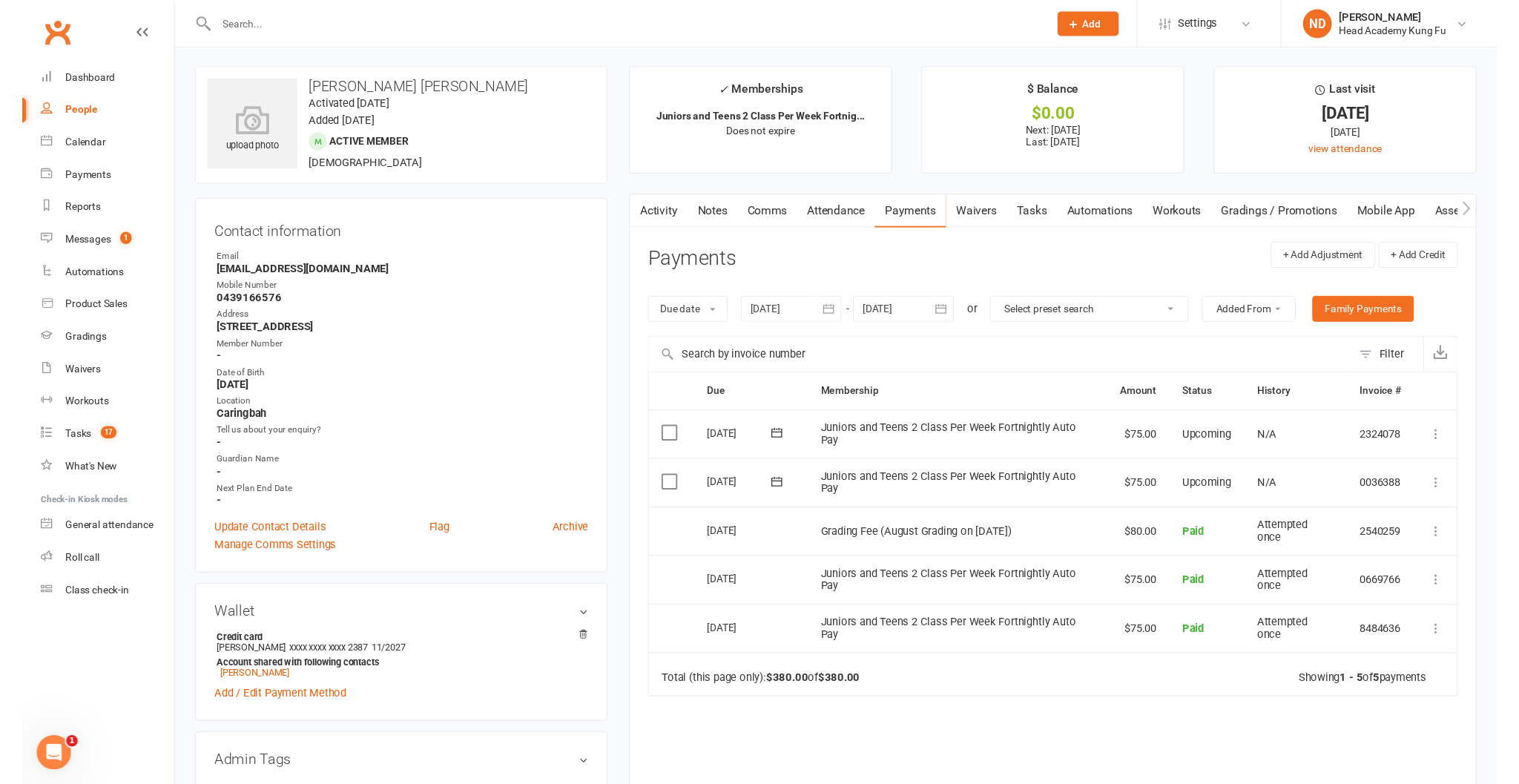
scroll to position [2, 0]
